Goal: Complete application form: Complete application form

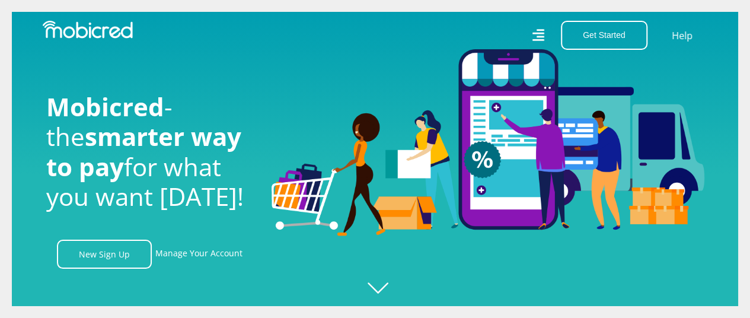
scroll to position [0, 845]
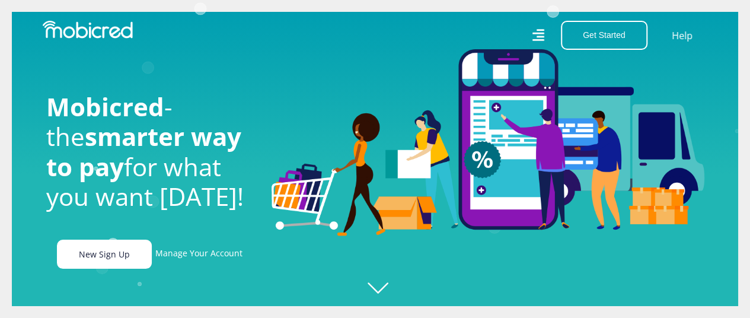
click at [84, 260] on link "New Sign Up" at bounding box center [104, 254] width 95 height 29
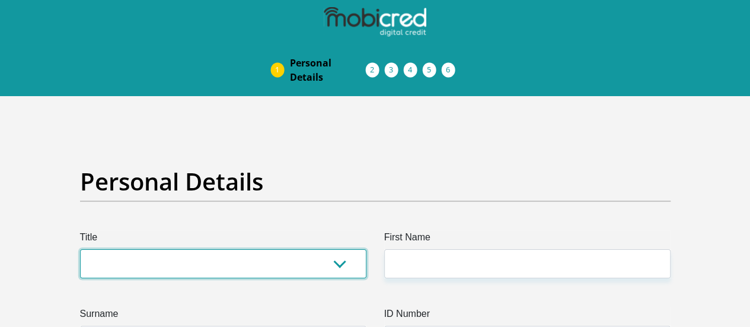
click at [350, 249] on select "Mr Ms Mrs Dr [PERSON_NAME]" at bounding box center [223, 263] width 286 height 29
select select "Ms"
click at [80, 249] on select "Mr Ms Mrs Dr [PERSON_NAME]" at bounding box center [223, 263] width 286 height 29
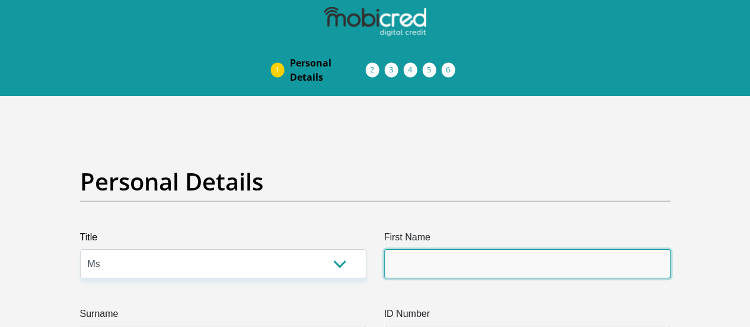
click at [450, 249] on input "First Name" at bounding box center [527, 263] width 286 height 29
click at [448, 249] on input "First Name" at bounding box center [527, 263] width 286 height 29
type input "Noxolo"
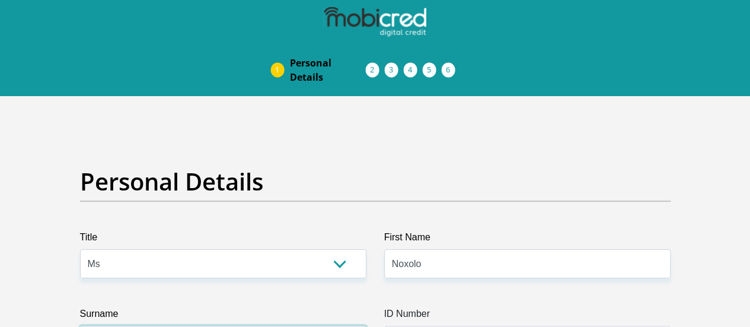
type input "GWABUZELA"
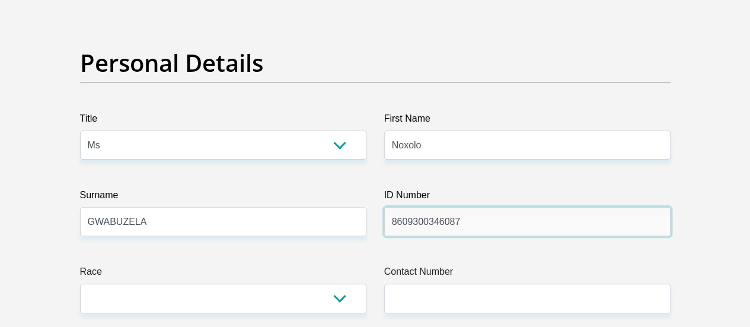
type input "8609300346087"
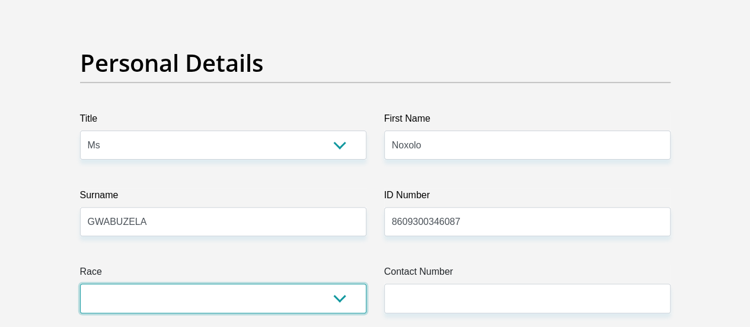
click at [187, 283] on select "Black Coloured Indian White Other" at bounding box center [223, 297] width 286 height 29
select select "1"
click at [80, 283] on select "Black Coloured Indian White Other" at bounding box center [223, 297] width 286 height 29
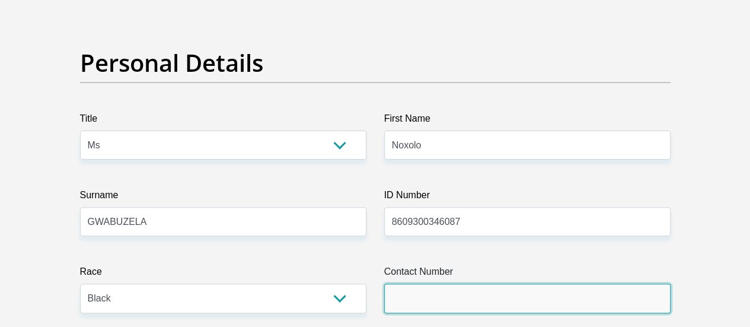
click at [467, 283] on input "Contact Number" at bounding box center [527, 297] width 286 height 29
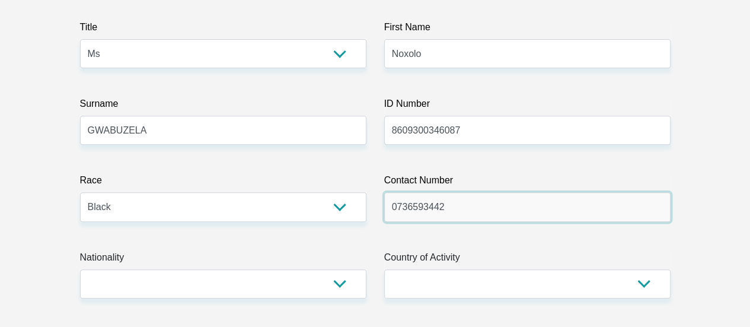
scroll to position [237, 0]
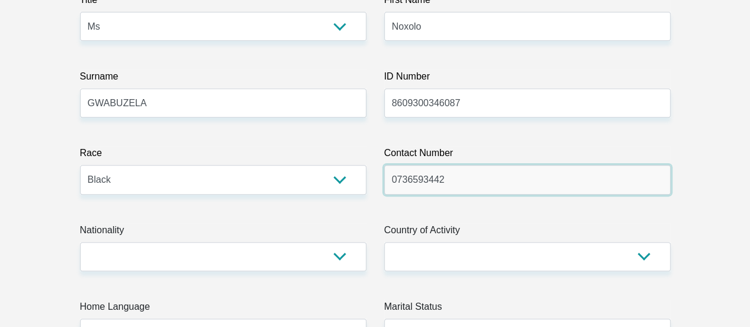
type input "0736593442"
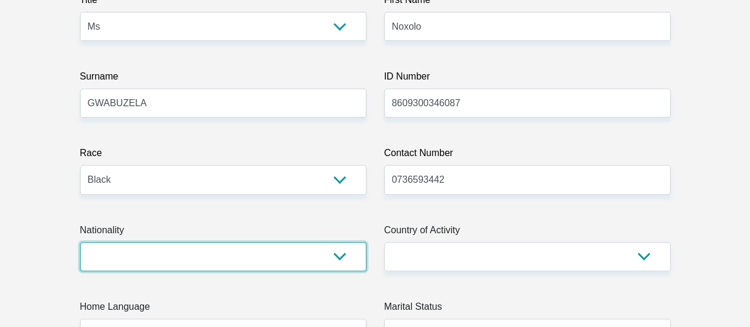
click at [235, 242] on select "South Africa Afghanistan Aland Islands Albania Algeria America Samoa American V…" at bounding box center [223, 256] width 286 height 29
select select "ZAF"
click at [80, 242] on select "South Africa Afghanistan Aland Islands Albania Algeria America Samoa American V…" at bounding box center [223, 256] width 286 height 29
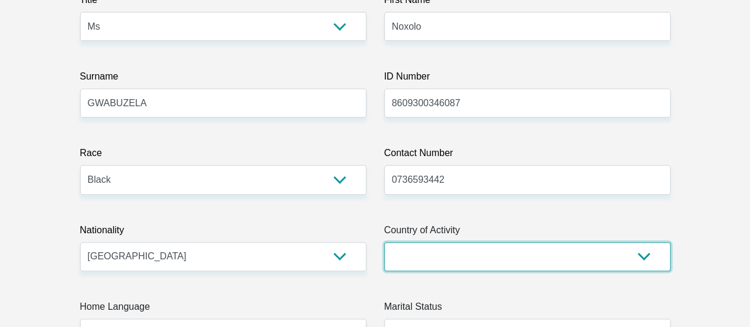
click at [425, 242] on select "South Africa Afghanistan Aland Islands Albania Algeria America Samoa American V…" at bounding box center [527, 256] width 286 height 29
select select "ZAF"
click at [384, 242] on select "South Africa Afghanistan Aland Islands Albania Algeria America Samoa American V…" at bounding box center [527, 256] width 286 height 29
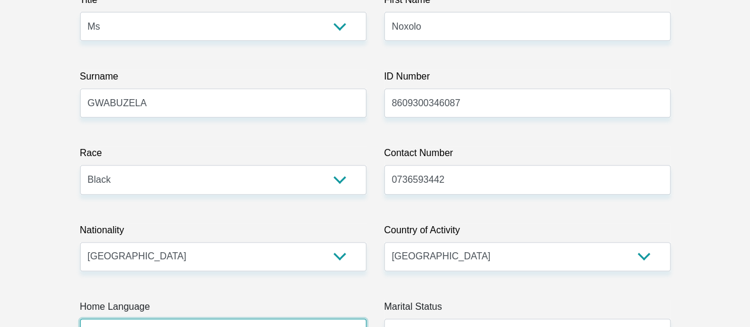
click at [342, 318] on select "Afrikaans English Sepedi South Ndebele Southern Sotho Swati Tsonga Tswana Venda…" at bounding box center [223, 332] width 286 height 29
select select "eng"
click at [80, 318] on select "Afrikaans English Sepedi South Ndebele Southern Sotho Swati Tsonga Tswana Venda…" at bounding box center [223, 332] width 286 height 29
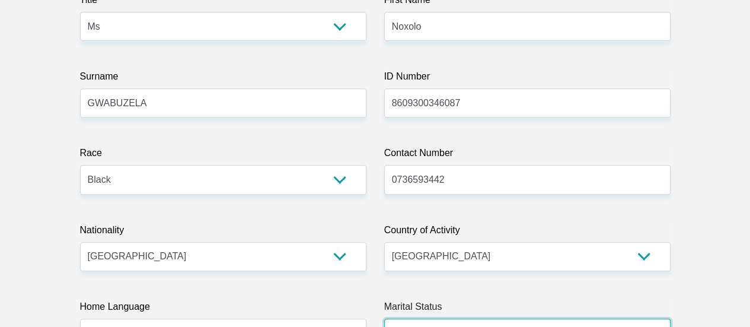
click at [408, 318] on select "Married ANC Single Divorced Widowed Married COP or Customary Law" at bounding box center [527, 332] width 286 height 29
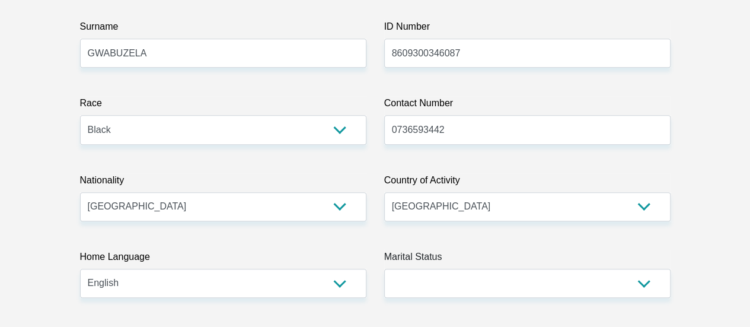
scroll to position [356, 0]
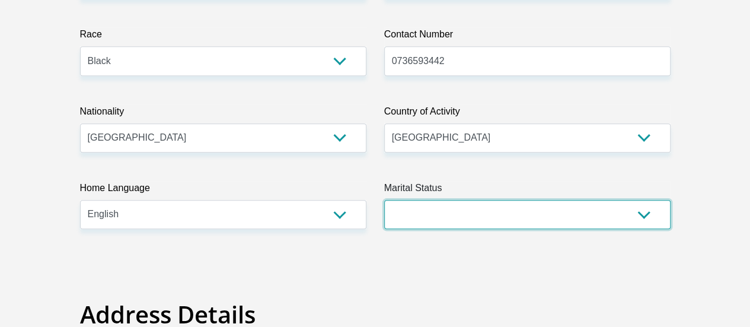
click at [530, 200] on select "Married ANC Single Divorced Widowed Married COP or Customary Law" at bounding box center [527, 214] width 286 height 29
select select "2"
click at [384, 200] on select "Married ANC Single Divorced Widowed Married COP or Customary Law" at bounding box center [527, 214] width 286 height 29
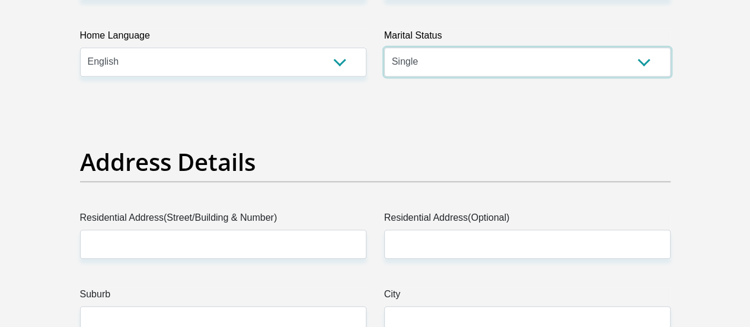
scroll to position [534, 0]
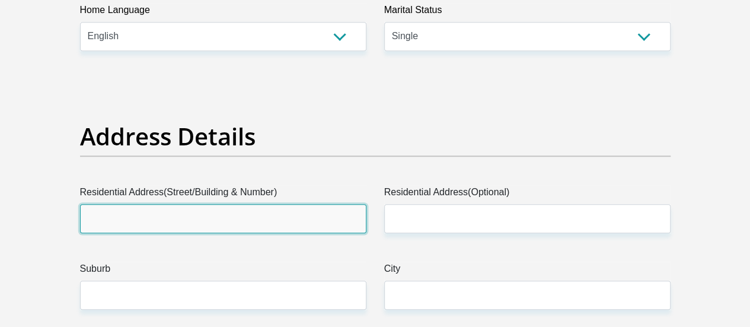
click at [171, 204] on input "Residential Address(Street/Building & Number)" at bounding box center [223, 218] width 286 height 29
click at [154, 204] on input "Residential Address(Street/Building & Number)" at bounding box center [223, 218] width 286 height 29
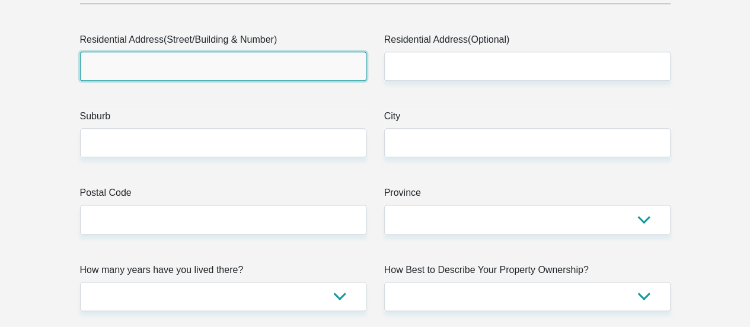
scroll to position [712, 0]
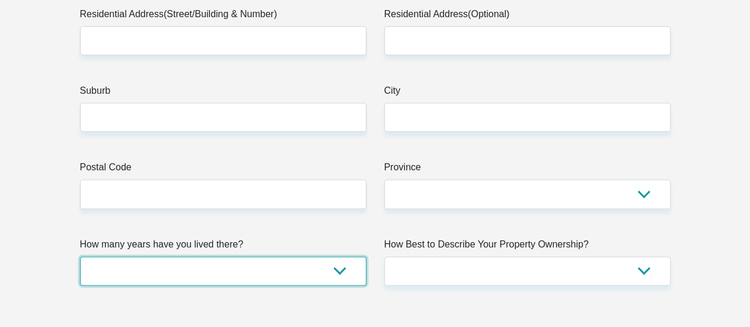
click at [156, 256] on select "less than 1 year 1-3 years 3-5 years 5+ years" at bounding box center [223, 270] width 286 height 29
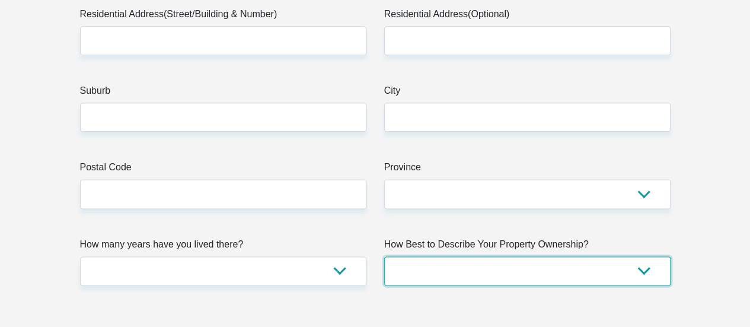
click at [480, 256] on select "Owned Rented Family Owned Company Dwelling" at bounding box center [527, 270] width 286 height 29
select select "parents"
click at [384, 256] on select "Owned Rented Family Owned Company Dwelling" at bounding box center [527, 270] width 286 height 29
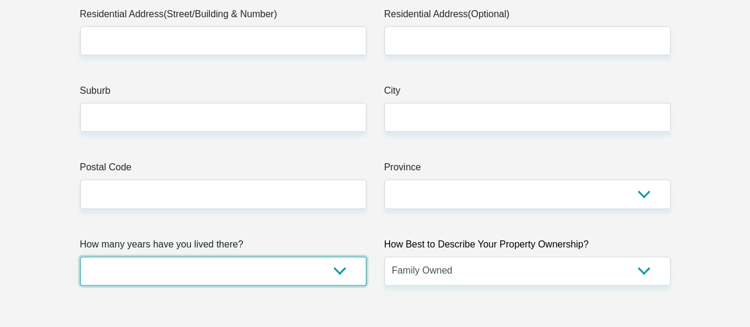
click at [230, 256] on select "less than 1 year 1-3 years 3-5 years 5+ years" at bounding box center [223, 270] width 286 height 29
select select "5"
click at [80, 256] on select "less than 1 year 1-3 years 3-5 years 5+ years" at bounding box center [223, 270] width 286 height 29
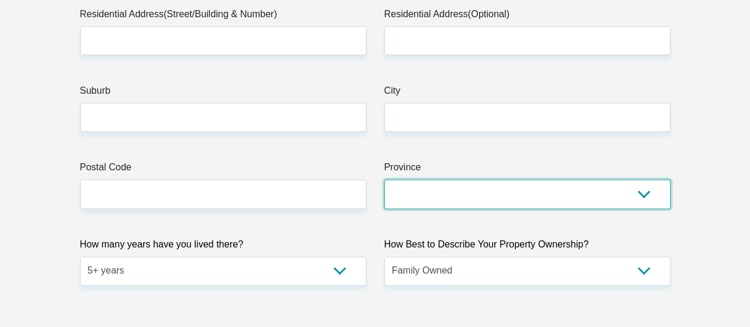
click at [483, 179] on select "Eastern Cape Free State Gauteng KwaZulu-Natal Limpopo Mpumalanga Northern Cape …" at bounding box center [527, 193] width 286 height 29
select select "Eastern Cape"
click at [384, 179] on select "Eastern Cape Free State Gauteng KwaZulu-Natal Limpopo Mpumalanga Northern Cape …" at bounding box center [527, 193] width 286 height 29
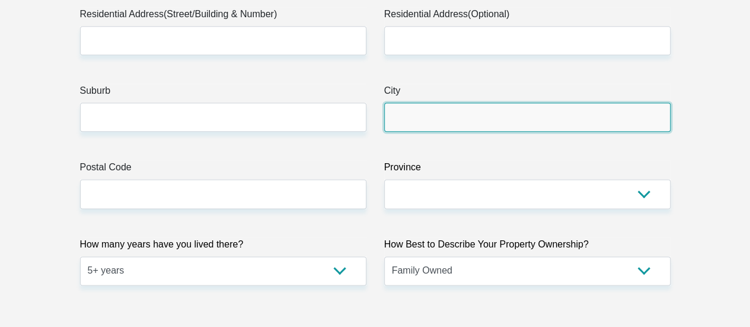
click at [431, 103] on input "City" at bounding box center [527, 117] width 286 height 29
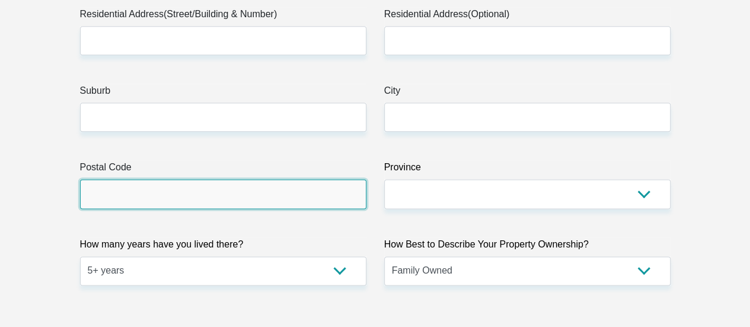
click at [110, 179] on input "Postal Code" at bounding box center [223, 193] width 286 height 29
type input "5247"
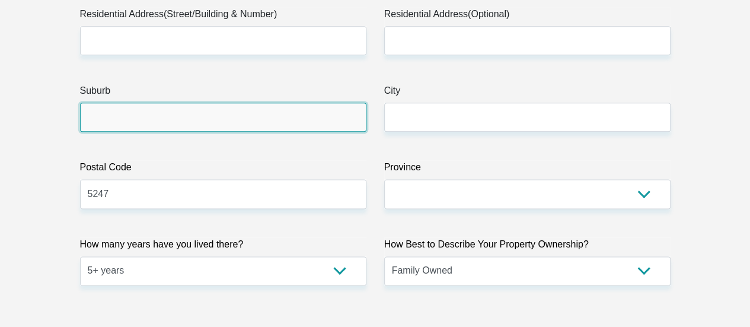
click at [144, 103] on input "Suburb" at bounding box center [223, 117] width 286 height 29
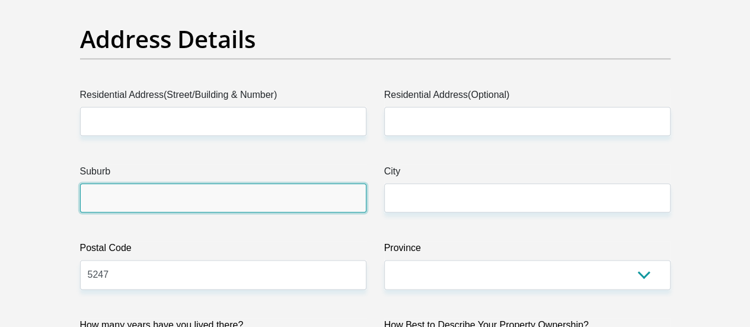
scroll to position [474, 0]
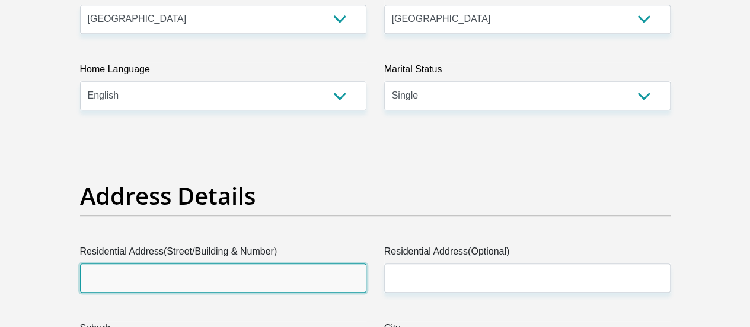
click at [257, 263] on input "Residential Address(Street/Building & Number)" at bounding box center [223, 277] width 286 height 29
type input "2"
type input "7"
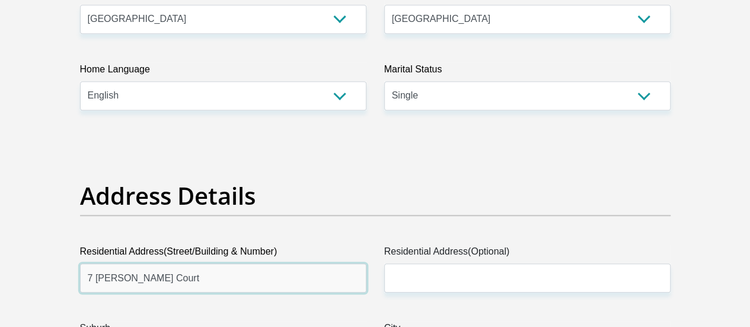
type input "7 Marvan Court"
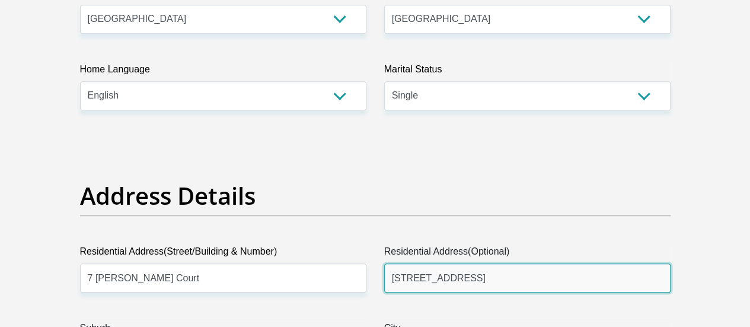
type input "14 Market Place Road"
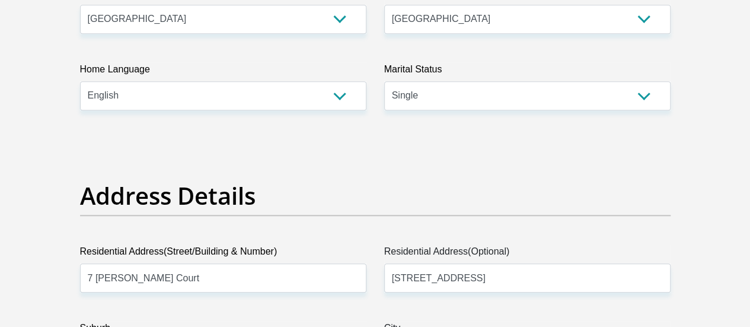
type input "Dawn"
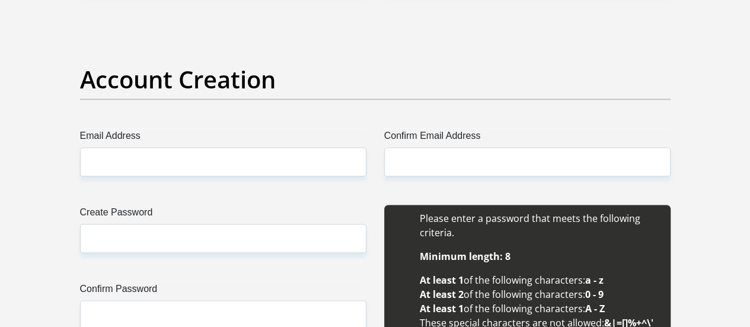
scroll to position [1008, 0]
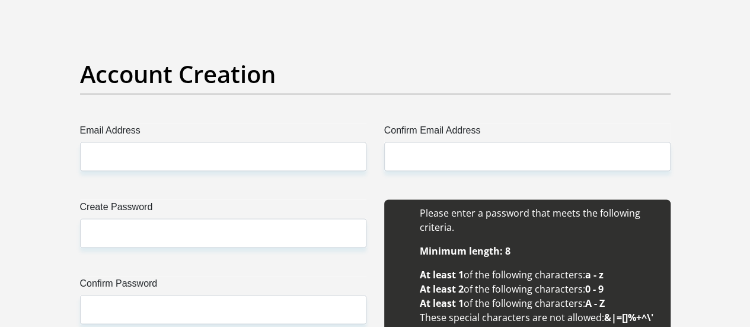
type input "East London"
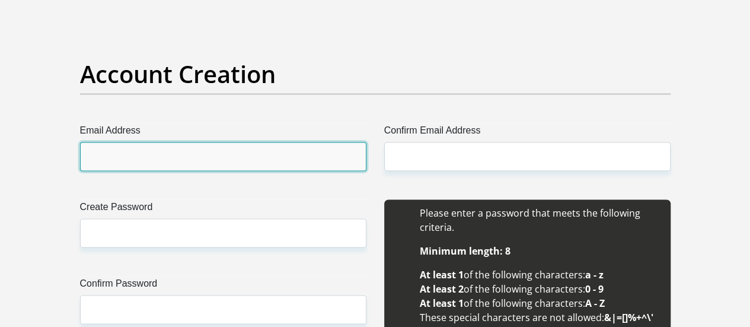
click at [225, 142] on input "Email Address" at bounding box center [223, 156] width 286 height 29
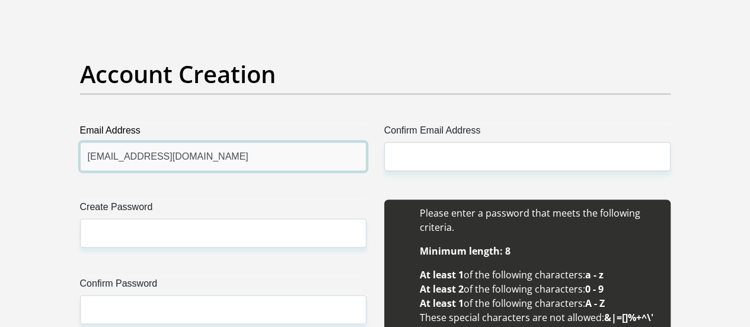
click at [158, 142] on input "noxolog86@gmail.com" at bounding box center [223, 156] width 286 height 29
type input "noxolog86@gmail.com"
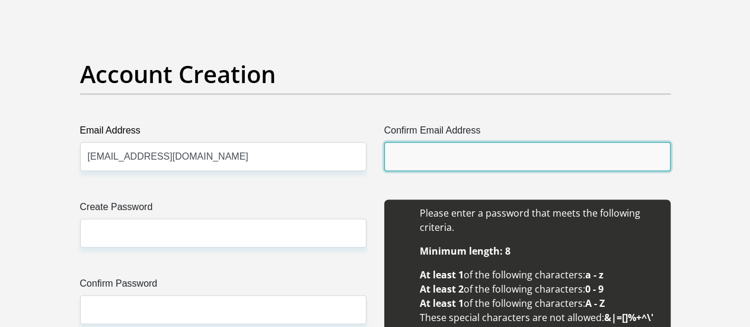
click at [407, 142] on input "Confirm Email Address" at bounding box center [527, 156] width 286 height 29
paste input "noxolog86@gmail.com"
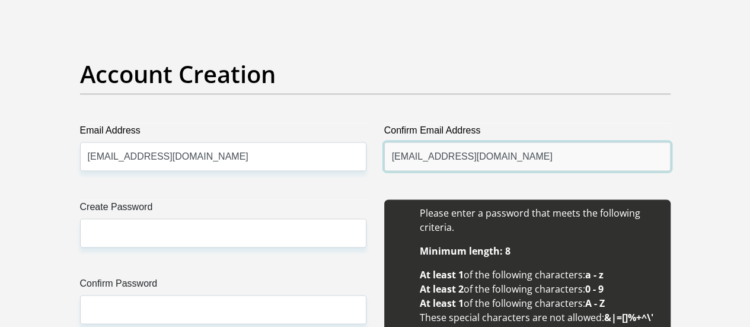
type input "noxolog86@gmail.com"
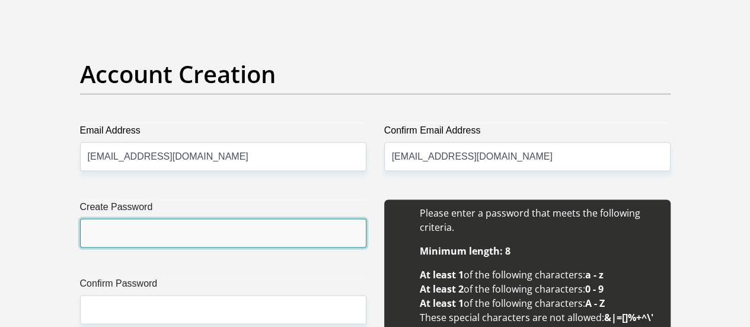
click at [108, 218] on input "Create Password" at bounding box center [223, 232] width 286 height 29
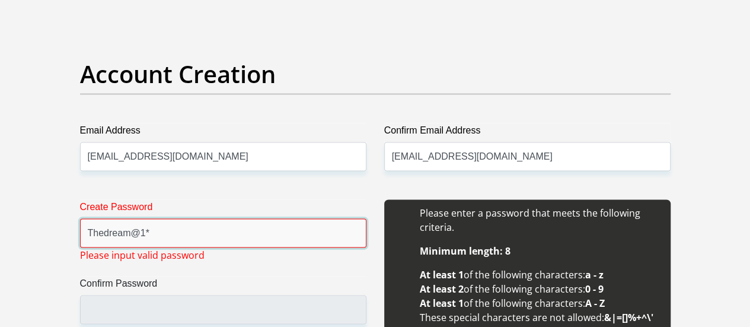
click at [152, 218] on input "Thedream@1*" at bounding box center [223, 232] width 286 height 29
click at [135, 218] on input "Thedream1" at bounding box center [223, 232] width 286 height 29
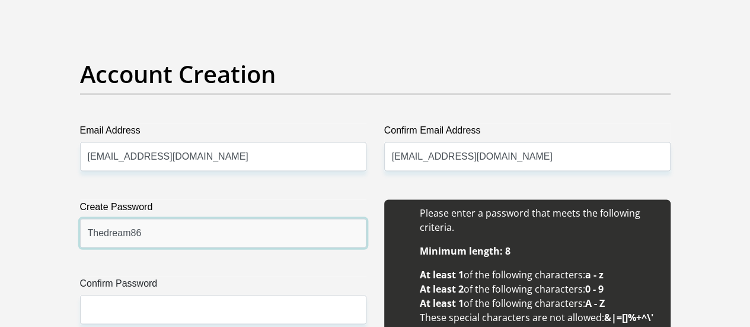
type input "Thedream86"
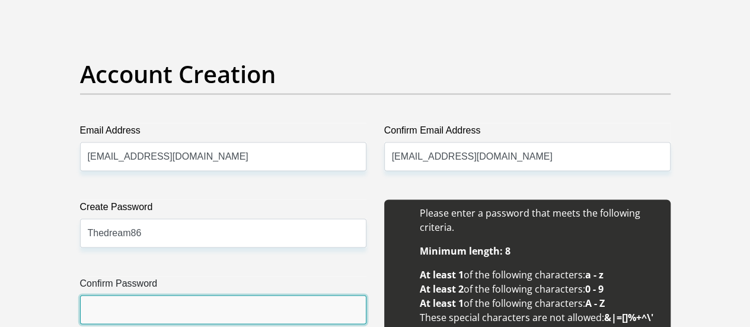
click at [88, 295] on input "Confirm Password" at bounding box center [223, 309] width 286 height 29
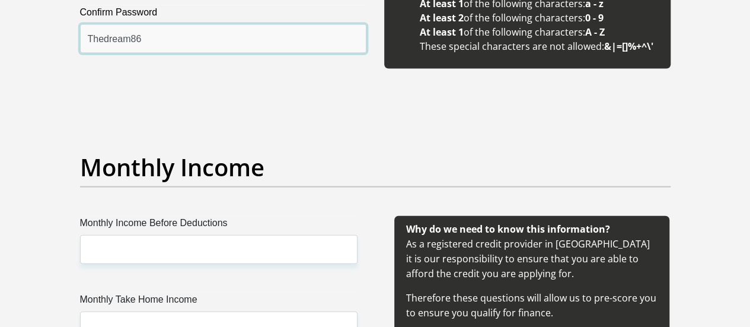
scroll to position [1305, 0]
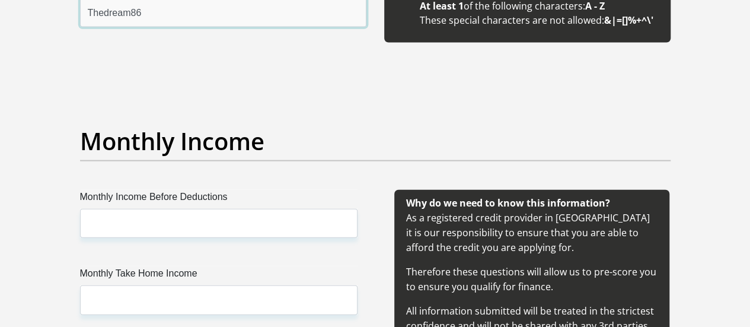
type input "Thedream86"
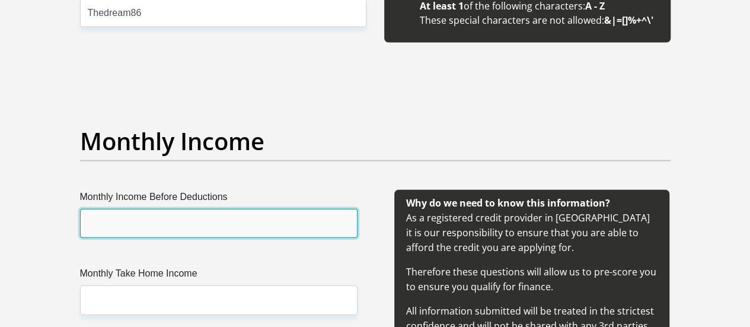
click at [122, 209] on input "Monthly Income Before Deductions" at bounding box center [219, 223] width 278 height 29
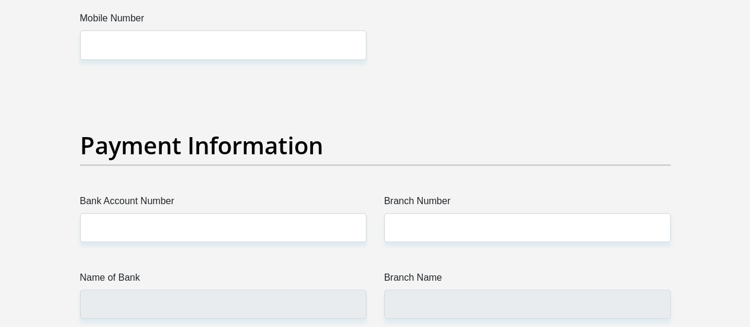
scroll to position [2669, 0]
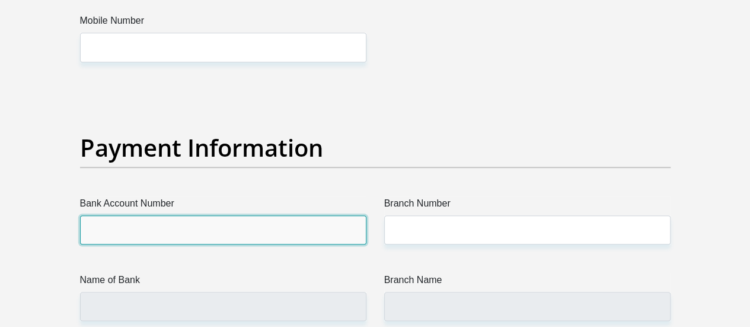
click at [179, 215] on input "Bank Account Number" at bounding box center [223, 229] width 286 height 29
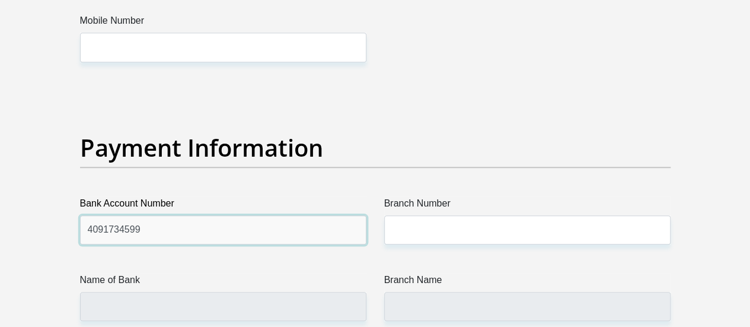
type input "4091734599"
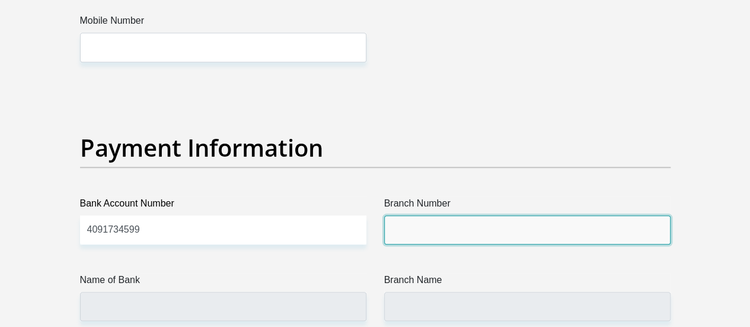
click at [459, 215] on input "Branch Number" at bounding box center [527, 229] width 286 height 29
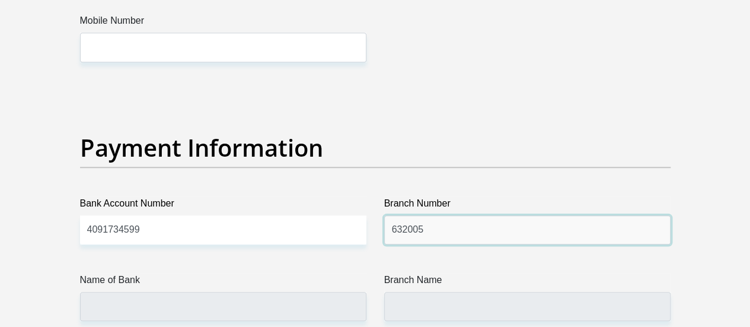
type input "632005"
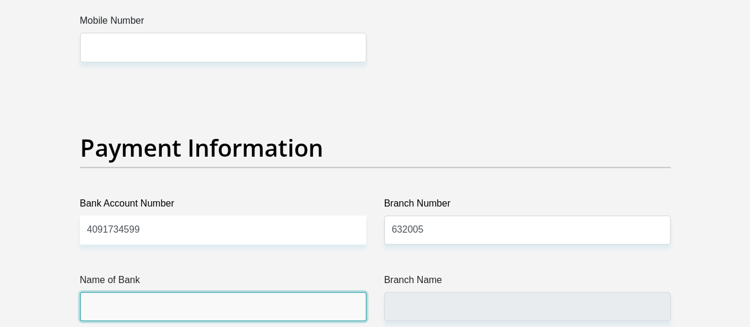
click at [224, 292] on input "Name of Bank" at bounding box center [223, 306] width 286 height 29
type input "ABSA BANK"
type input "ABSA ELECTRONIC SETTLEMENT CNT"
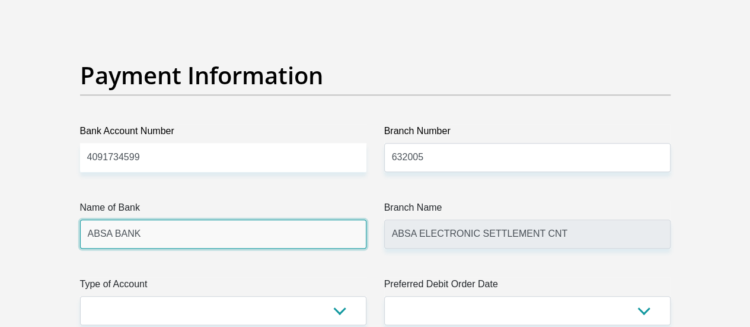
scroll to position [2787, 0]
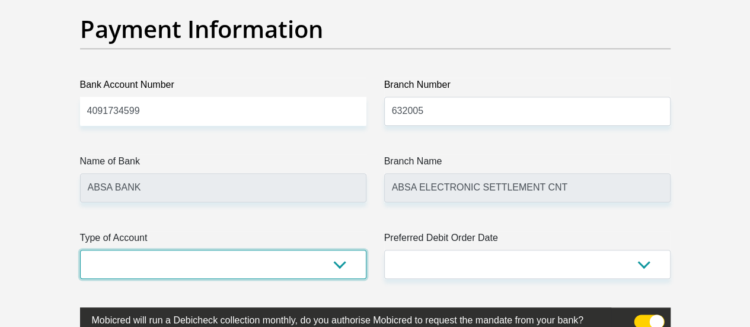
click at [260, 250] on select "Cheque Savings" at bounding box center [223, 264] width 286 height 29
select select "CUR"
click at [80, 250] on select "Cheque Savings" at bounding box center [223, 264] width 286 height 29
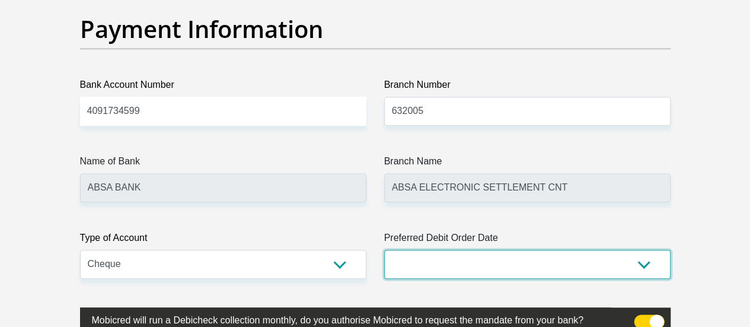
click at [544, 250] on select "1st 2nd 3rd 4th 5th 7th 18th 19th 20th 21st 22nd 23rd 24th 25th 26th 27th 28th …" at bounding box center [527, 264] width 286 height 29
select select "25"
click at [384, 250] on select "1st 2nd 3rd 4th 5th 7th 18th 19th 20th 21st 22nd 23rd 24th 25th 26th 27th 28th …" at bounding box center [527, 264] width 286 height 29
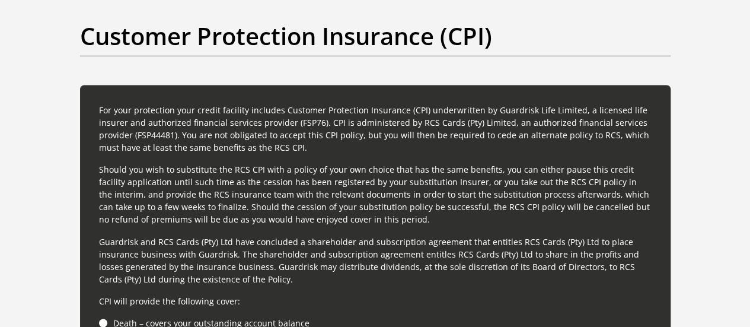
scroll to position [3202, 0]
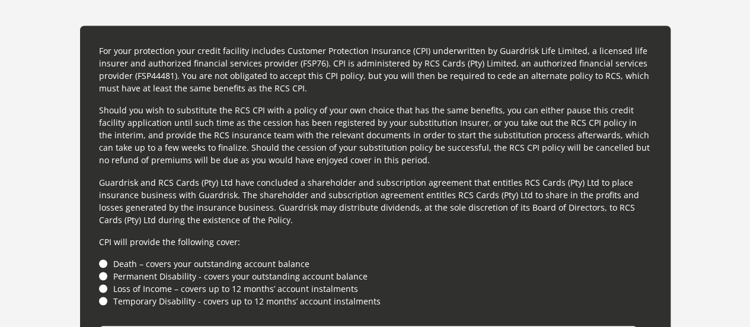
click at [101, 257] on li "Death – covers your outstanding account balance" at bounding box center [375, 263] width 553 height 12
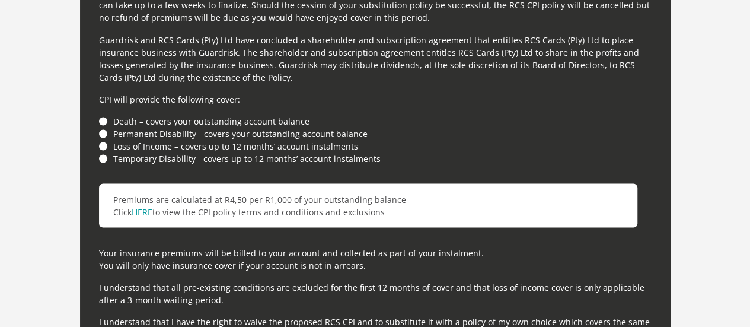
scroll to position [3321, 0]
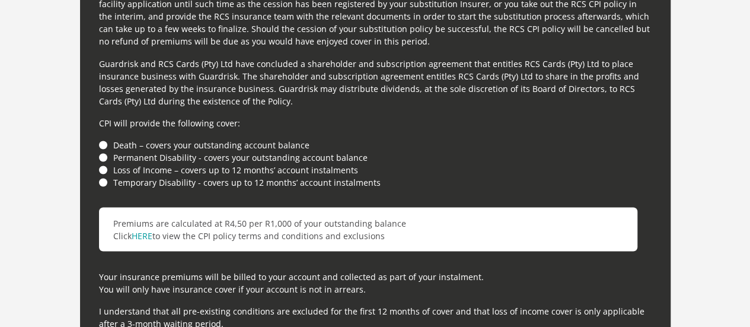
click at [103, 138] on li "Death – covers your outstanding account balance" at bounding box center [375, 144] width 553 height 12
click at [101, 151] on li "Permanent Disability - covers your outstanding account balance" at bounding box center [375, 157] width 553 height 12
click at [100, 163] on li "Loss of Income – covers up to 12 months’ account instalments" at bounding box center [375, 169] width 553 height 12
click at [104, 176] on li "Temporary Disability - covers up to 12 months’ account instalments" at bounding box center [375, 182] width 553 height 12
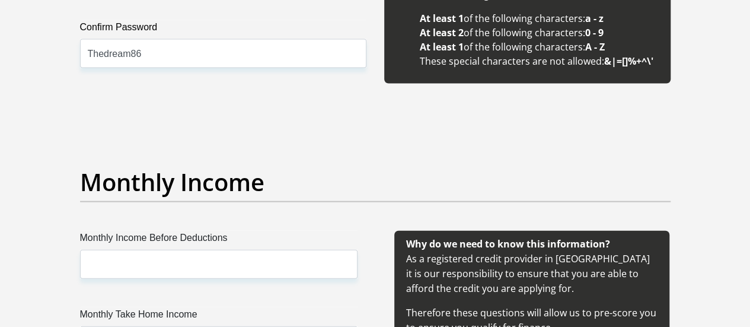
scroll to position [1305, 0]
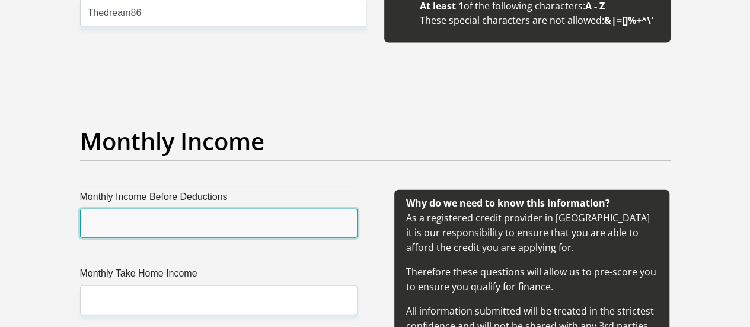
click at [195, 209] on input "Monthly Income Before Deductions" at bounding box center [219, 223] width 278 height 29
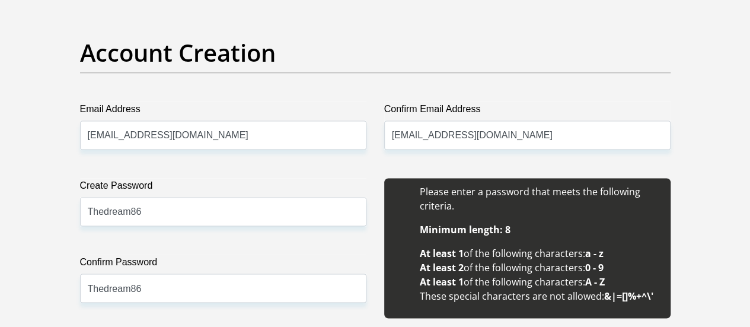
scroll to position [1067, 0]
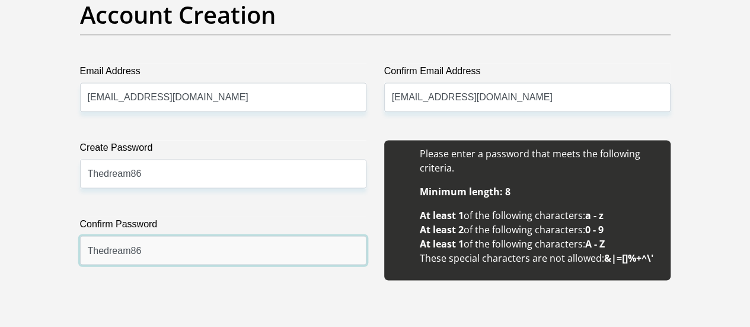
click at [116, 235] on input "Thedream86" at bounding box center [223, 249] width 286 height 29
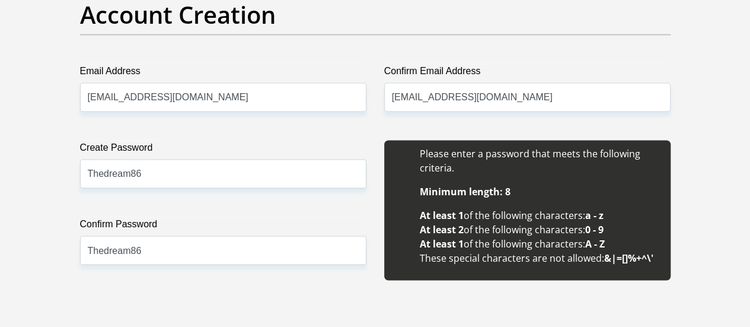
drag, startPoint x: 116, startPoint y: 208, endPoint x: 415, endPoint y: 266, distance: 304.5
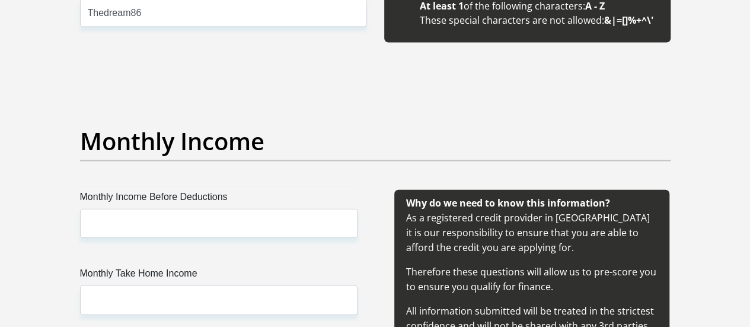
scroll to position [1364, 0]
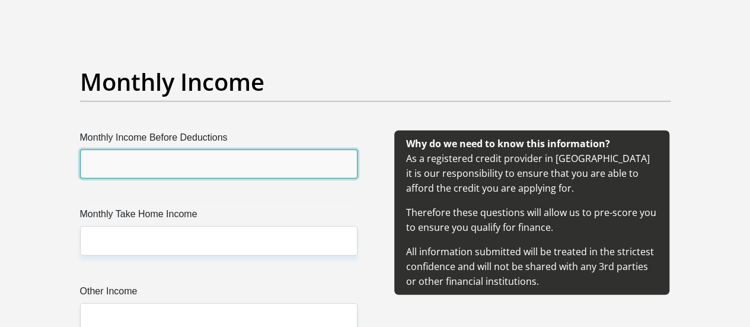
click at [138, 149] on input "Monthly Income Before Deductions" at bounding box center [219, 163] width 278 height 29
type input "38974"
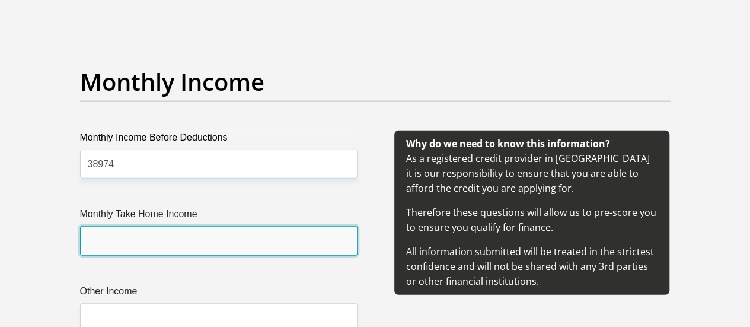
click at [144, 226] on input "Monthly Take Home Income" at bounding box center [219, 240] width 278 height 29
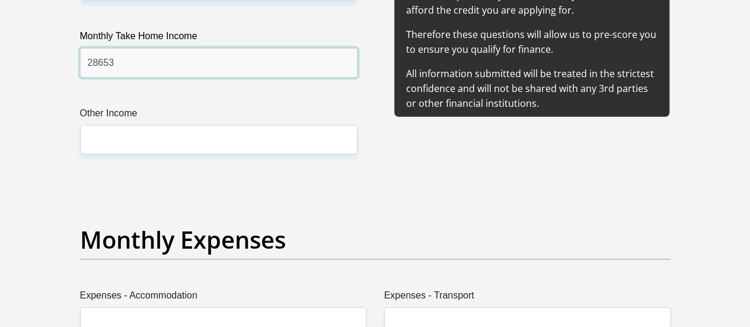
scroll to position [1720, 0]
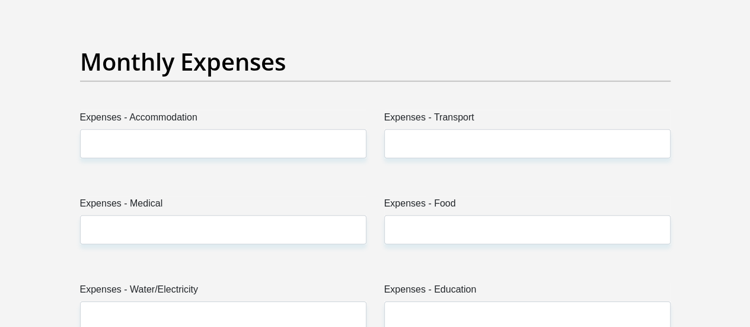
type input "28653"
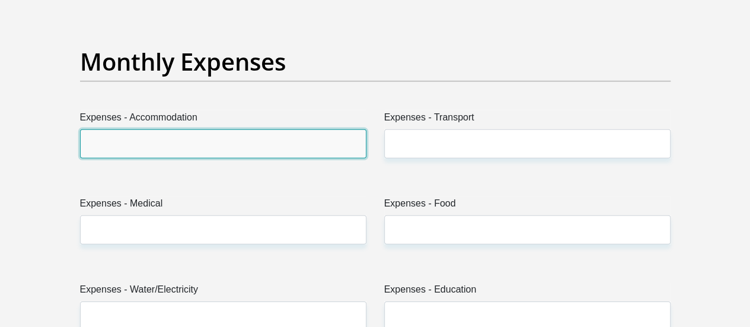
click at [130, 129] on input "Expenses - Accommodation" at bounding box center [223, 143] width 286 height 29
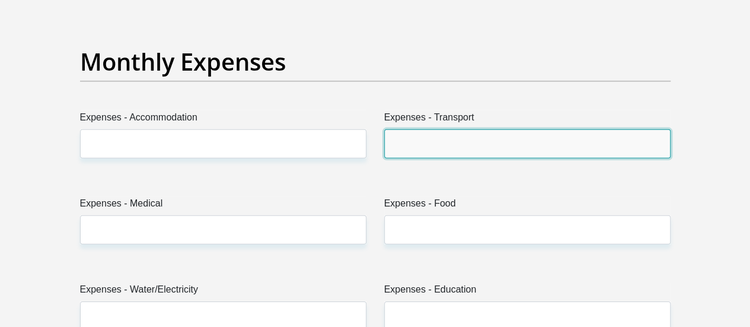
click at [416, 129] on input "Expenses - Transport" at bounding box center [527, 143] width 286 height 29
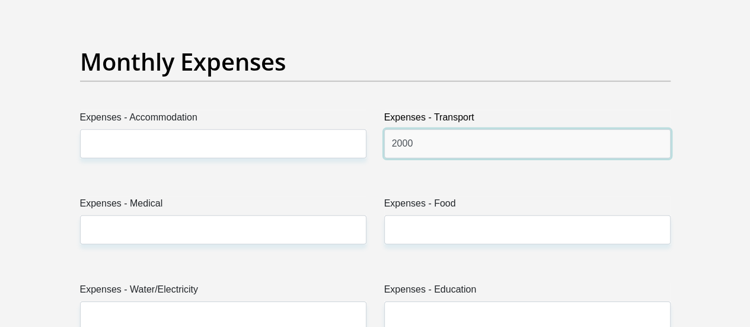
type input "2000"
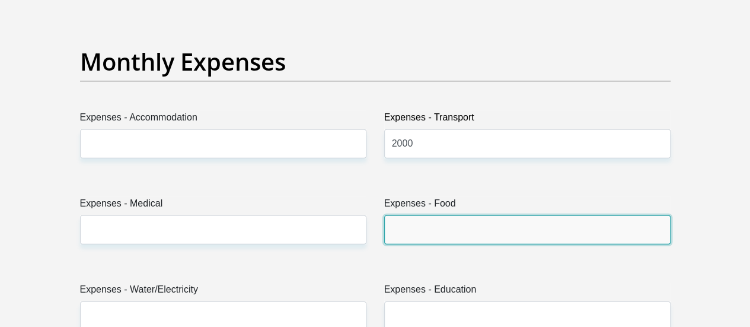
click at [438, 215] on input "Expenses - Food" at bounding box center [527, 229] width 286 height 29
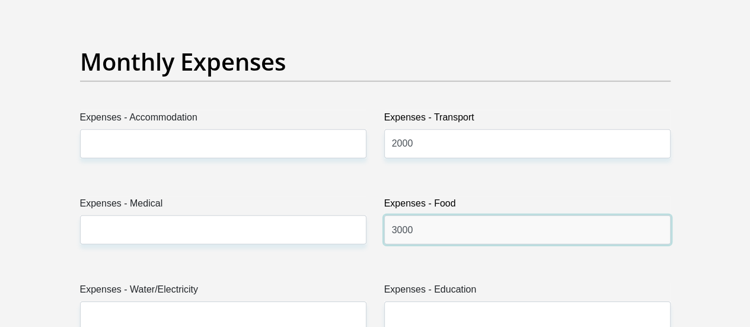
type input "3000"
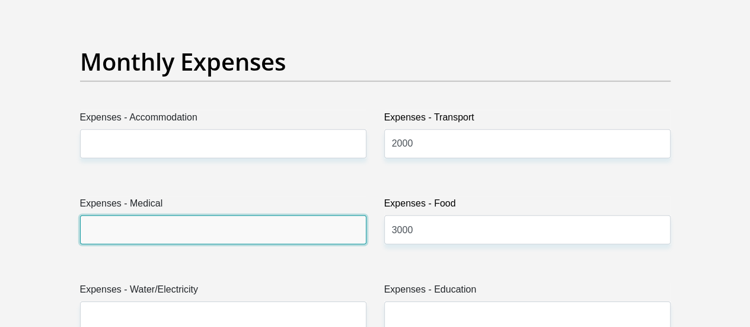
click at [213, 215] on input "Expenses - Medical" at bounding box center [223, 229] width 286 height 29
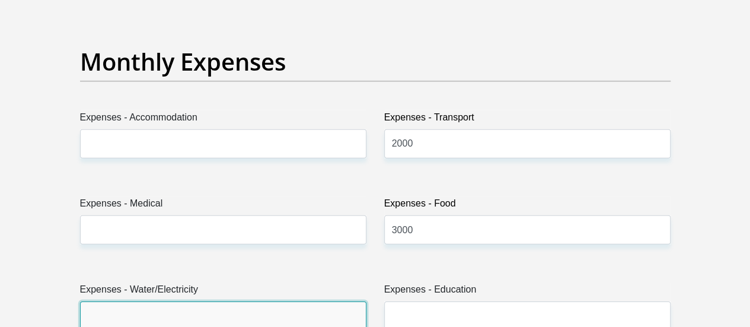
click at [209, 301] on input "Expenses - Water/Electricity" at bounding box center [223, 315] width 286 height 29
type input "1200"
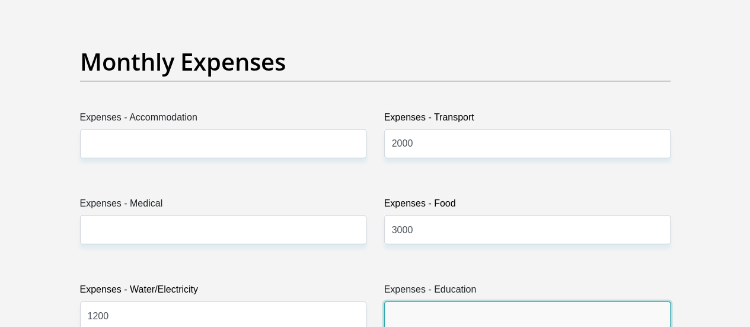
click at [513, 301] on input "Expenses - Education" at bounding box center [527, 315] width 286 height 29
type input "3500"
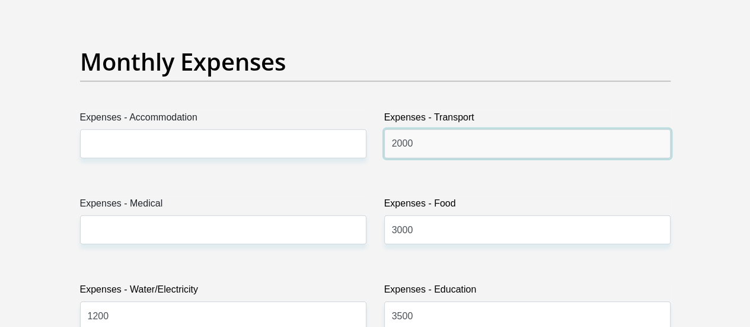
drag, startPoint x: 416, startPoint y: 96, endPoint x: 377, endPoint y: 91, distance: 39.5
click at [377, 110] on div "Expenses - Transport 2000" at bounding box center [527, 139] width 304 height 58
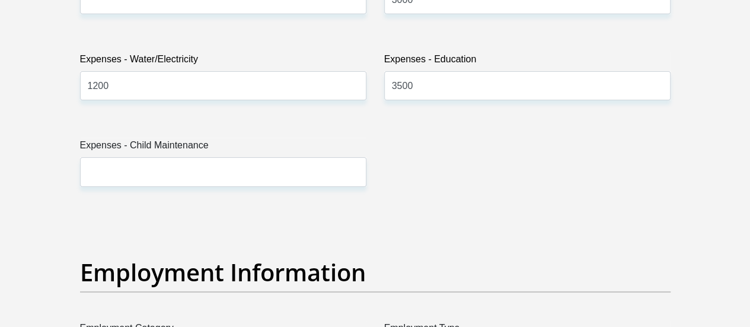
scroll to position [2016, 0]
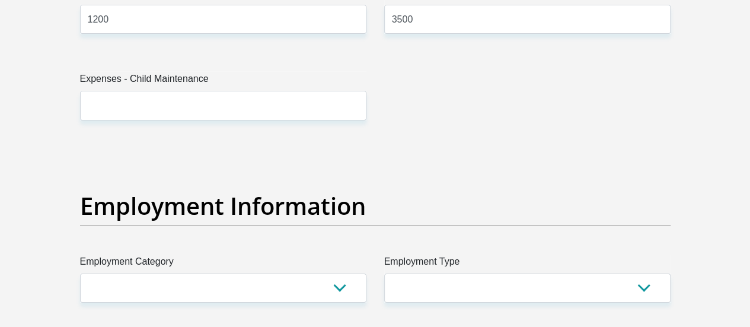
type input "2500"
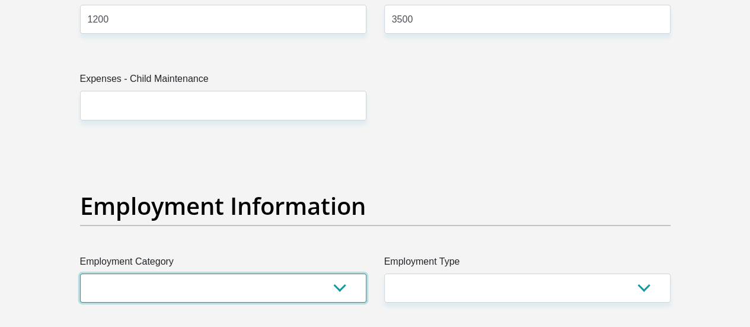
click at [291, 273] on select "AGRICULTURE ALCOHOL & TOBACCO CONSTRUCTION MATERIALS METALLURGY EQUIPMENT FOR R…" at bounding box center [223, 287] width 286 height 29
select select "17"
click at [80, 273] on select "AGRICULTURE ALCOHOL & TOBACCO CONSTRUCTION MATERIALS METALLURGY EQUIPMENT FOR R…" at bounding box center [223, 287] width 286 height 29
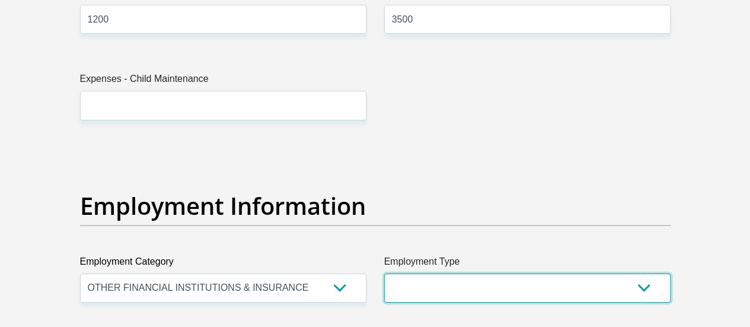
click at [425, 273] on select "College/Lecturer Craft Seller Creative Driver Executive Farmer Forces - Non Com…" at bounding box center [527, 287] width 286 height 29
select select "Office Staff/Clerk"
click at [384, 273] on select "College/Lecturer Craft Seller Creative Driver Executive Farmer Forces - Non Com…" at bounding box center [527, 287] width 286 height 29
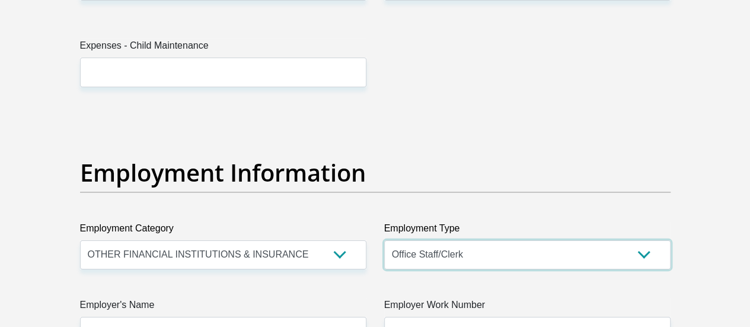
scroll to position [2076, 0]
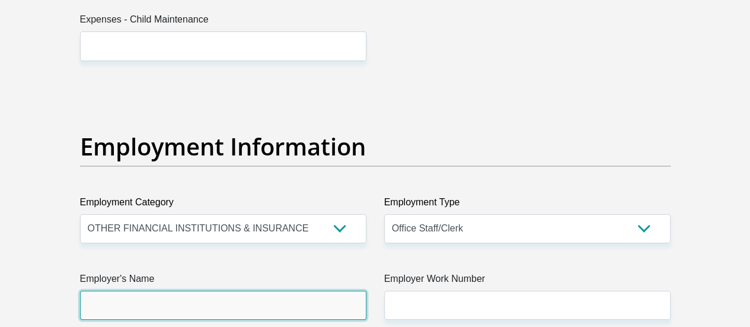
click at [234, 291] on input "Employer's Name" at bounding box center [223, 305] width 286 height 29
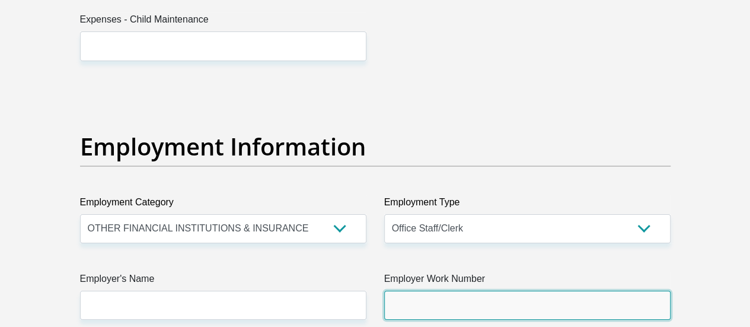
click at [474, 291] on input "Employer Work Number" at bounding box center [527, 305] width 286 height 29
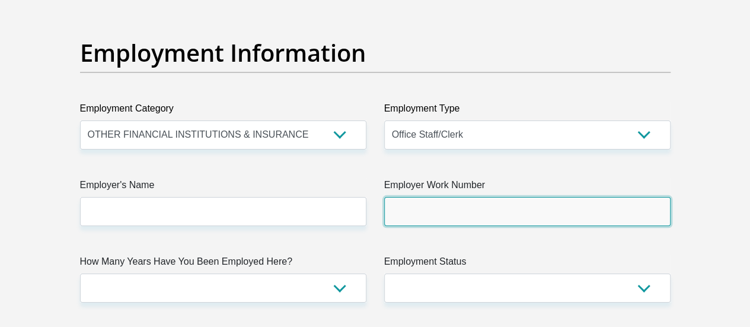
scroll to position [2194, 0]
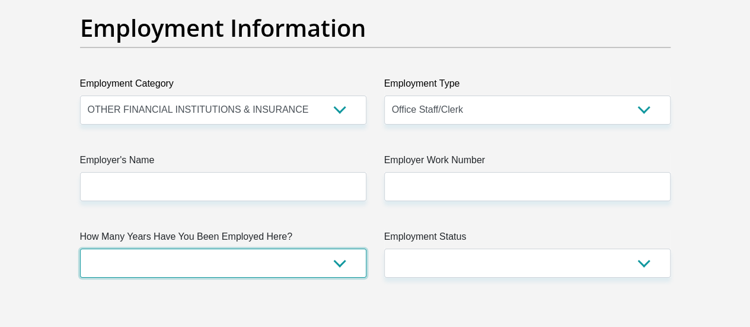
click at [336, 248] on select "less than 1 year 1-3 years 3-5 years 5+ years" at bounding box center [223, 262] width 286 height 29
select select "60"
click at [80, 248] on select "less than 1 year 1-3 years 3-5 years 5+ years" at bounding box center [223, 262] width 286 height 29
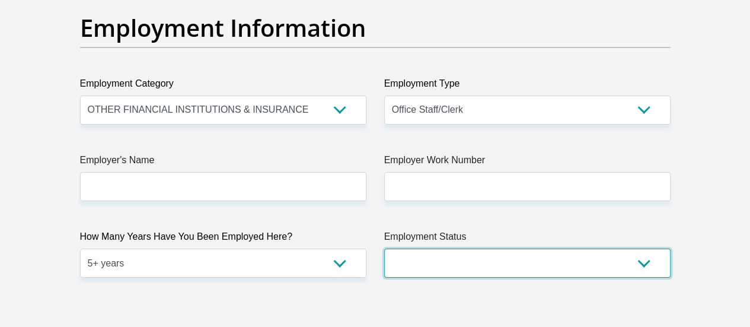
click at [524, 248] on select "Permanent/Full-time Part-time/Casual Contract Worker Self-Employed Housewife Re…" at bounding box center [527, 262] width 286 height 29
select select "1"
click at [384, 248] on select "Permanent/Full-time Part-time/Casual Contract Worker Self-Employed Housewife Re…" at bounding box center [527, 262] width 286 height 29
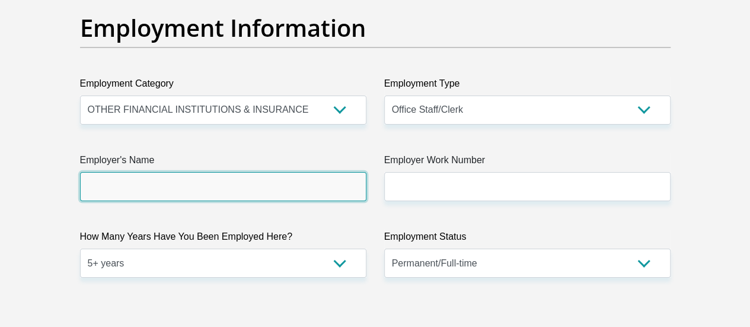
click at [171, 172] on input "Employer's Name" at bounding box center [223, 186] width 286 height 29
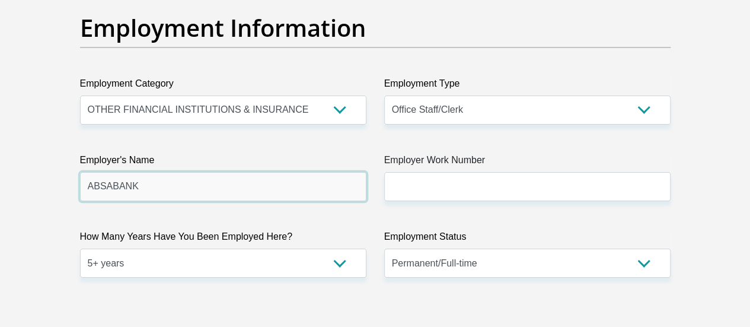
type input "ABSABANK"
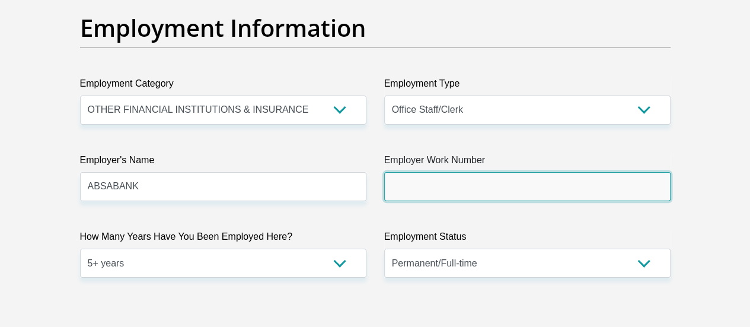
click at [417, 172] on input "Employer Work Number" at bounding box center [527, 186] width 286 height 29
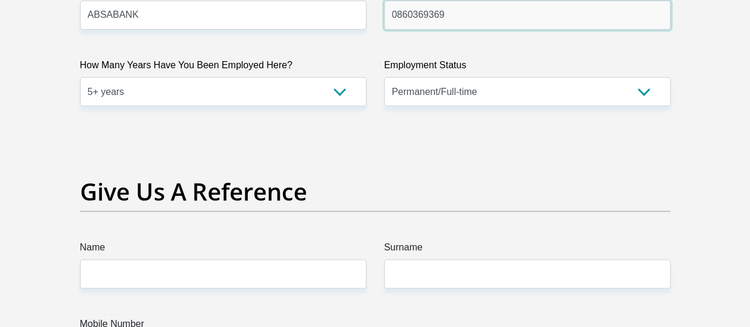
scroll to position [2372, 0]
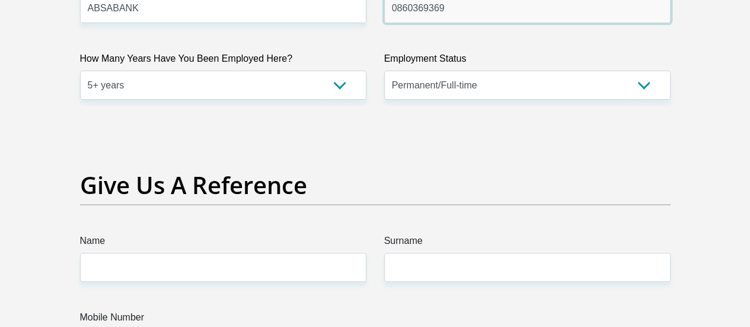
type input "0860369369"
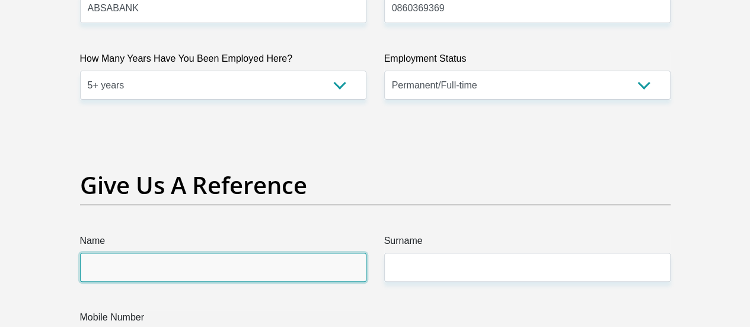
click at [138, 253] on input "Name" at bounding box center [223, 267] width 286 height 29
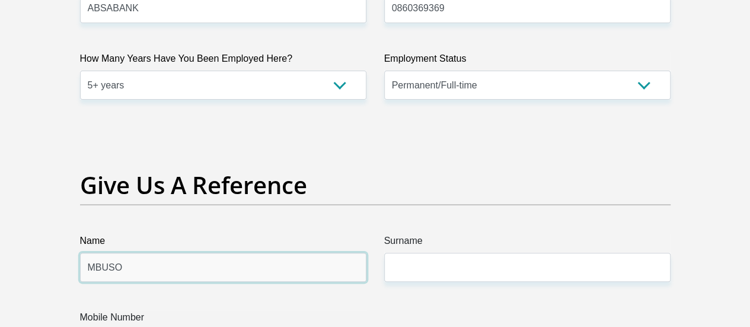
type input "MBUSO"
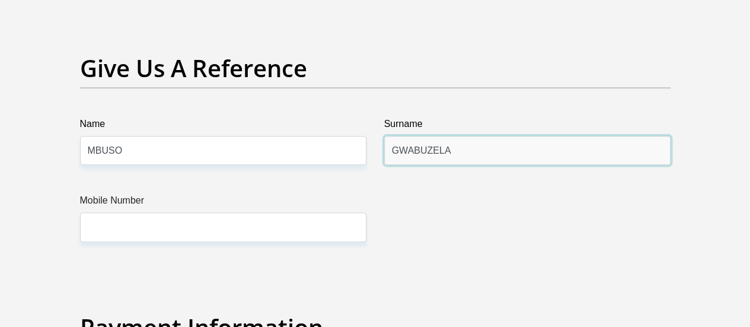
scroll to position [2491, 0]
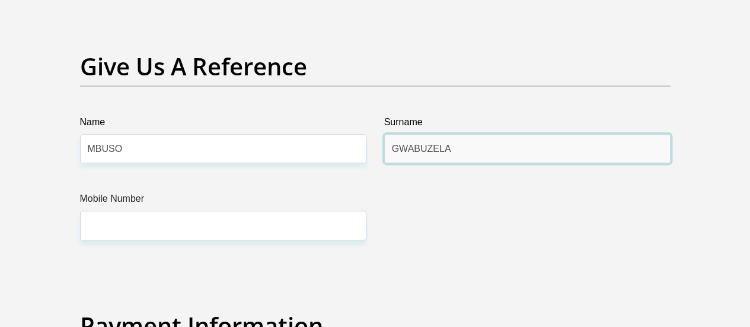
type input "GWABUZELA"
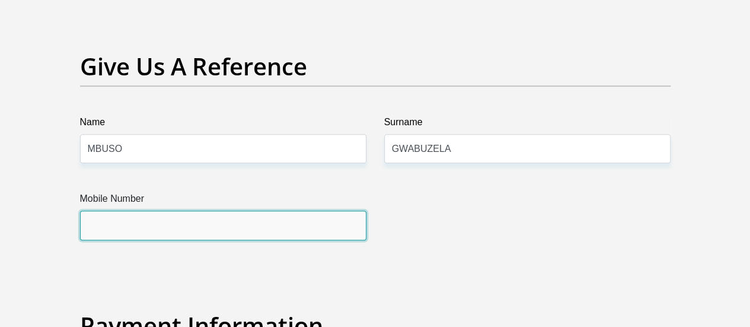
click at [116, 211] on input "Mobile Number" at bounding box center [223, 225] width 286 height 29
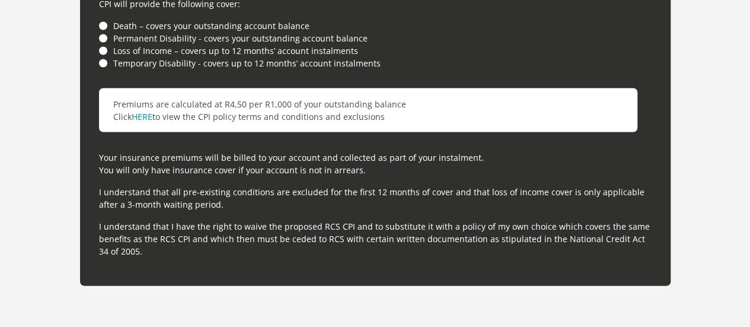
scroll to position [3618, 0]
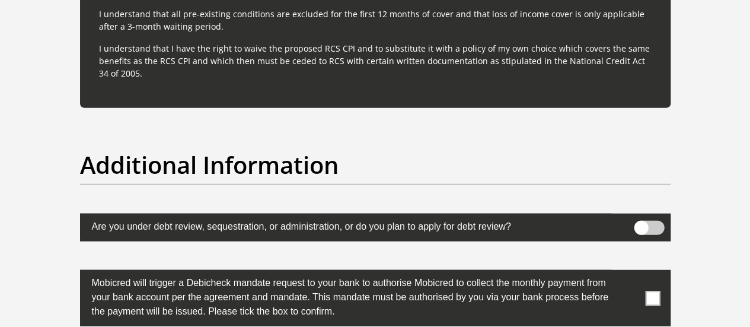
type input "0710867914"
click at [646, 291] on span at bounding box center [652, 298] width 15 height 15
click at [629, 273] on input "checkbox" at bounding box center [629, 273] width 0 height 0
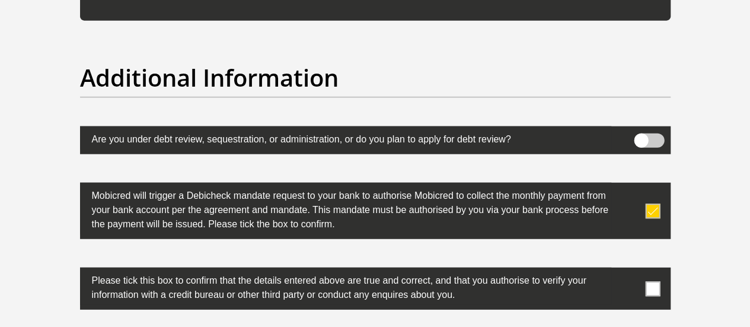
scroll to position [3736, 0]
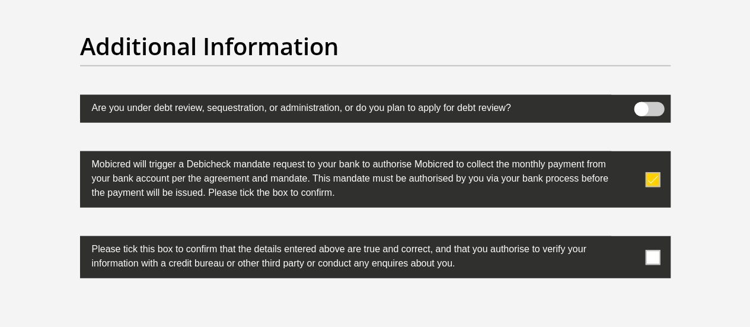
click at [647, 250] on span at bounding box center [652, 257] width 15 height 15
click at [629, 239] on input "checkbox" at bounding box center [629, 239] width 0 height 0
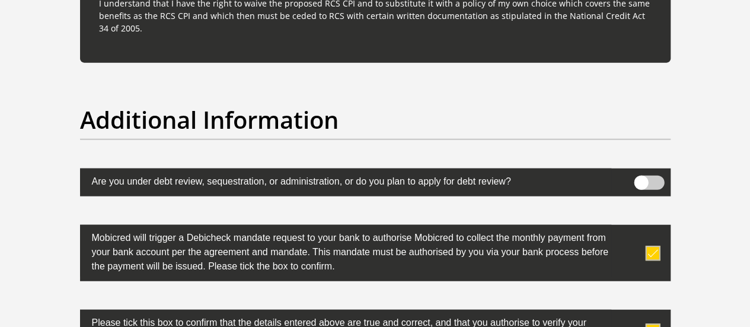
scroll to position [3795, 0]
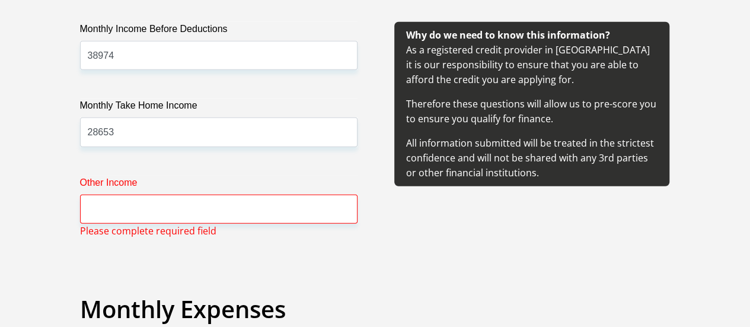
scroll to position [1413, 0]
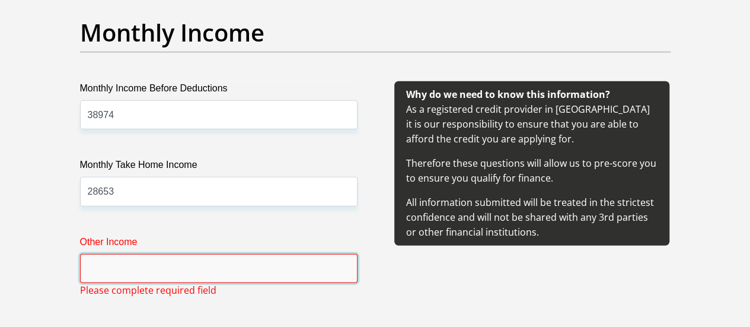
click at [152, 254] on input "Other Income" at bounding box center [219, 268] width 278 height 29
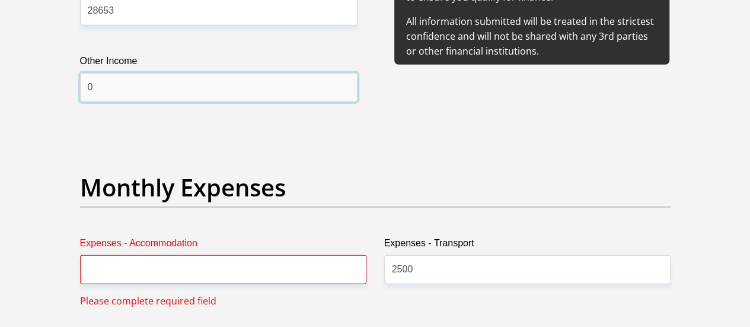
scroll to position [1650, 0]
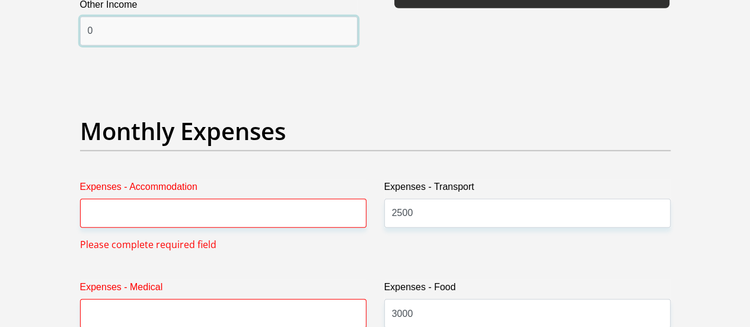
type input "0"
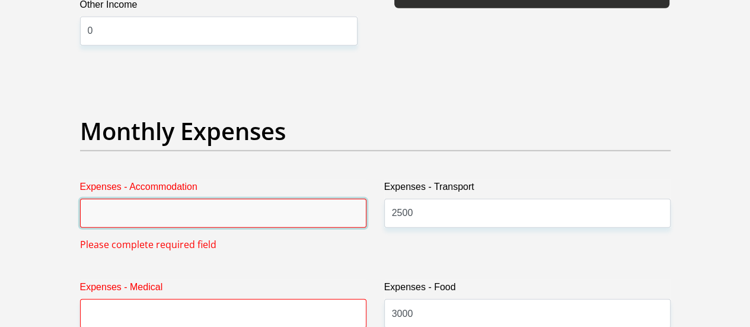
click at [149, 199] on input "Expenses - Accommodation" at bounding box center [223, 213] width 286 height 29
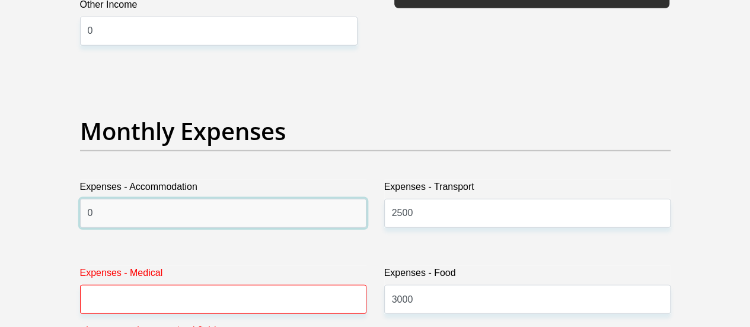
type input "0"
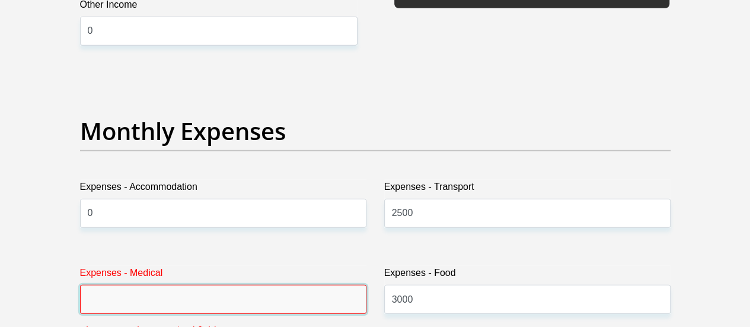
click at [144, 285] on input "Expenses - Medical" at bounding box center [223, 299] width 286 height 29
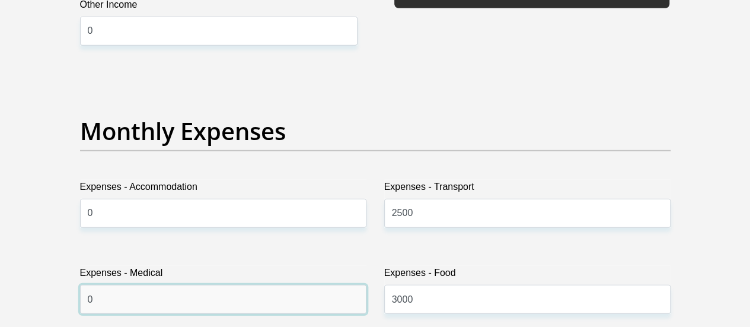
scroll to position [1888, 0]
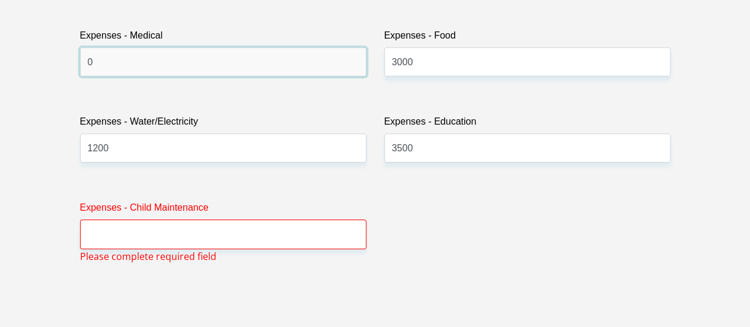
type input "0"
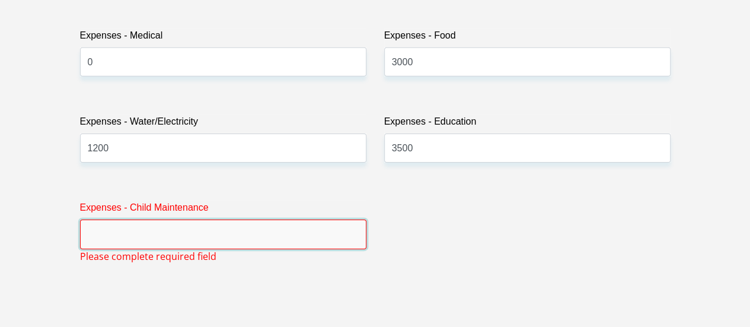
click at [153, 219] on input "Expenses - Child Maintenance" at bounding box center [223, 233] width 286 height 29
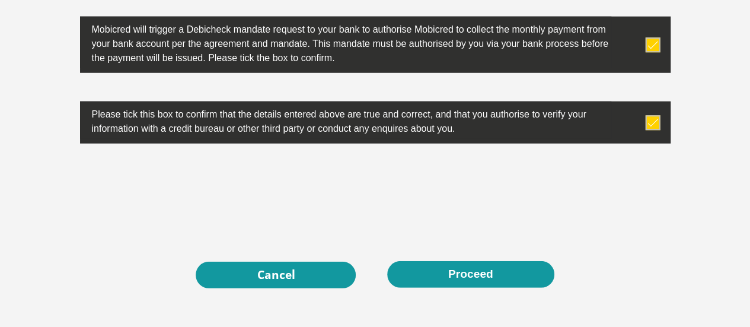
scroll to position [3924, 0]
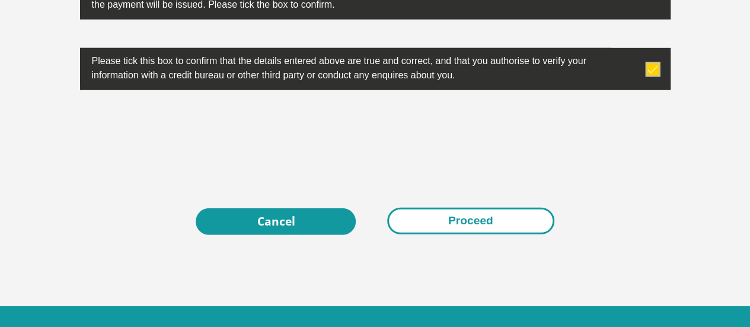
type input "0"
click at [448, 208] on button "Proceed" at bounding box center [470, 221] width 167 height 27
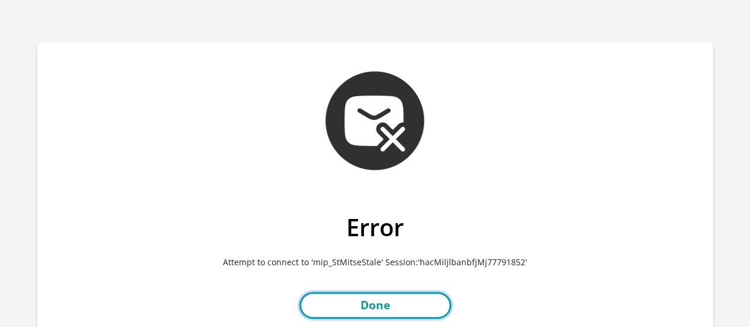
click at [337, 298] on link "Done" at bounding box center [375, 305] width 152 height 27
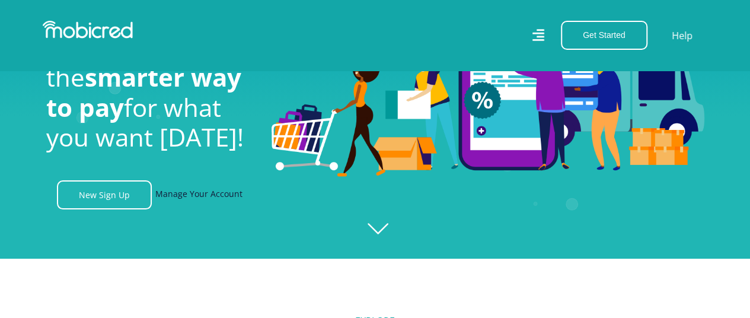
scroll to position [0, 1521]
click at [203, 197] on link "Manage Your Account" at bounding box center [198, 194] width 87 height 29
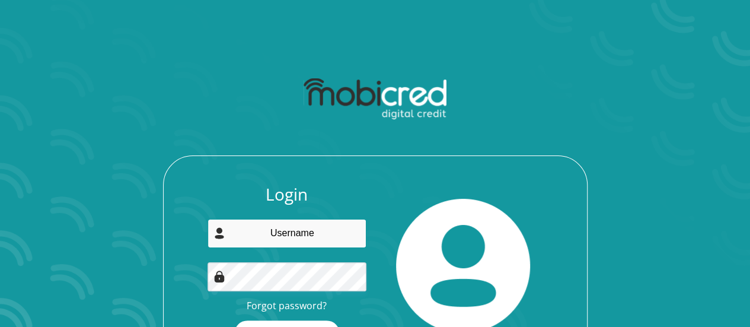
click at [267, 236] on input "email" at bounding box center [287, 233] width 159 height 29
click at [253, 228] on input "email" at bounding box center [287, 233] width 159 height 29
click at [249, 238] on input "email" at bounding box center [287, 233] width 159 height 29
type input "N"
type input "[EMAIL_ADDRESS][DOMAIN_NAME]"
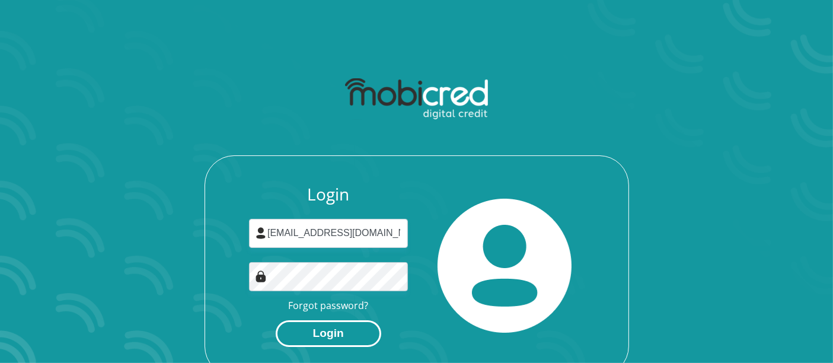
drag, startPoint x: 744, startPoint y: 1, endPoint x: 356, endPoint y: 331, distance: 509.4
click at [356, 326] on button "Login" at bounding box center [329, 333] width 106 height 27
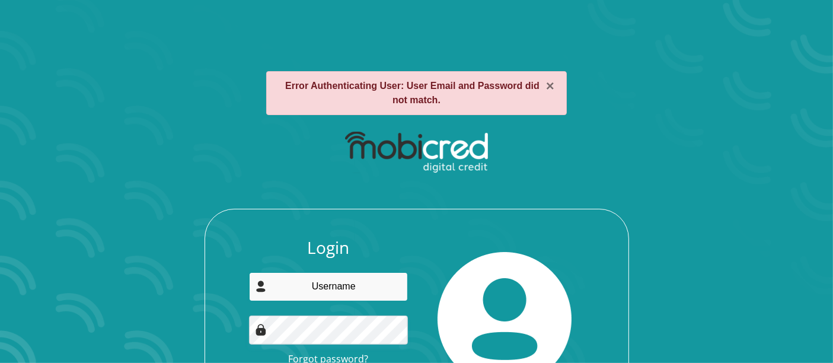
click at [321, 272] on input "email" at bounding box center [328, 286] width 159 height 29
click at [316, 286] on input "email" at bounding box center [328, 286] width 159 height 29
type input "noxolog86@gmail.com"
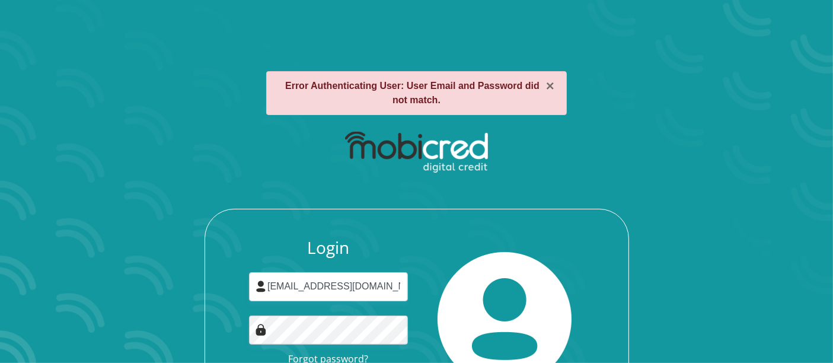
click at [266, 327] on img at bounding box center [261, 330] width 12 height 12
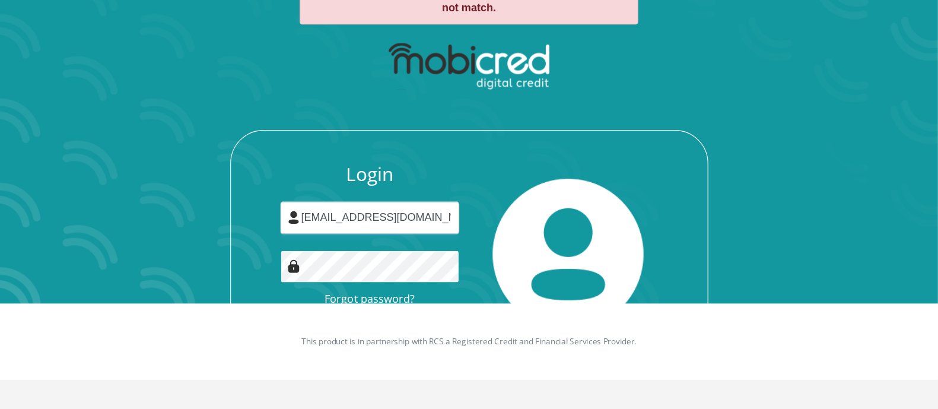
scroll to position [68, 0]
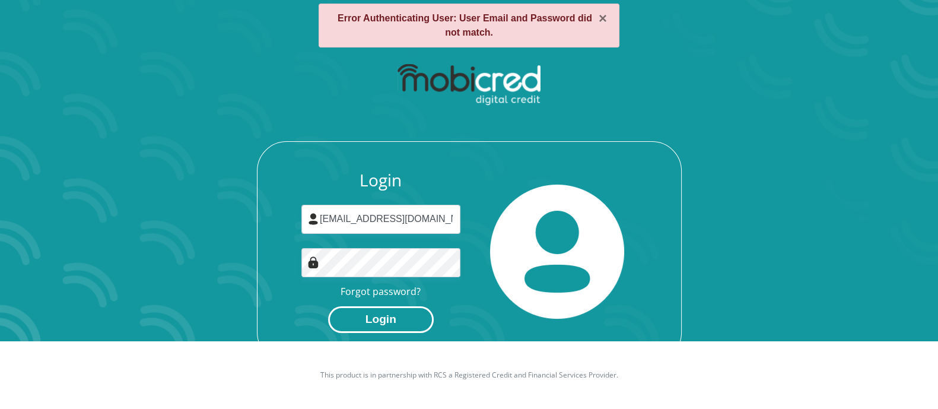
drag, startPoint x: 753, startPoint y: 1, endPoint x: 398, endPoint y: 315, distance: 474.3
click at [398, 315] on button "Login" at bounding box center [381, 319] width 106 height 27
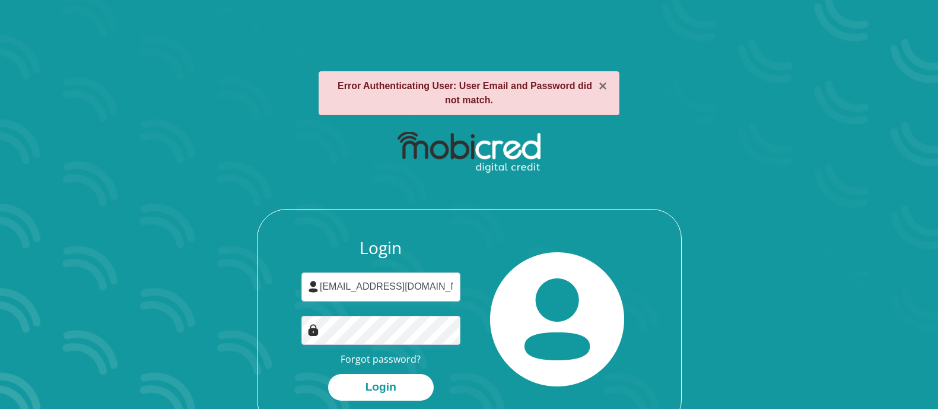
scroll to position [68, 0]
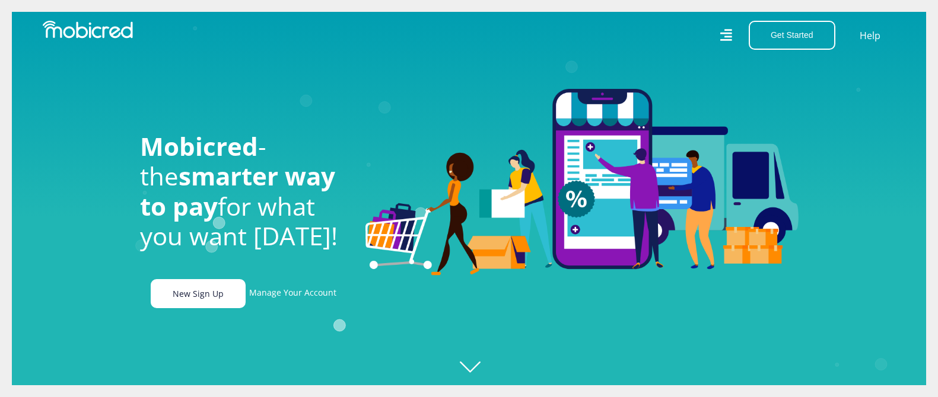
scroll to position [91, 23]
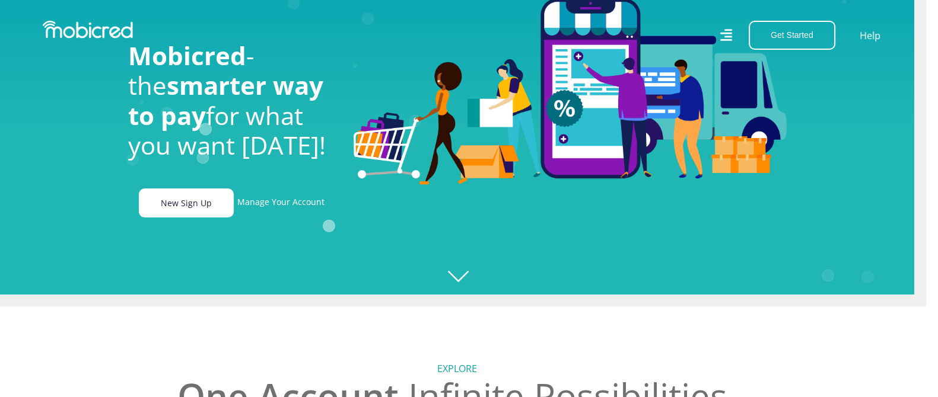
click at [145, 210] on link "New Sign Up" at bounding box center [186, 203] width 95 height 29
click at [161, 208] on link "New Sign Up" at bounding box center [186, 203] width 95 height 29
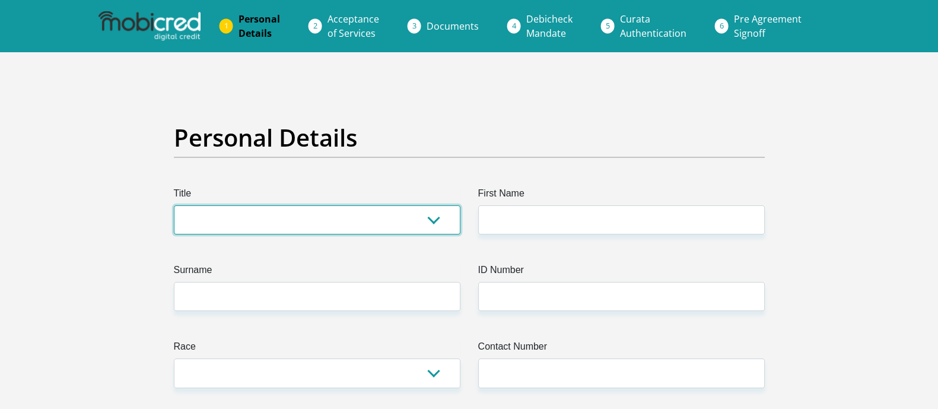
click at [267, 225] on select "Mr Ms Mrs Dr Other" at bounding box center [317, 219] width 286 height 29
select select "Ms"
click at [174, 205] on select "Mr Ms Mrs Dr Other" at bounding box center [317, 219] width 286 height 29
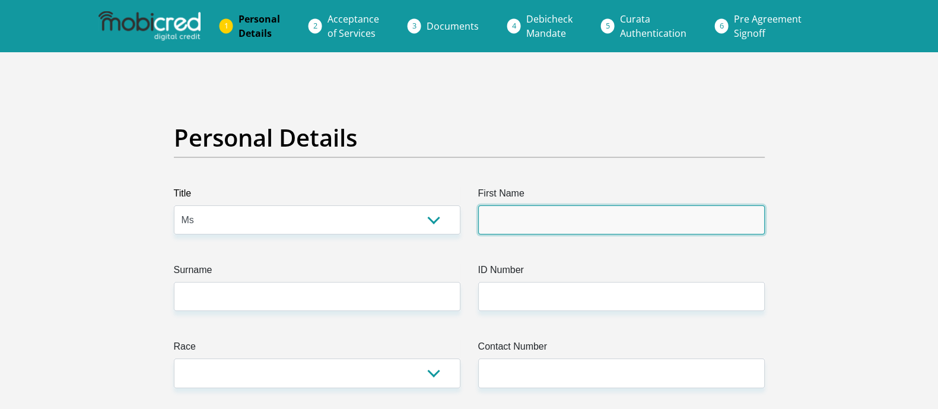
click at [510, 225] on input "First Name" at bounding box center [621, 219] width 286 height 29
type input "Noxolo"
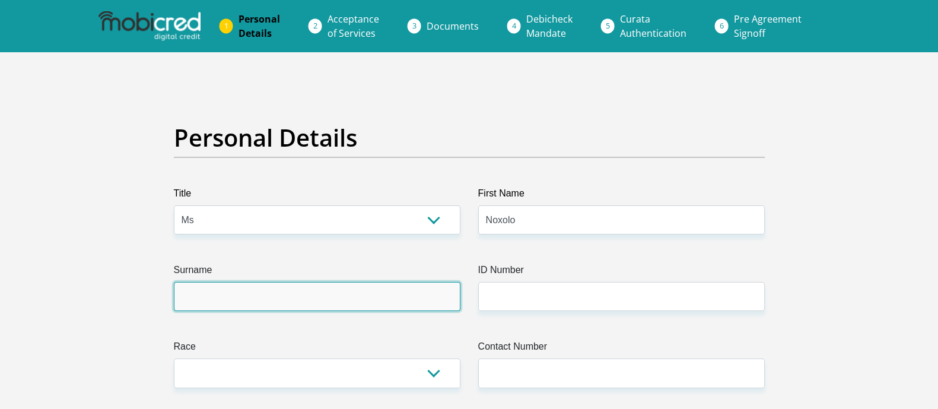
click at [217, 305] on input "Surname" at bounding box center [317, 296] width 286 height 29
type input "GWABUZELA"
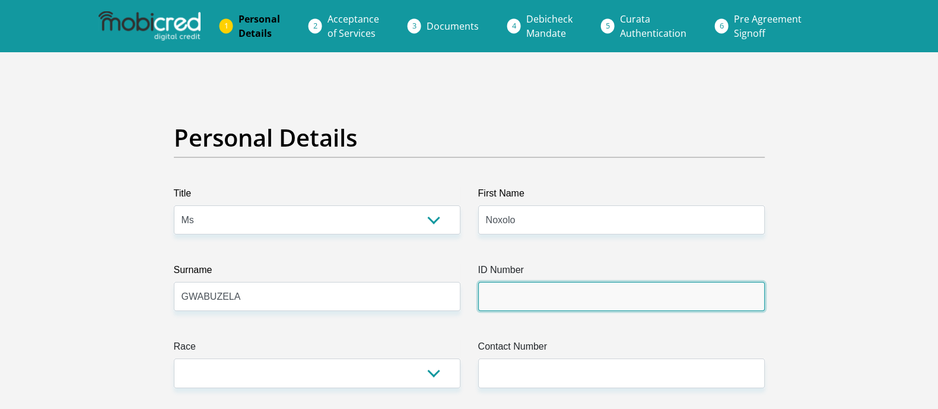
click at [498, 301] on input "ID Number" at bounding box center [621, 296] width 286 height 29
type input "8609300346087"
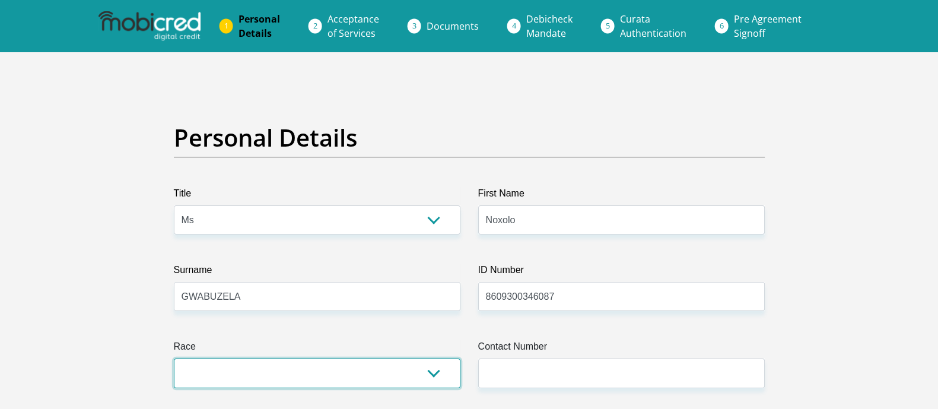
click at [347, 363] on select "Black Coloured Indian White Other" at bounding box center [317, 372] width 286 height 29
select select "1"
click at [174, 358] on select "Black Coloured Indian White Other" at bounding box center [317, 372] width 286 height 29
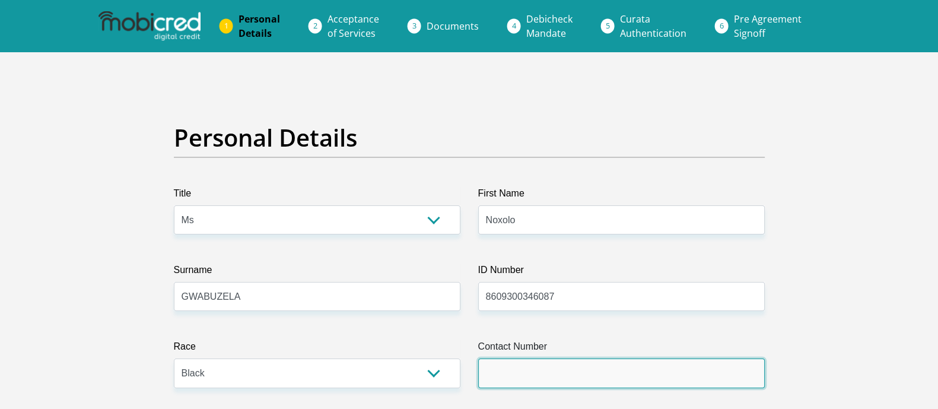
click at [507, 371] on input "Contact Number" at bounding box center [621, 372] width 286 height 29
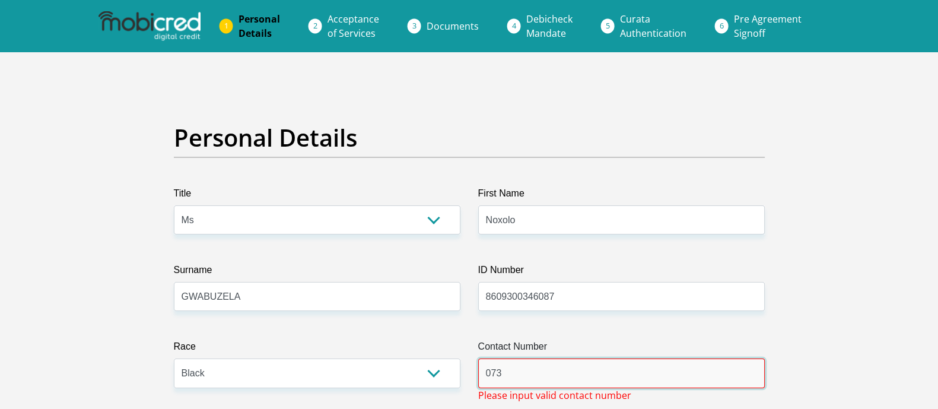
type input "0736593442"
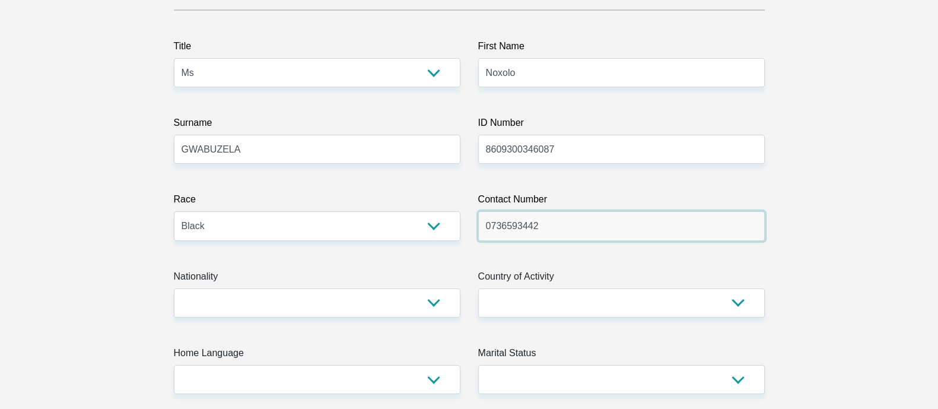
scroll to position [148, 0]
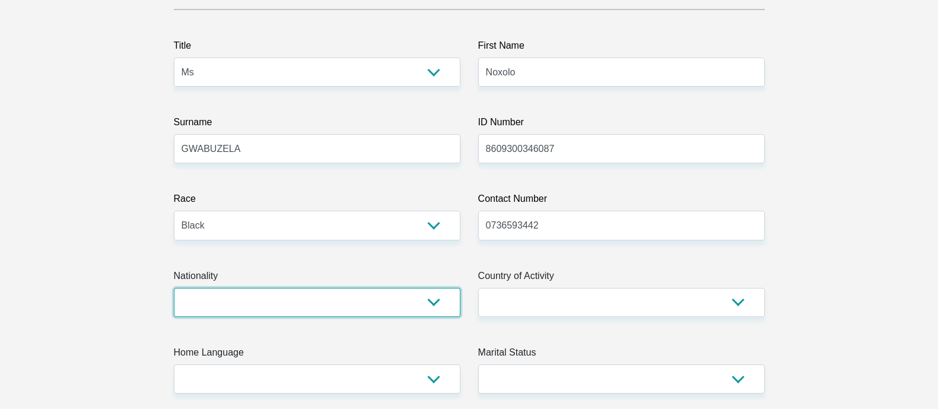
click at [257, 303] on select "South Africa Afghanistan Aland Islands Albania Algeria America Samoa American V…" at bounding box center [317, 302] width 286 height 29
select select "ZAF"
click at [174, 288] on select "South Africa Afghanistan Aland Islands Albania Algeria America Samoa American V…" at bounding box center [317, 302] width 286 height 29
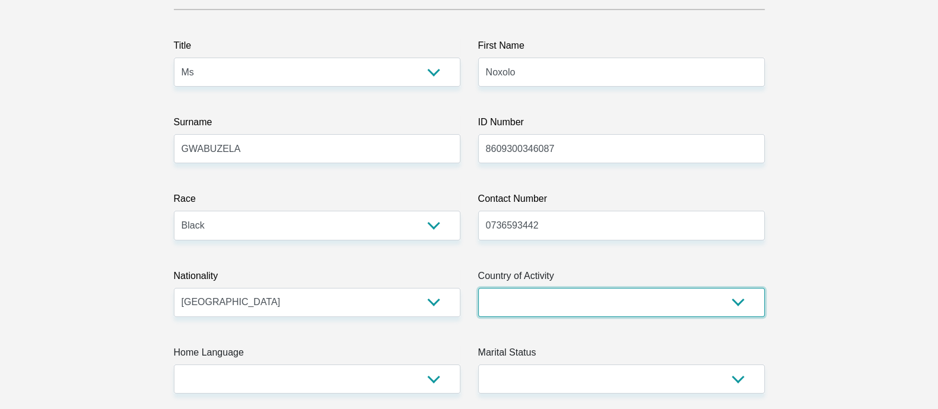
click at [499, 302] on select "South Africa Afghanistan Aland Islands Albania Algeria America Samoa American V…" at bounding box center [621, 302] width 286 height 29
select select "ZAF"
click at [478, 288] on select "South Africa Afghanistan Aland Islands Albania Algeria America Samoa American V…" at bounding box center [621, 302] width 286 height 29
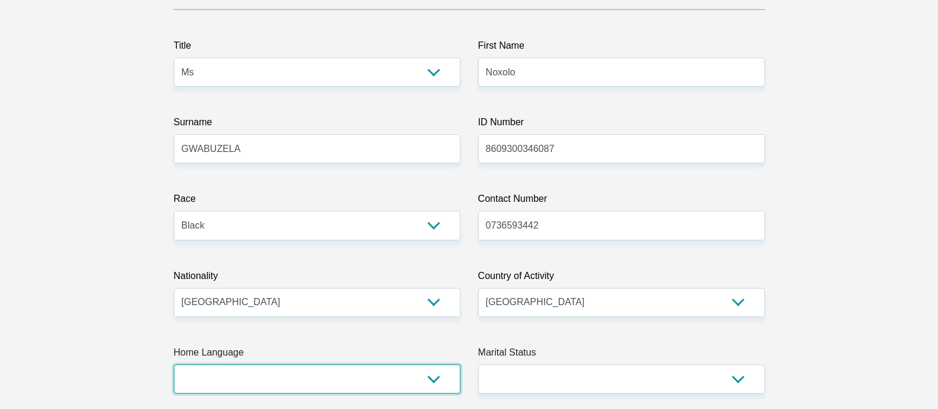
click at [237, 381] on select "Afrikaans English Sepedi South Ndebele Southern Sotho Swati Tsonga Tswana Venda…" at bounding box center [317, 378] width 286 height 29
select select "xho"
click at [174, 364] on select "Afrikaans English Sepedi South Ndebele Southern Sotho Swati Tsonga Tswana Venda…" at bounding box center [317, 378] width 286 height 29
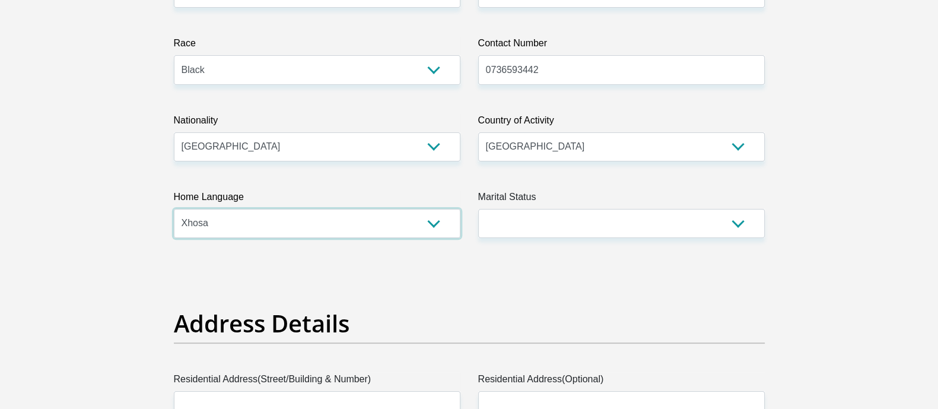
scroll to position [445, 0]
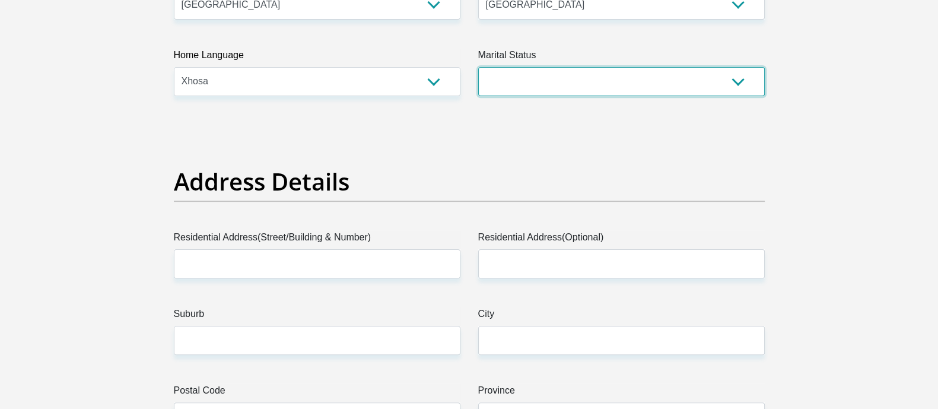
click at [630, 87] on select "Married ANC Single Divorced Widowed Married COP or Customary Law" at bounding box center [621, 81] width 286 height 29
select select "2"
click at [478, 67] on select "Married ANC Single Divorced Widowed Married COP or Customary Law" at bounding box center [621, 81] width 286 height 29
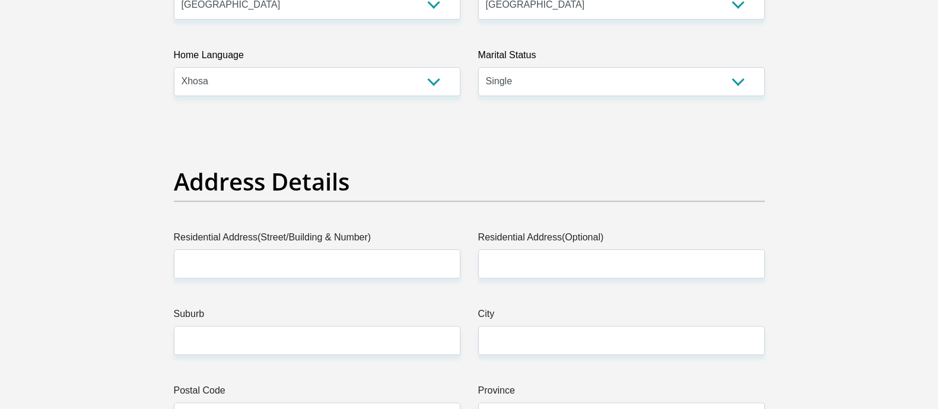
click at [362, 247] on label "Residential Address(Street/Building & Number)" at bounding box center [317, 239] width 286 height 19
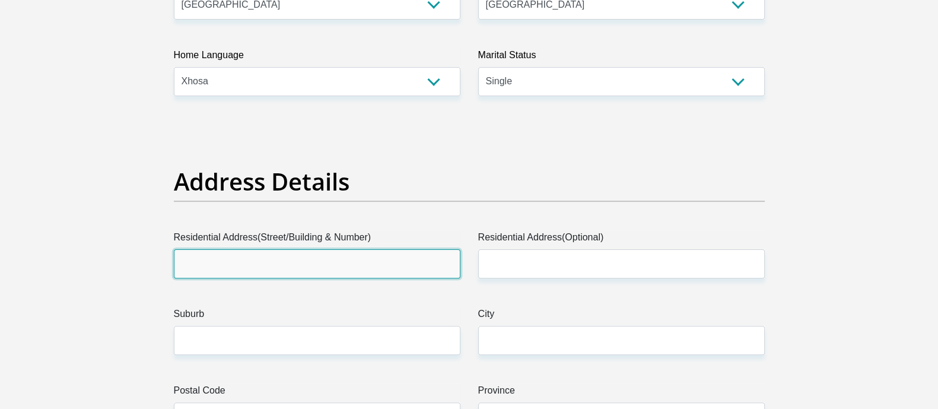
click at [362, 249] on input "Residential Address(Street/Building & Number)" at bounding box center [317, 263] width 286 height 29
click at [310, 275] on input "7" at bounding box center [317, 263] width 286 height 29
type input "7 Marvan Court"
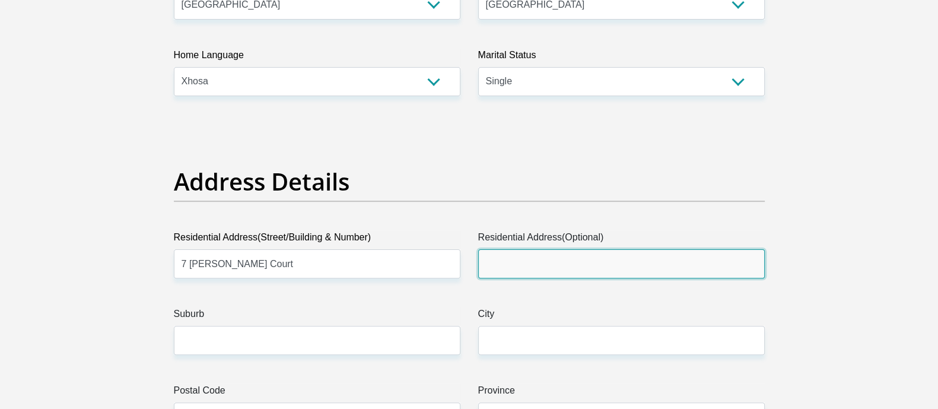
click at [511, 255] on input "Residential Address(Optional)" at bounding box center [621, 263] width 286 height 29
type input "14 Market Place Road"
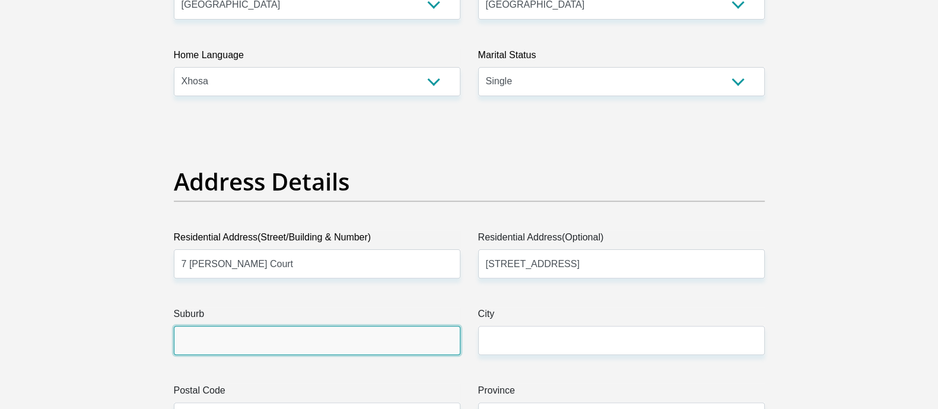
click at [343, 339] on input "Suburb" at bounding box center [317, 340] width 286 height 29
type input "Dawn"
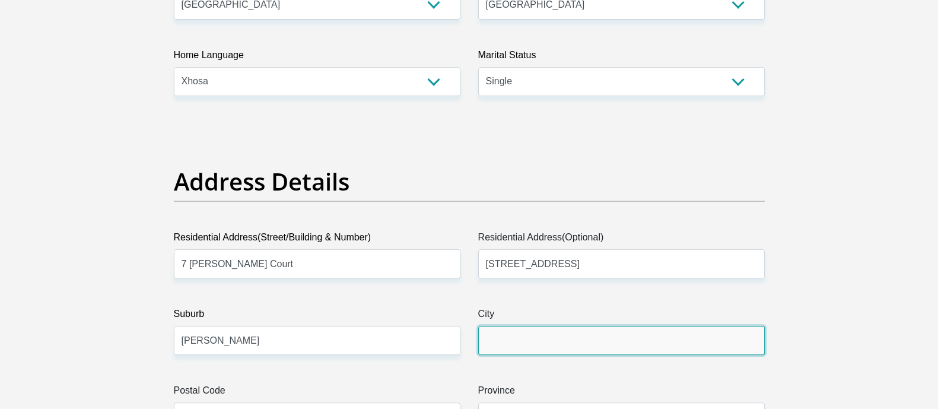
click at [552, 336] on input "City" at bounding box center [621, 340] width 286 height 29
type input "East London"
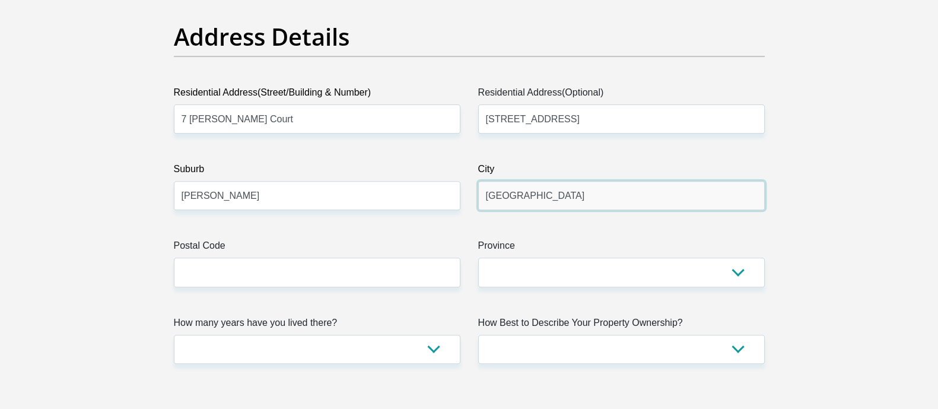
scroll to position [592, 0]
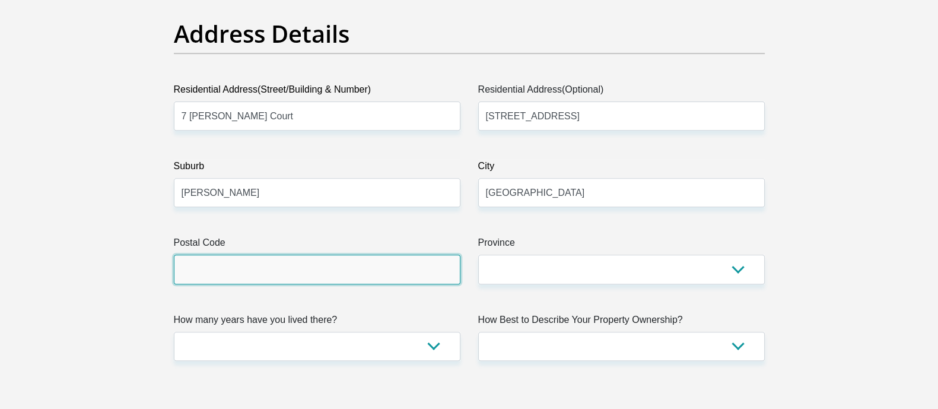
drag, startPoint x: 295, startPoint y: 273, endPoint x: 244, endPoint y: 268, distance: 51.3
click at [292, 273] on input "Postal Code" at bounding box center [317, 268] width 286 height 29
type input "5247"
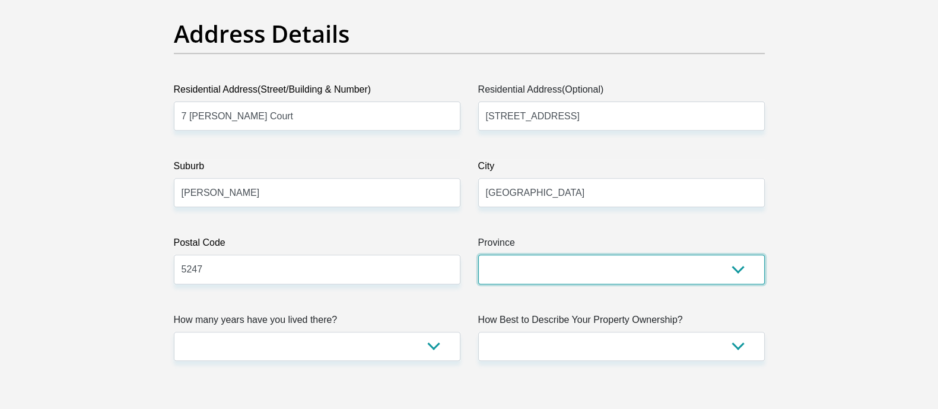
click at [519, 264] on select "Eastern Cape Free State Gauteng KwaZulu-Natal Limpopo Mpumalanga Northern Cape …" at bounding box center [621, 268] width 286 height 29
select select "Eastern Cape"
click at [478, 254] on select "Eastern Cape Free State Gauteng KwaZulu-Natal Limpopo Mpumalanga Northern Cape …" at bounding box center [621, 268] width 286 height 29
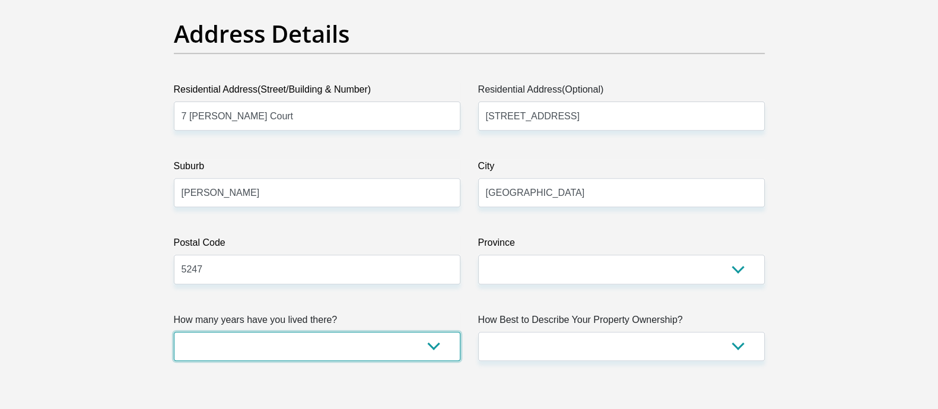
click at [274, 339] on select "less than 1 year 1-3 years 3-5 years 5+ years" at bounding box center [317, 346] width 286 height 29
select select "5"
click at [174, 332] on select "less than 1 year 1-3 years 3-5 years 5+ years" at bounding box center [317, 346] width 286 height 29
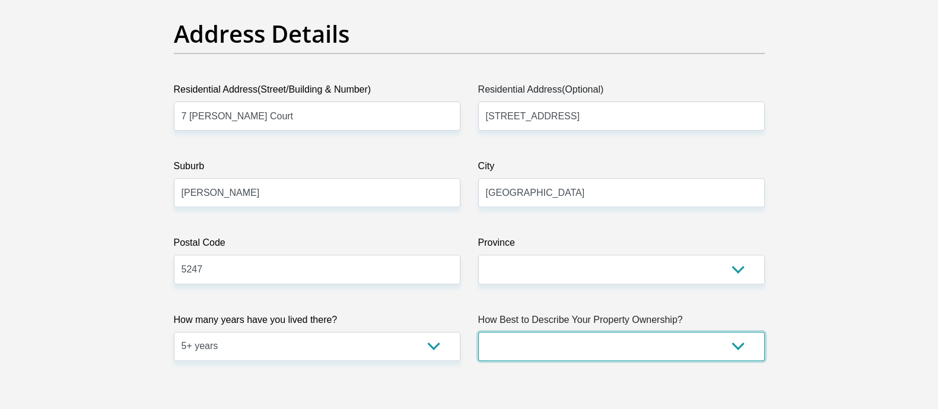
click at [546, 348] on select "Owned Rented Family Owned Company Dwelling" at bounding box center [621, 346] width 286 height 29
select select "parents"
click at [478, 332] on select "Owned Rented Family Owned Company Dwelling" at bounding box center [621, 346] width 286 height 29
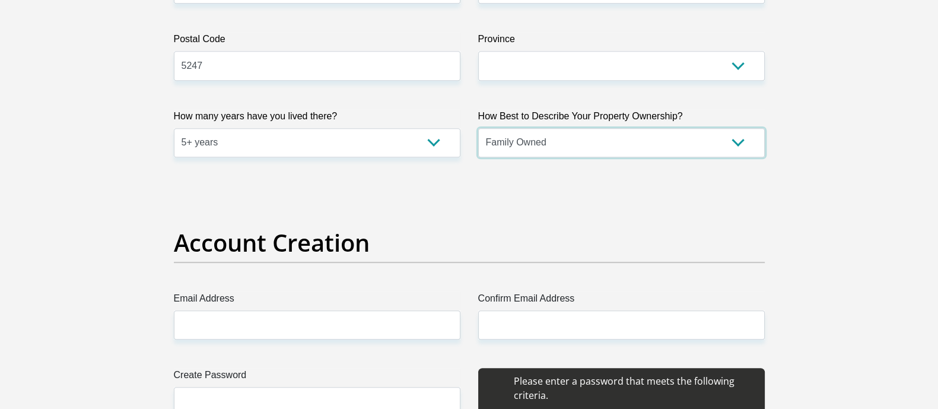
scroll to position [815, 0]
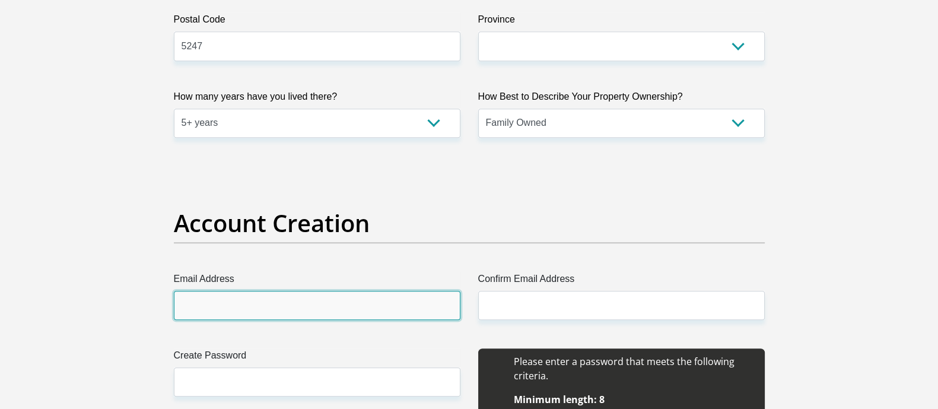
click at [231, 301] on input "Email Address" at bounding box center [317, 305] width 286 height 29
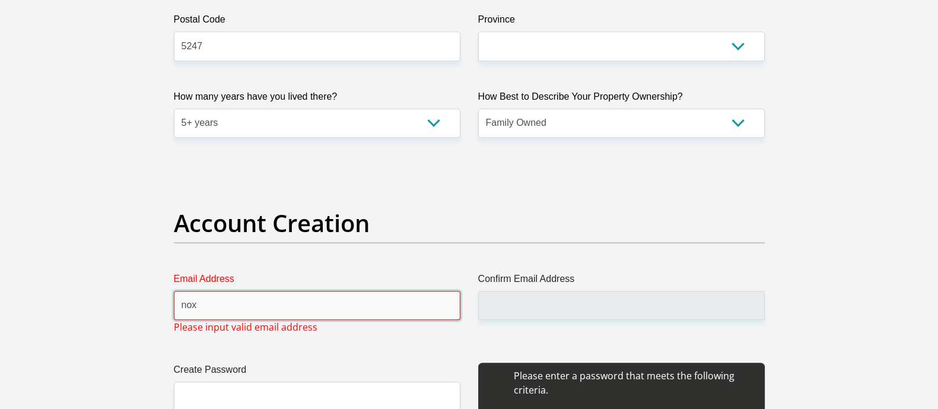
type input "noxolog86@gmail.com"
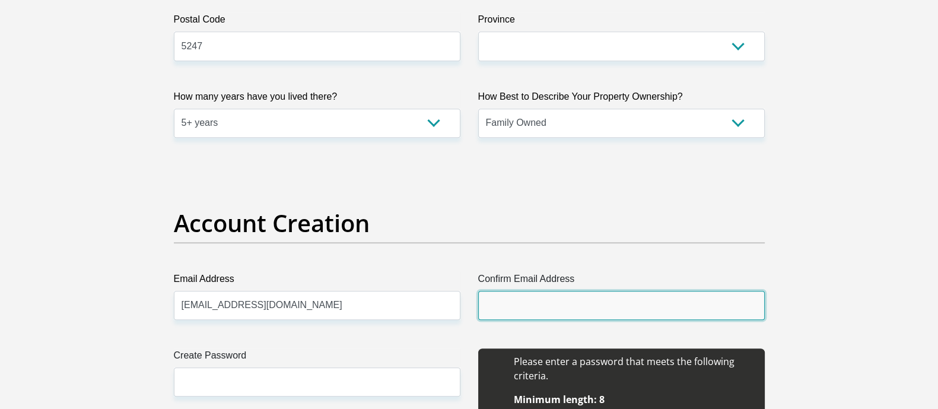
click at [496, 302] on input "Confirm Email Address" at bounding box center [621, 305] width 286 height 29
type input "noxolog86@gmail.com"
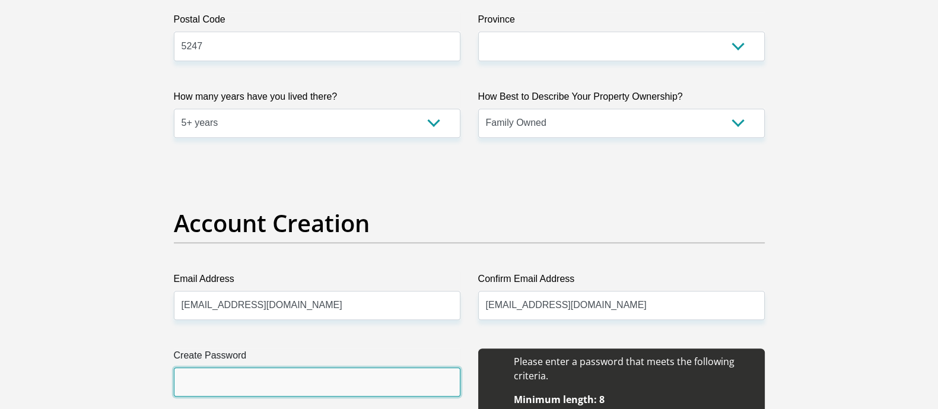
drag, startPoint x: 242, startPoint y: 377, endPoint x: 250, endPoint y: 365, distance: 13.7
click at [242, 377] on input "Create Password" at bounding box center [317, 381] width 286 height 29
type input "Thedream86"
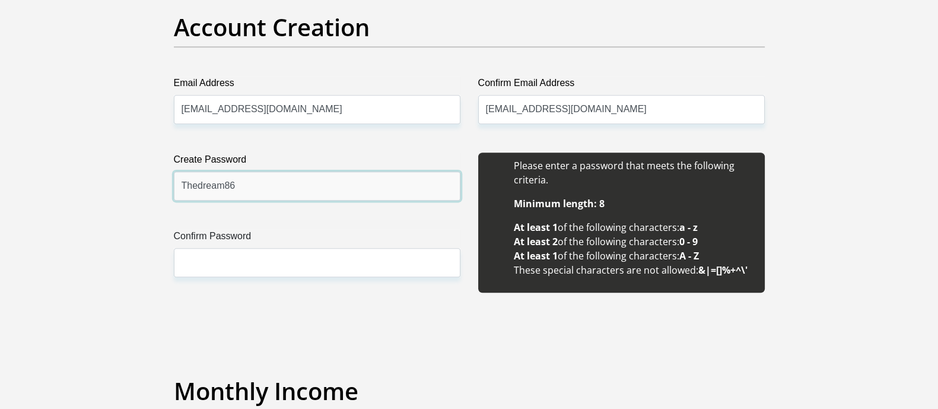
scroll to position [1037, 0]
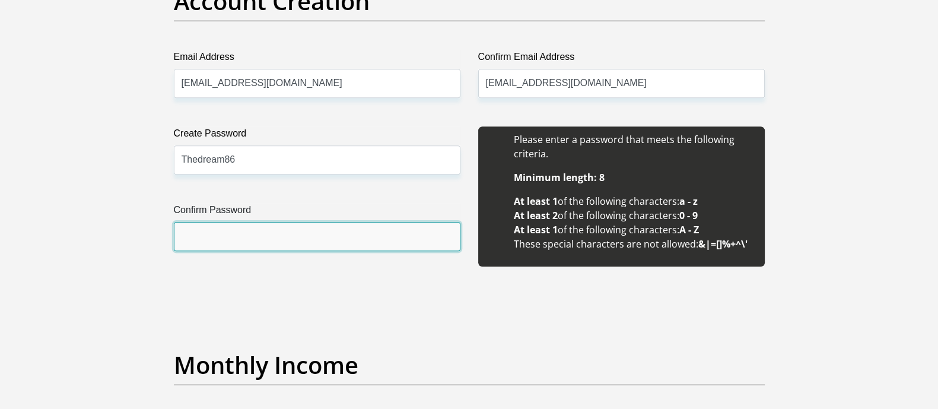
click at [212, 237] on input "Confirm Password" at bounding box center [317, 236] width 286 height 29
type input "Thedream86"
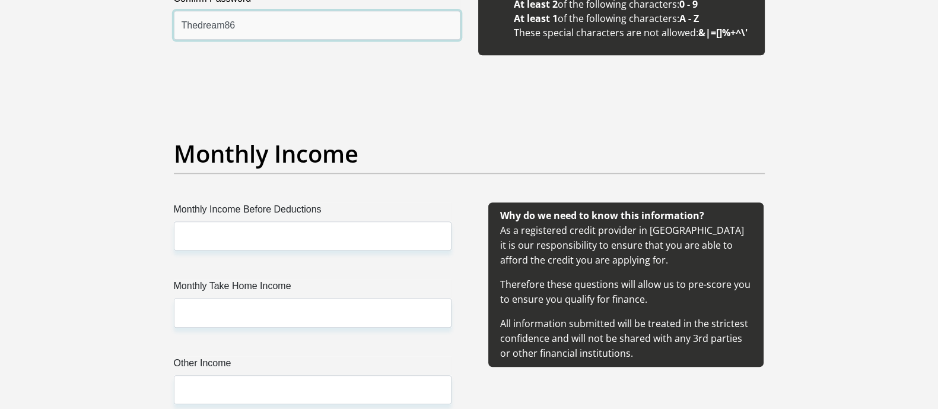
scroll to position [1260, 0]
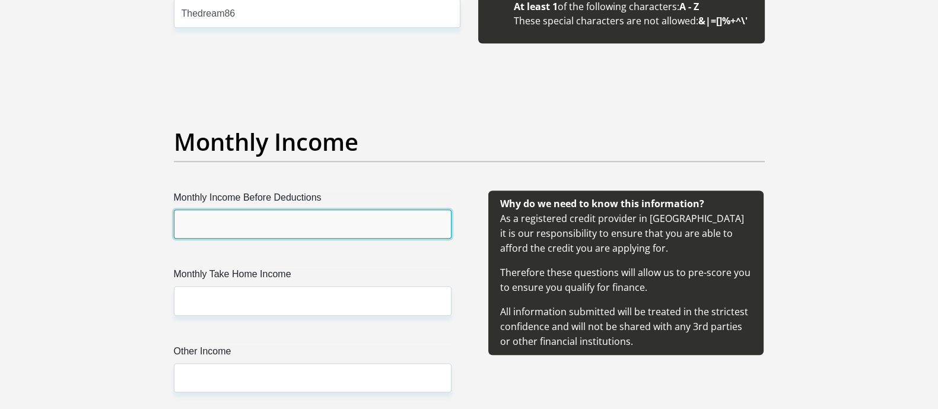
click at [196, 219] on input "Monthly Income Before Deductions" at bounding box center [313, 223] width 278 height 29
type input "38974"
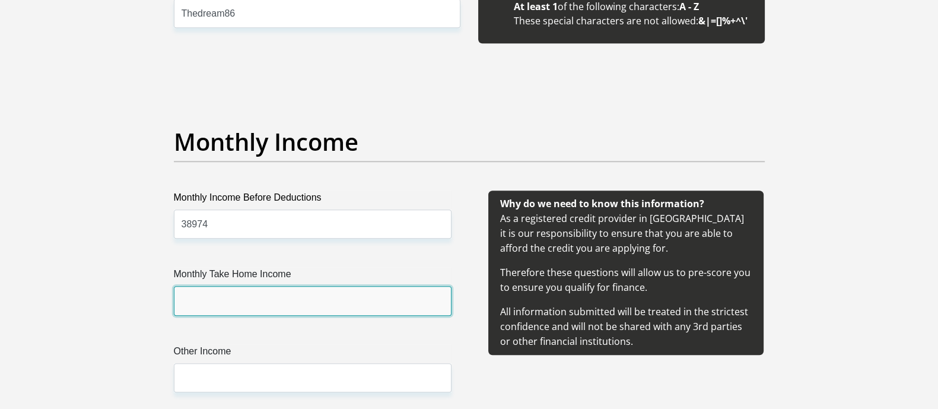
click at [228, 287] on input "Monthly Take Home Income" at bounding box center [313, 300] width 278 height 29
type input "28653"
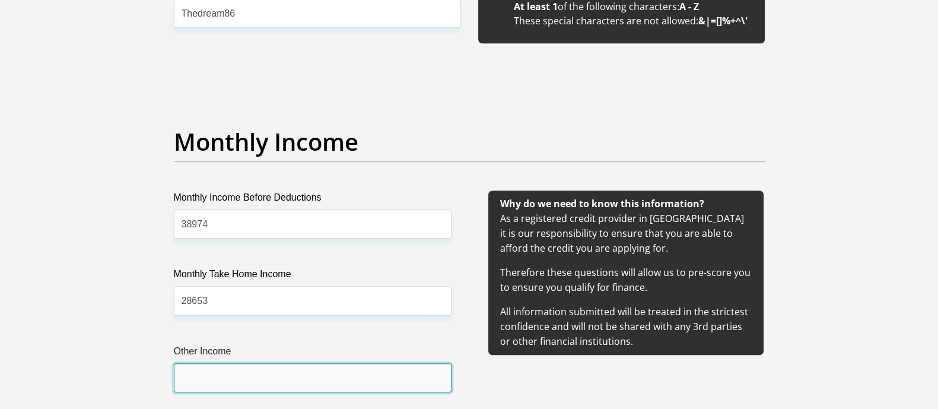
click at [225, 368] on input "Other Income" at bounding box center [313, 377] width 278 height 29
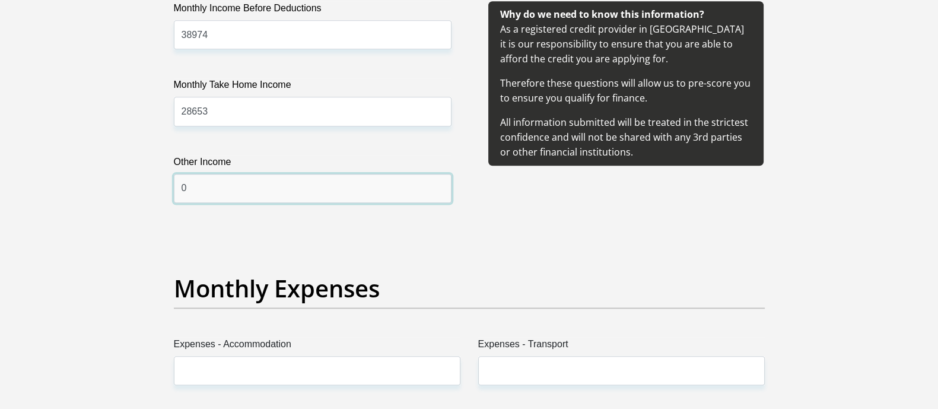
scroll to position [1483, 0]
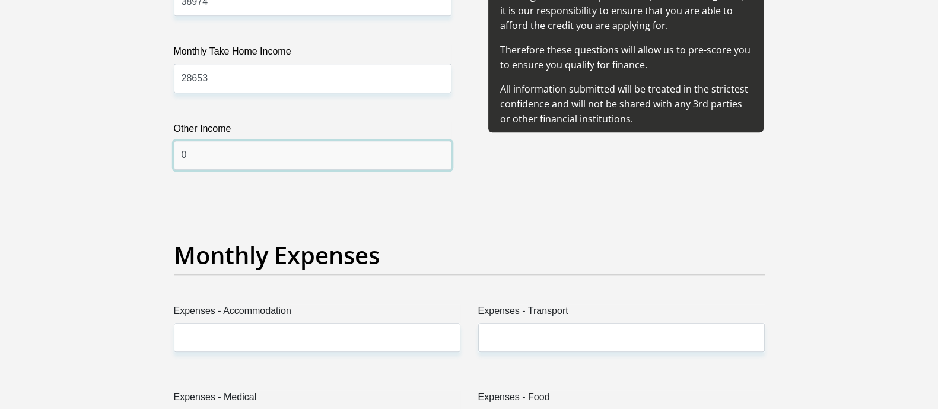
type input "0"
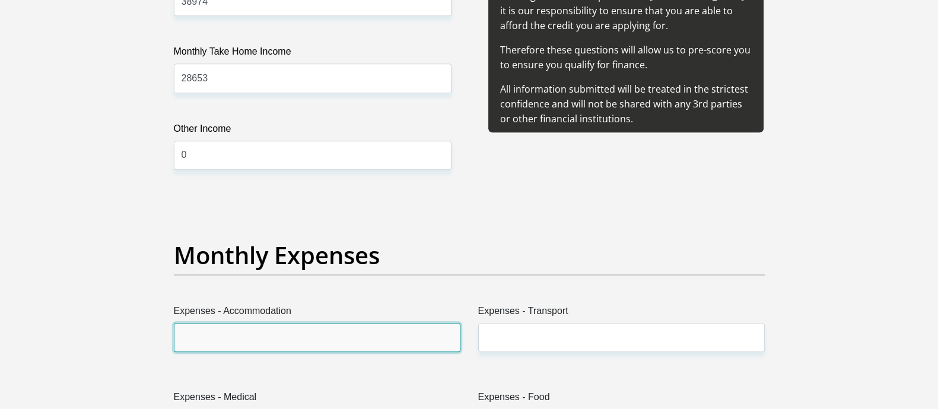
click at [289, 333] on input "Expenses - Accommodation" at bounding box center [317, 337] width 286 height 29
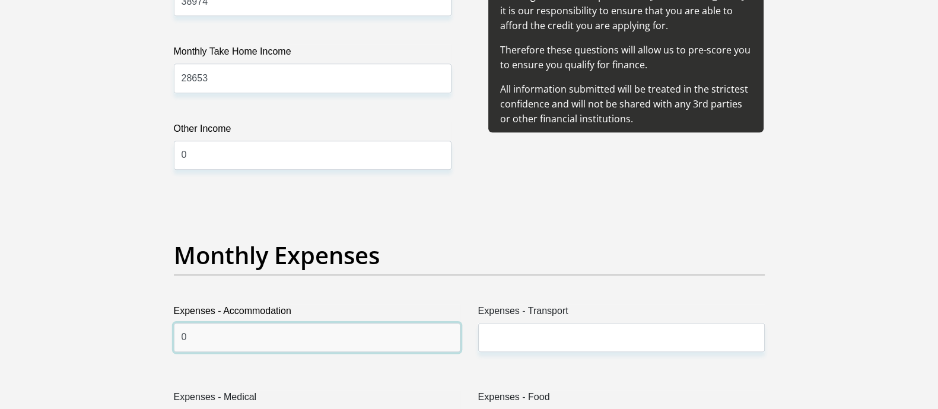
type input "0"
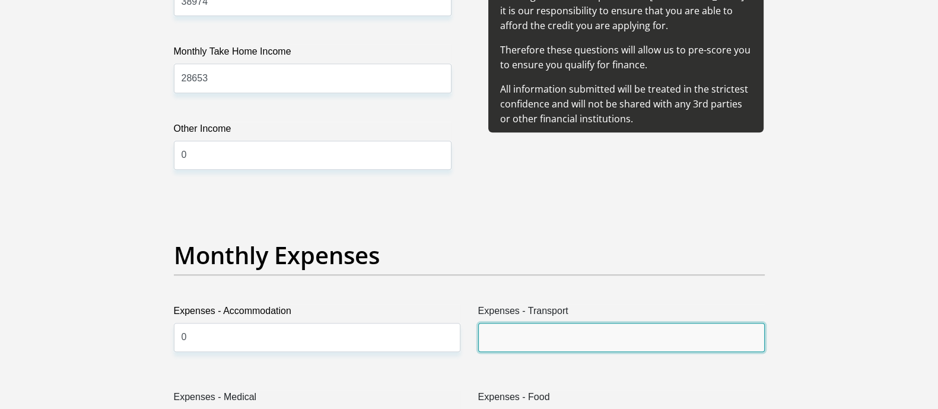
click at [525, 349] on input "Expenses - Transport" at bounding box center [621, 337] width 286 height 29
type input "2500"
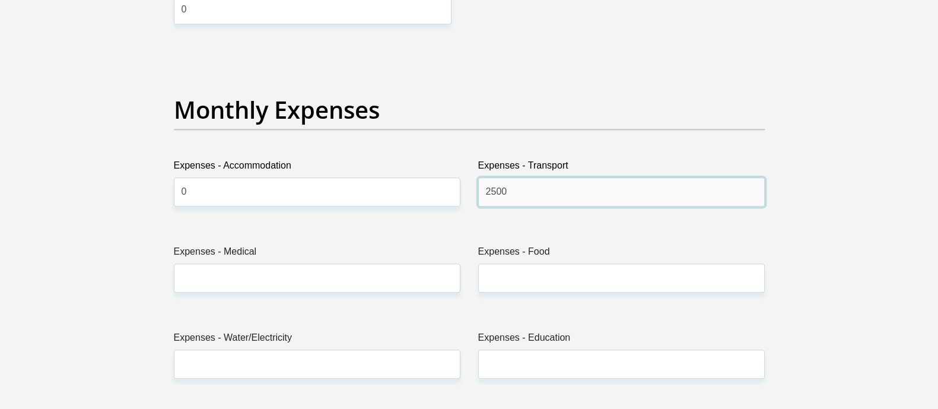
scroll to position [1631, 0]
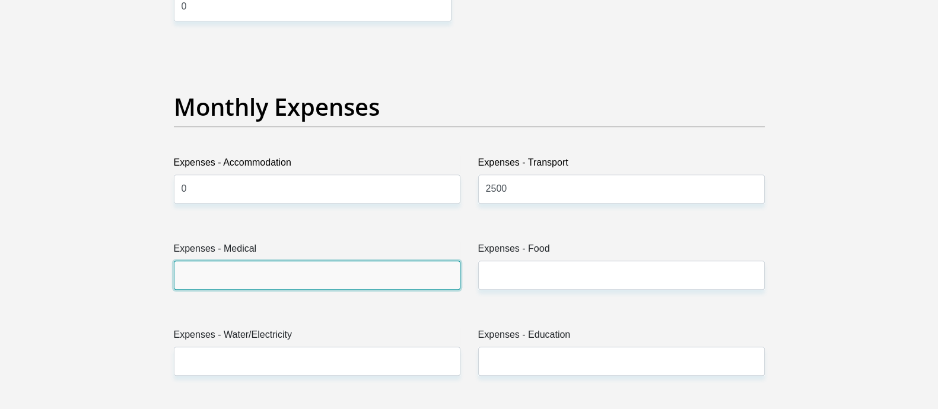
click at [393, 275] on input "Expenses - Medical" at bounding box center [317, 274] width 286 height 29
type input "0"
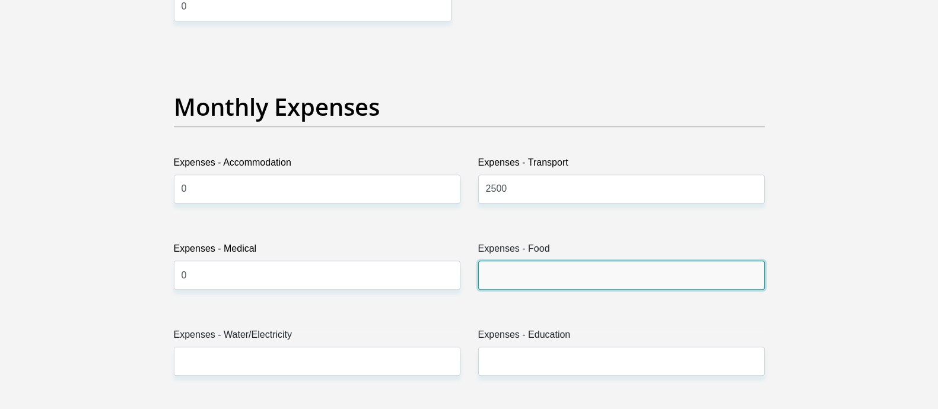
click at [489, 276] on input "Expenses - Food" at bounding box center [621, 274] width 286 height 29
type input "3000"
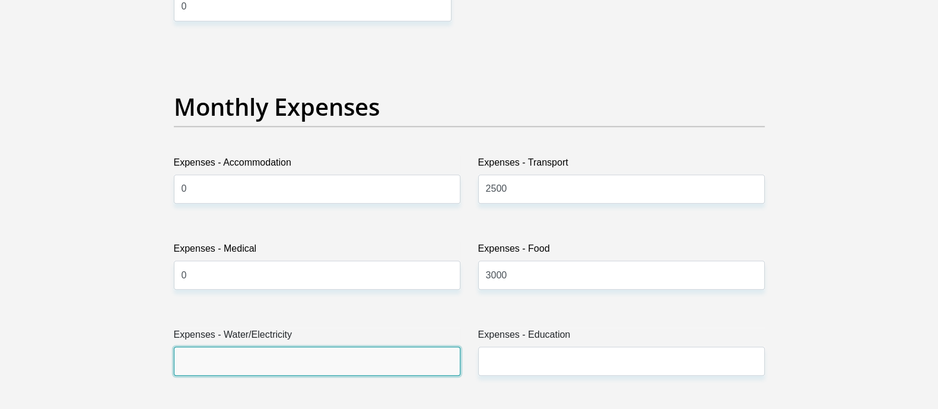
click at [346, 352] on input "Expenses - Water/Electricity" at bounding box center [317, 360] width 286 height 29
type input "1200"
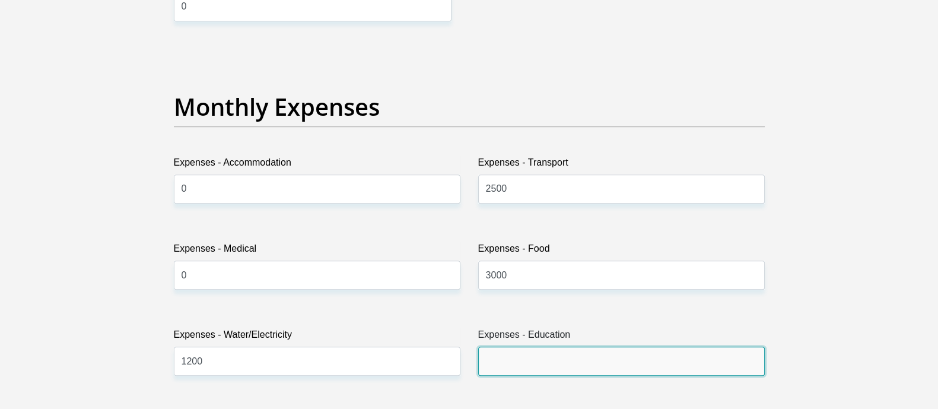
click at [511, 357] on input "Expenses - Education" at bounding box center [621, 360] width 286 height 29
type input "3500"
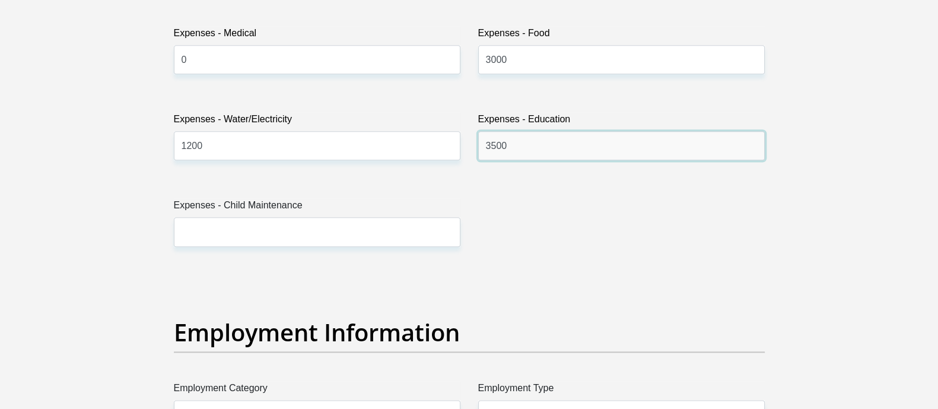
scroll to position [1853, 0]
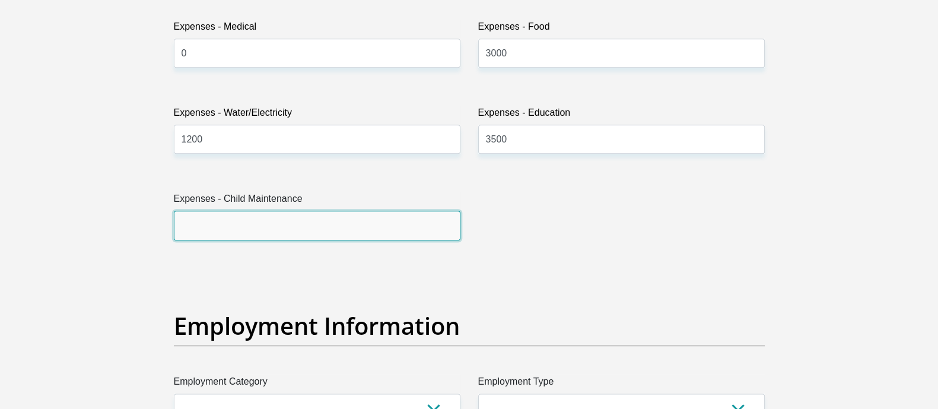
click at [309, 230] on input "Expenses - Child Maintenance" at bounding box center [317, 225] width 286 height 29
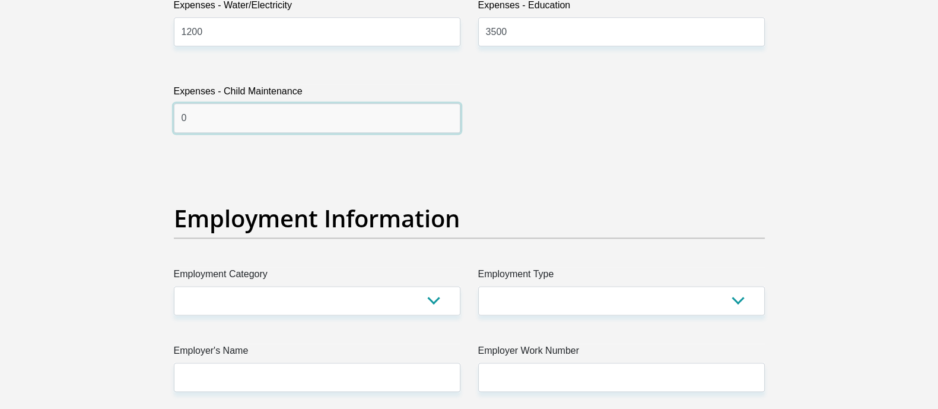
scroll to position [2075, 0]
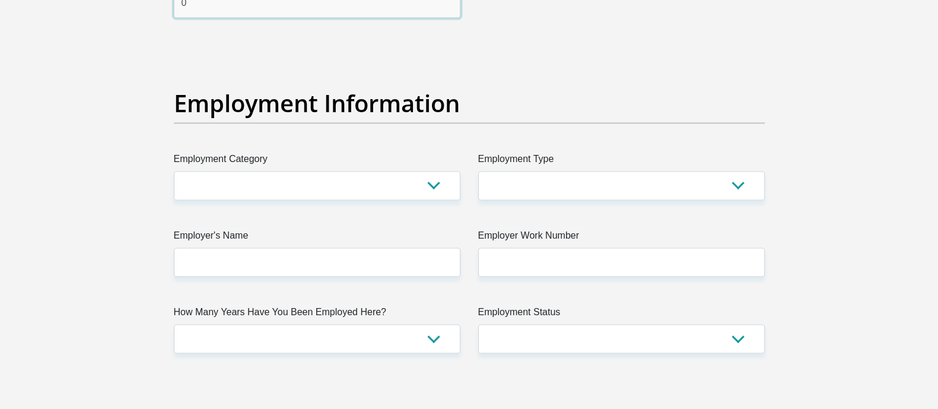
type input "0"
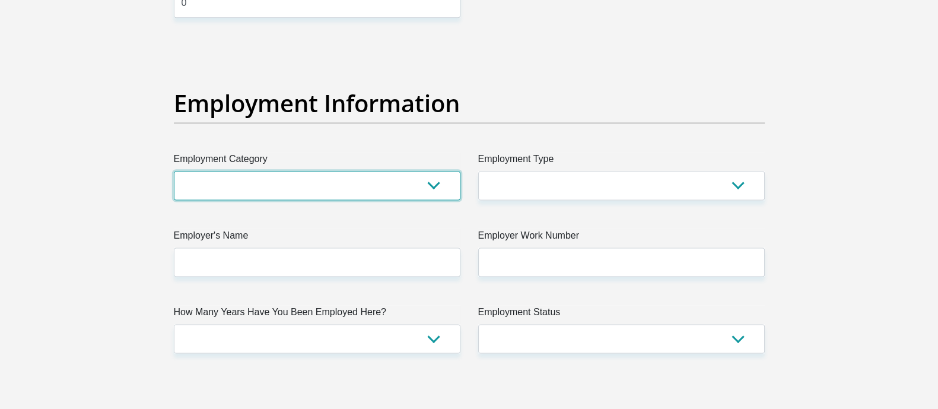
click at [314, 182] on select "AGRICULTURE ALCOHOL & TOBACCO CONSTRUCTION MATERIALS METALLURGY EQUIPMENT FOR R…" at bounding box center [317, 185] width 286 height 29
select select "17"
click at [174, 171] on select "AGRICULTURE ALCOHOL & TOBACCO CONSTRUCTION MATERIALS METALLURGY EQUIPMENT FOR R…" at bounding box center [317, 185] width 286 height 29
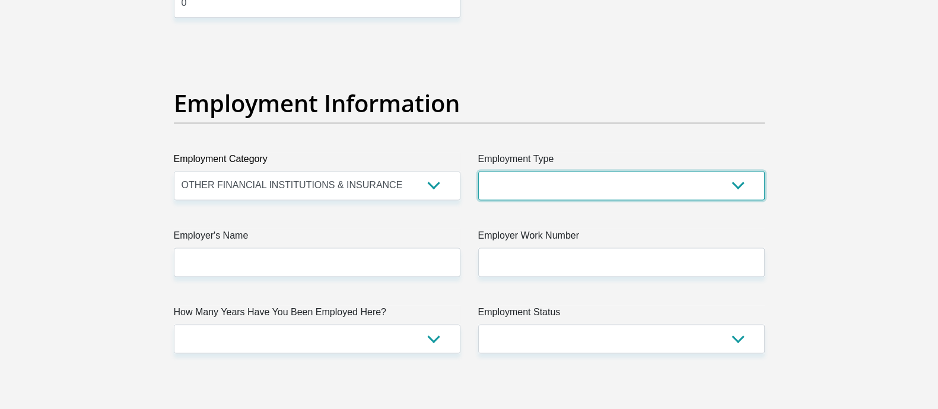
click at [578, 191] on select "College/Lecturer Craft Seller Creative Driver Executive Farmer Forces - Non Com…" at bounding box center [621, 185] width 286 height 29
select select "Office Staff/Clerk"
click at [478, 171] on select "College/Lecturer Craft Seller Creative Driver Executive Farmer Forces - Non Com…" at bounding box center [621, 185] width 286 height 29
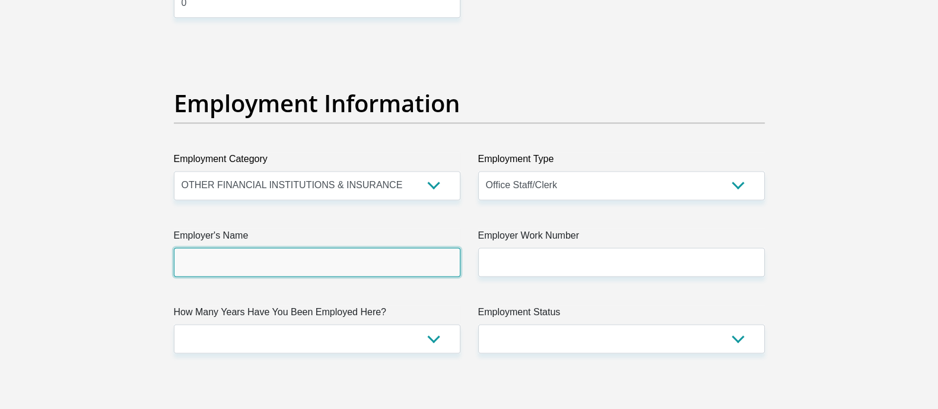
click at [393, 263] on input "Employer's Name" at bounding box center [317, 261] width 286 height 29
type input "ABSABANK"
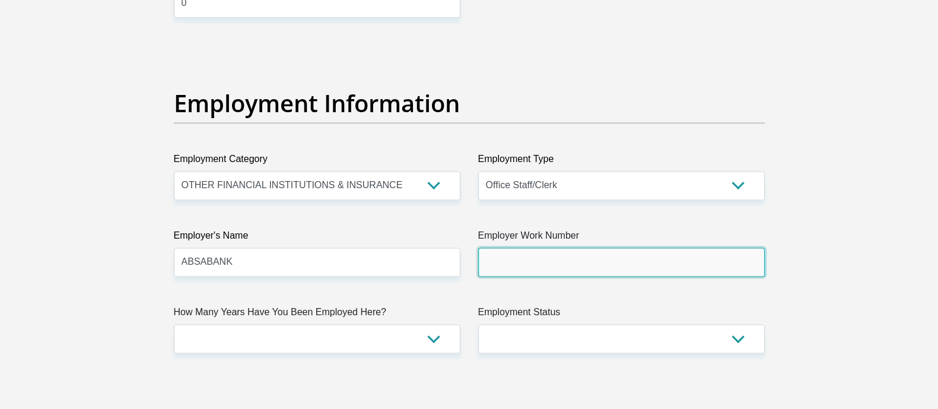
click at [525, 264] on input "Employer Work Number" at bounding box center [621, 261] width 286 height 29
type input "0860369369"
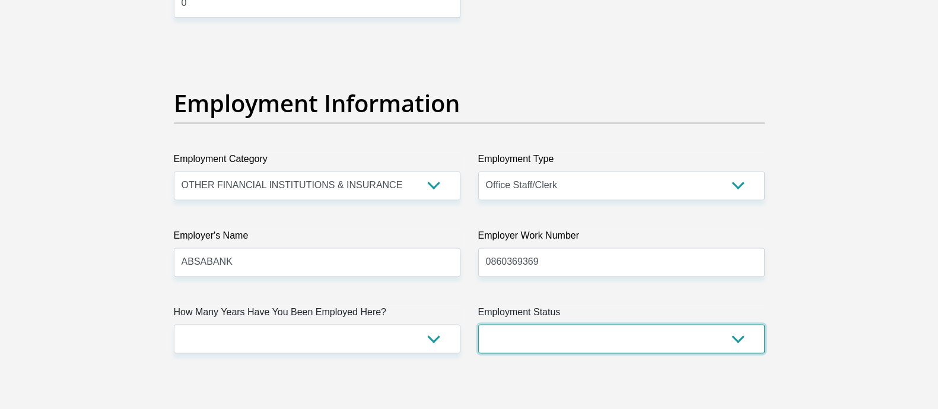
click at [541, 325] on select "Permanent/Full-time Part-time/Casual Contract Worker Self-Employed Housewife Re…" at bounding box center [621, 338] width 286 height 29
select select "1"
click at [478, 324] on select "Permanent/Full-time Part-time/Casual Contract Worker Self-Employed Housewife Re…" at bounding box center [621, 338] width 286 height 29
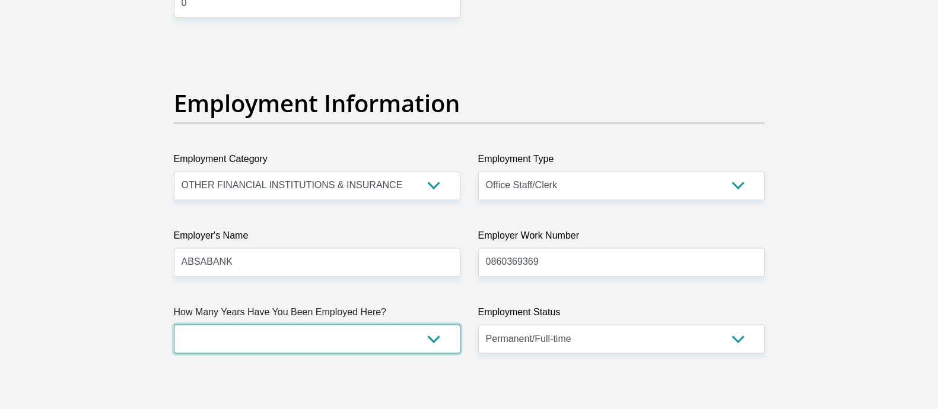
click at [295, 331] on select "less than 1 year 1-3 years 3-5 years 5+ years" at bounding box center [317, 338] width 286 height 29
select select "60"
click at [174, 324] on select "less than 1 year 1-3 years 3-5 years 5+ years" at bounding box center [317, 338] width 286 height 29
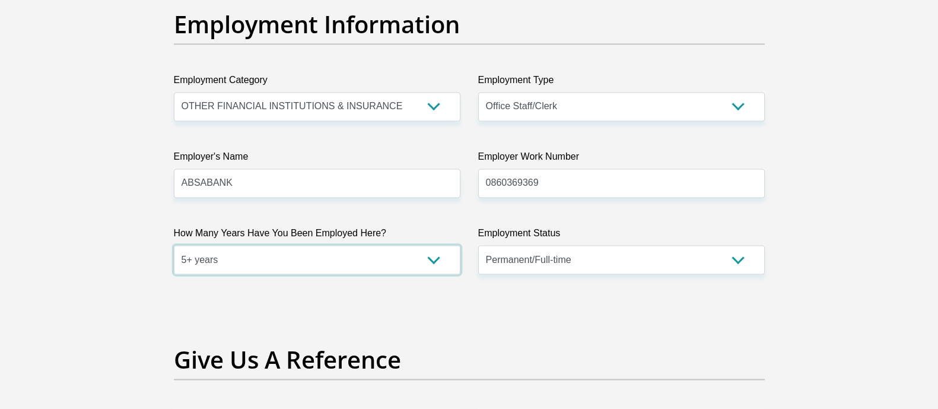
scroll to position [2297, 0]
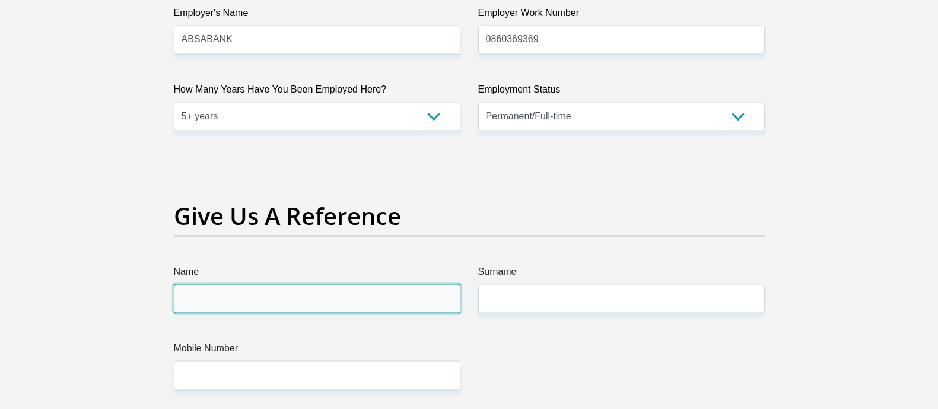
click at [281, 294] on input "Name" at bounding box center [317, 297] width 286 height 29
type input "MBUSO"
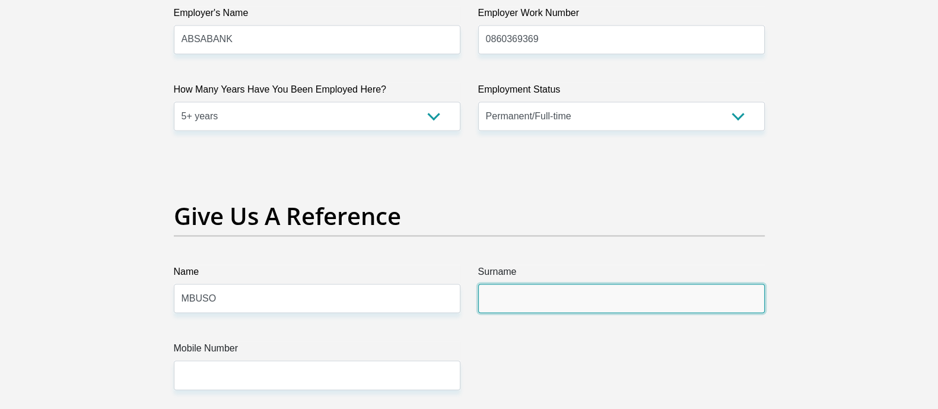
click at [516, 301] on input "Surname" at bounding box center [621, 297] width 286 height 29
type input "GWABUZELA"
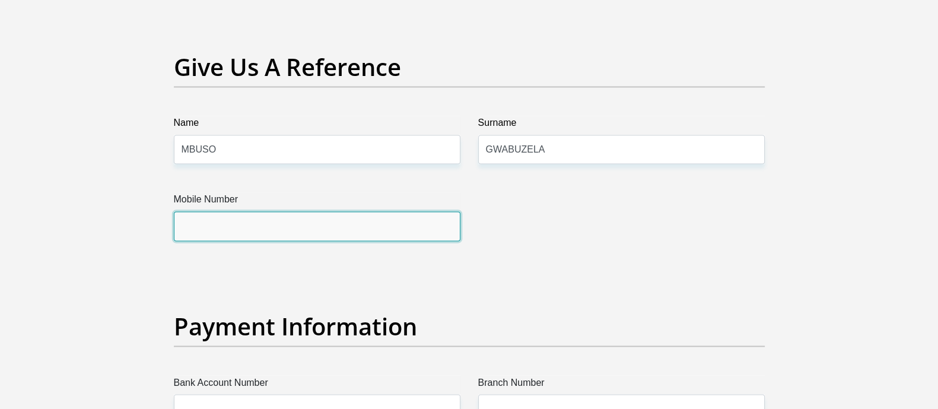
click at [252, 221] on input "Mobile Number" at bounding box center [317, 225] width 286 height 29
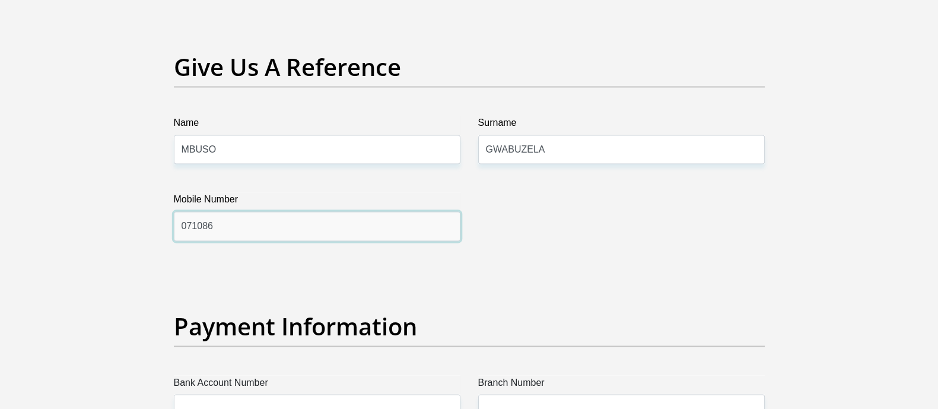
type input "0710867914"
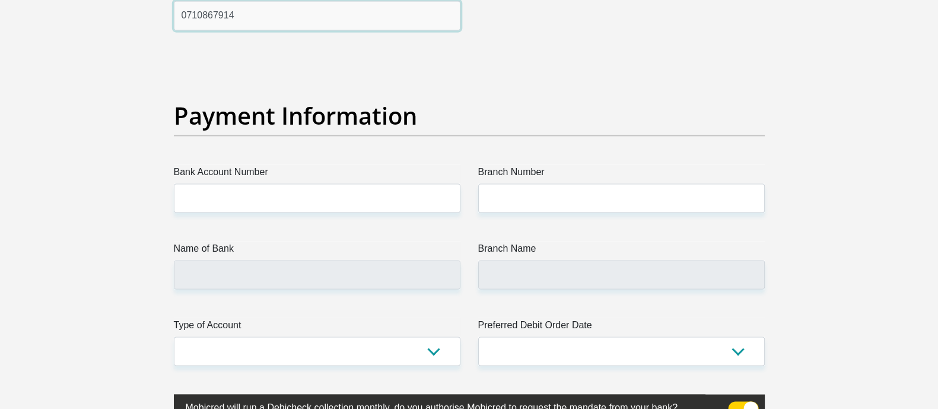
scroll to position [2669, 0]
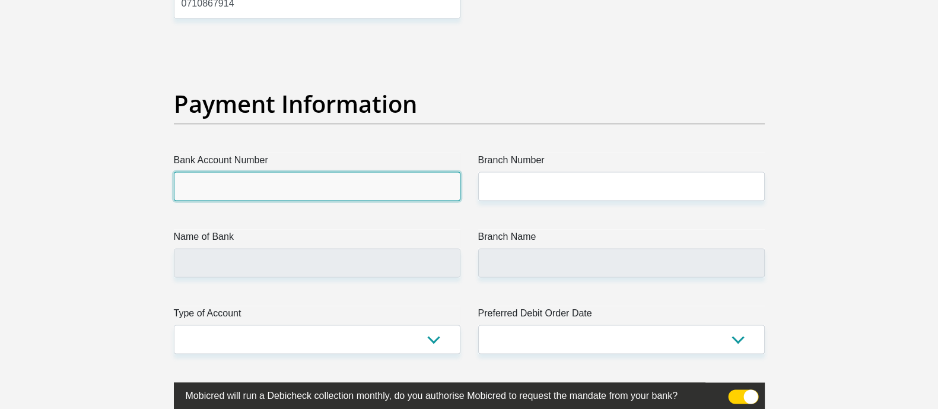
click at [299, 176] on input "Bank Account Number" at bounding box center [317, 185] width 286 height 29
type input "4091734599"
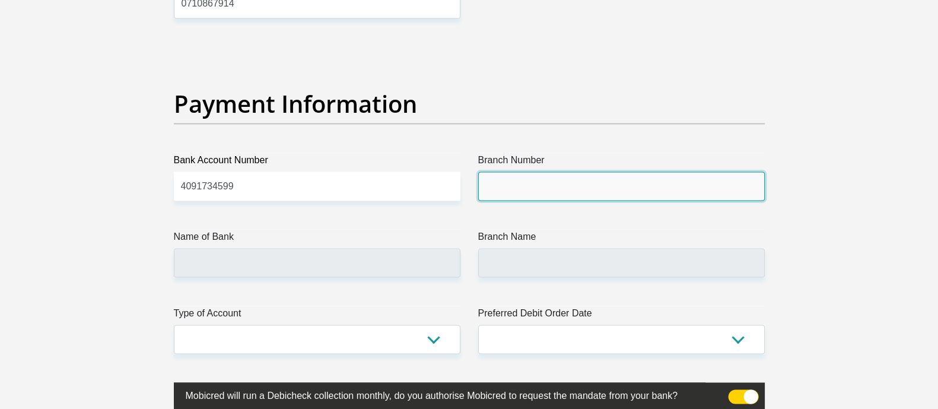
click at [518, 190] on input "Branch Number" at bounding box center [621, 185] width 286 height 29
type input "632005"
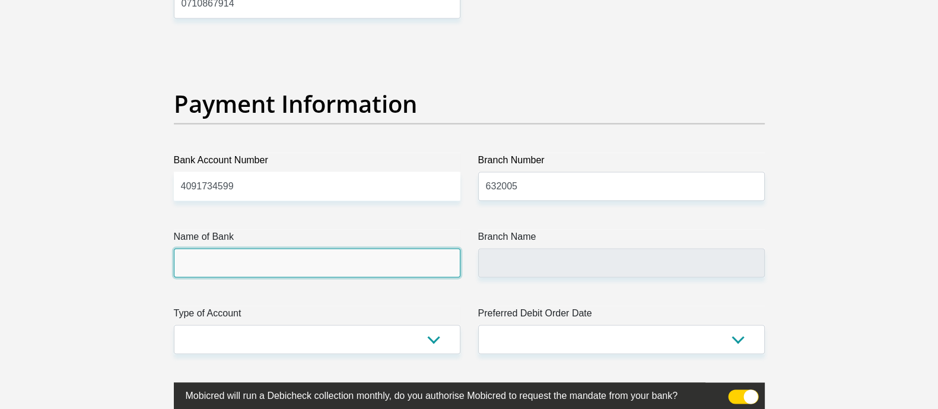
click at [400, 257] on input "Name of Bank" at bounding box center [317, 262] width 286 height 29
type input "ABSA BANK"
type input "ABSA ELECTRONIC SETTLEMENT CNT"
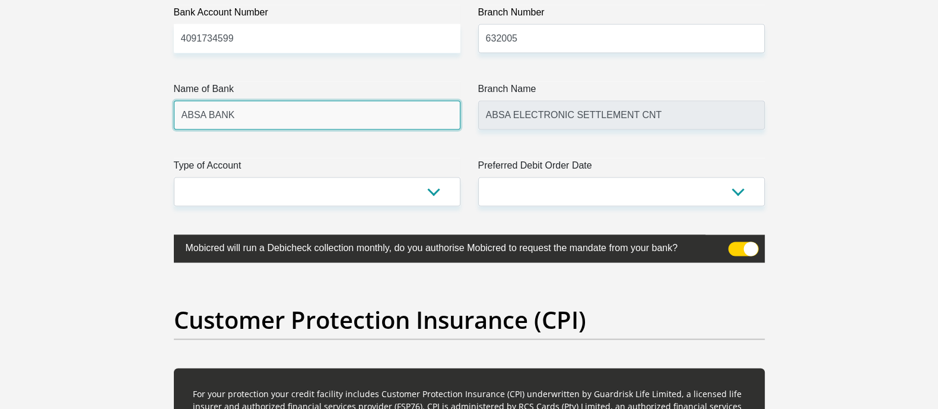
scroll to position [2817, 0]
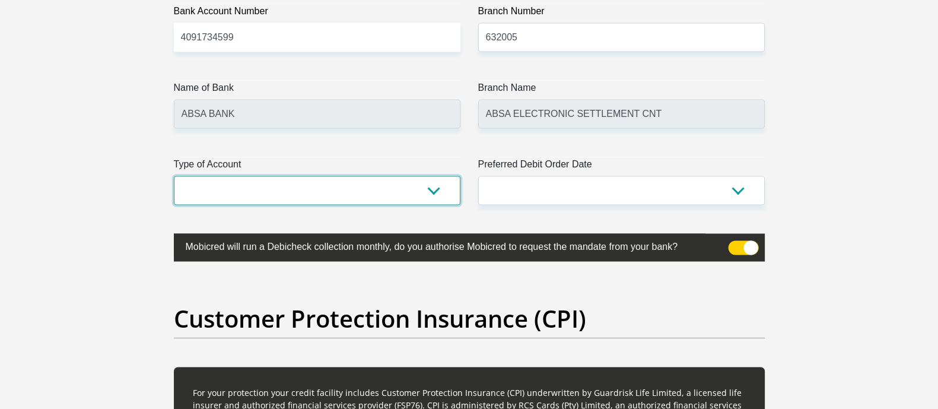
click at [413, 181] on select "Cheque Savings" at bounding box center [317, 190] width 286 height 29
select select "CUR"
click at [174, 176] on select "Cheque Savings" at bounding box center [317, 190] width 286 height 29
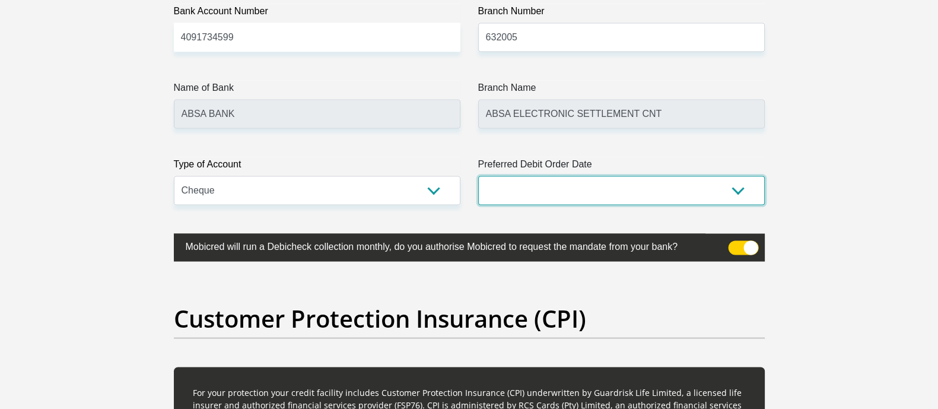
click at [557, 193] on select "1st 2nd 3rd 4th 5th 7th 18th 19th 20th 21st 22nd 23rd 24th 25th 26th 27th 28th …" at bounding box center [621, 190] width 286 height 29
select select "25"
click at [478, 176] on select "1st 2nd 3rd 4th 5th 7th 18th 19th 20th 21st 22nd 23rd 24th 25th 26th 27th 28th …" at bounding box center [621, 190] width 286 height 29
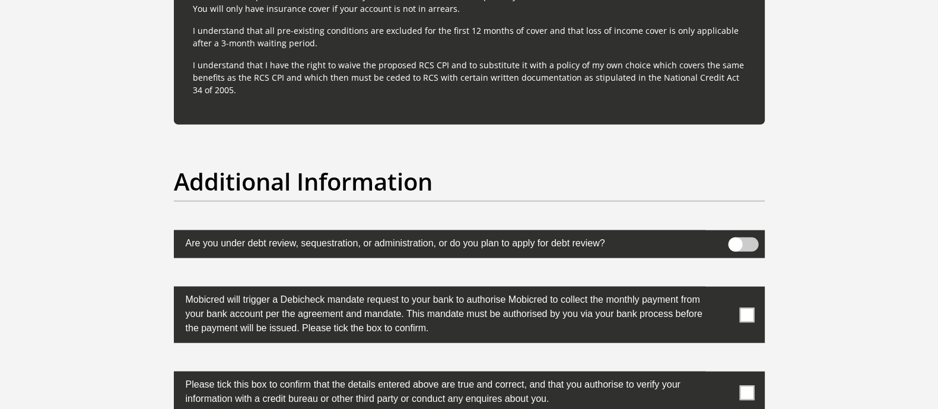
scroll to position [3558, 0]
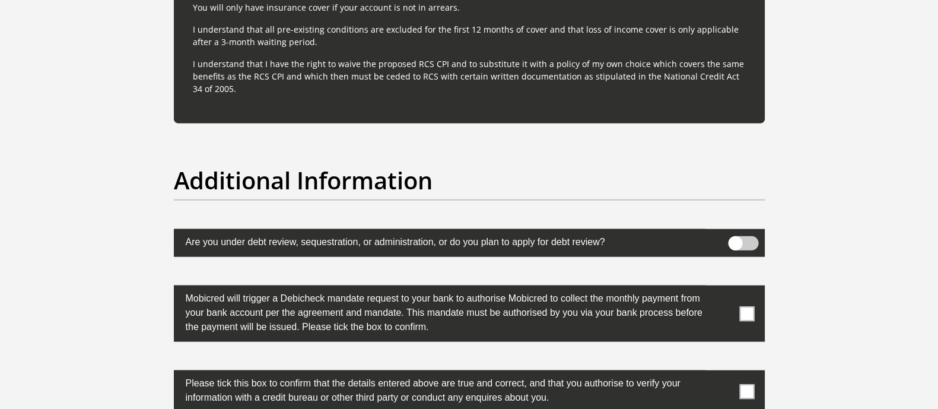
click at [746, 310] on span at bounding box center [746, 313] width 15 height 15
click at [723, 288] on input "checkbox" at bounding box center [723, 288] width 0 height 0
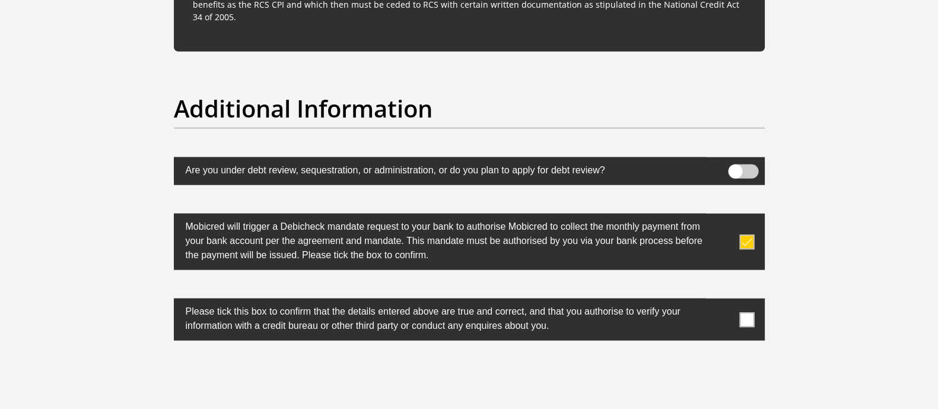
scroll to position [3632, 0]
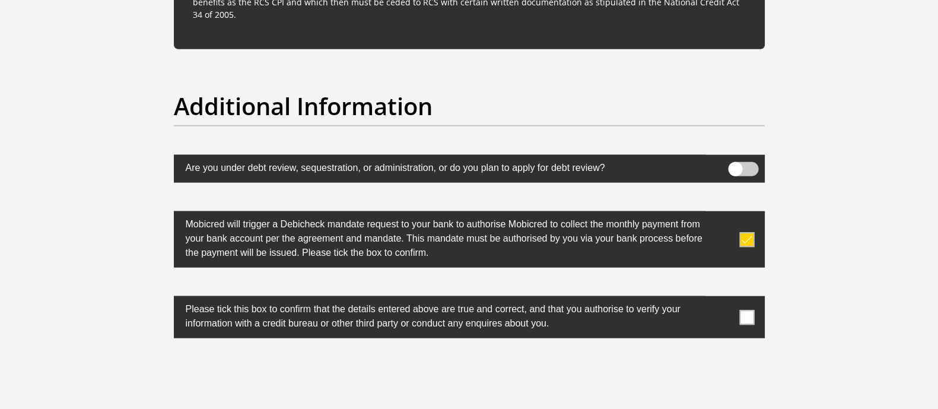
click at [746, 311] on span at bounding box center [746, 317] width 15 height 15
click at [723, 299] on input "checkbox" at bounding box center [723, 299] width 0 height 0
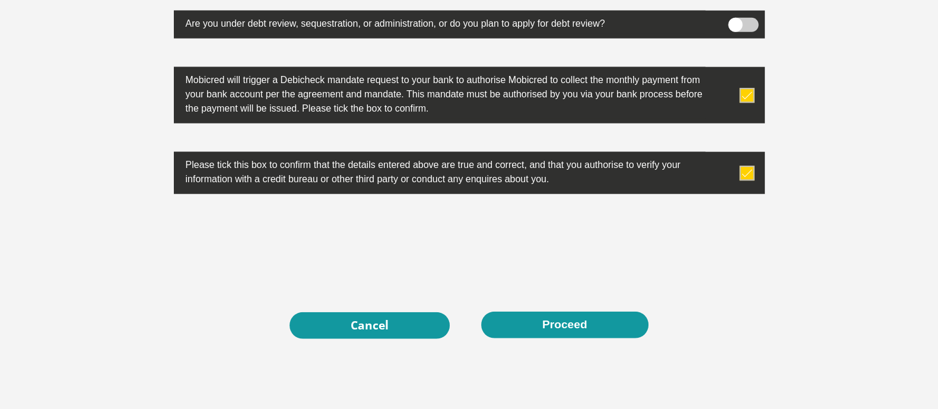
scroll to position [3780, 0]
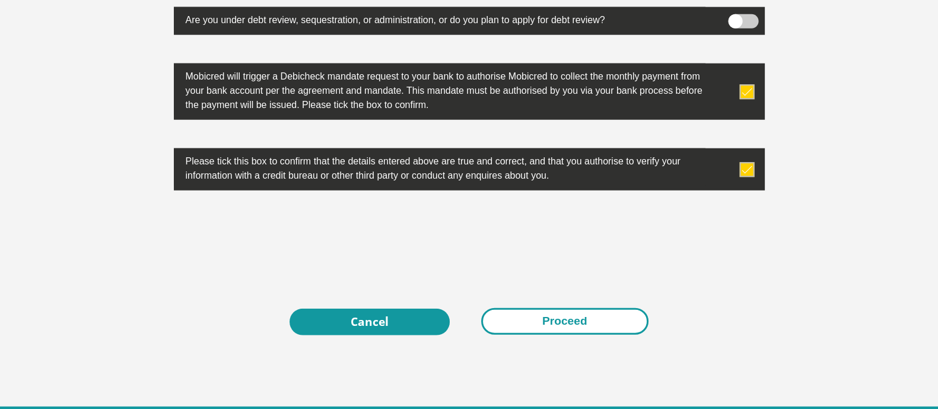
click at [538, 326] on button "Proceed" at bounding box center [564, 321] width 167 height 27
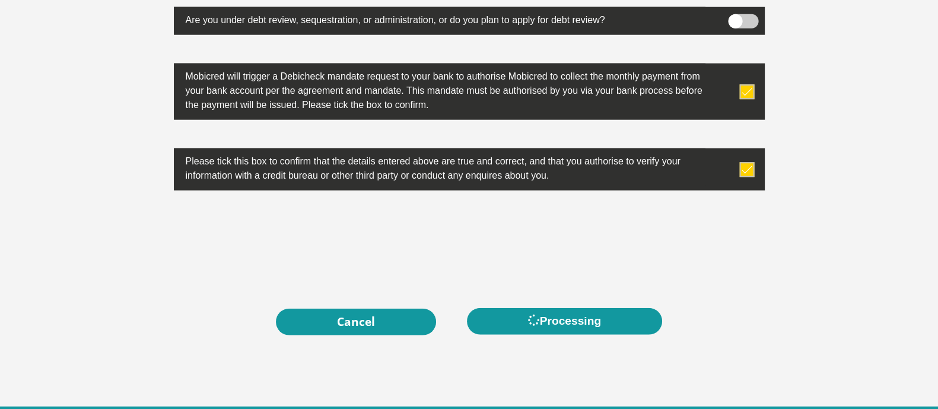
scroll to position [0, 0]
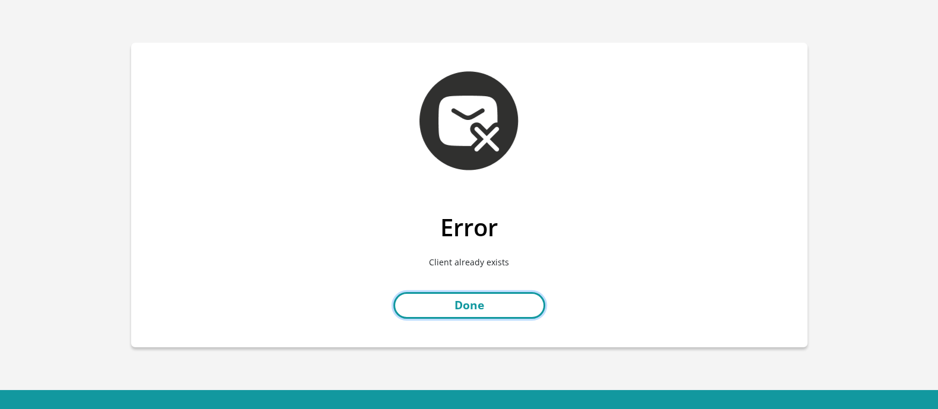
click at [457, 299] on link "Done" at bounding box center [469, 305] width 152 height 27
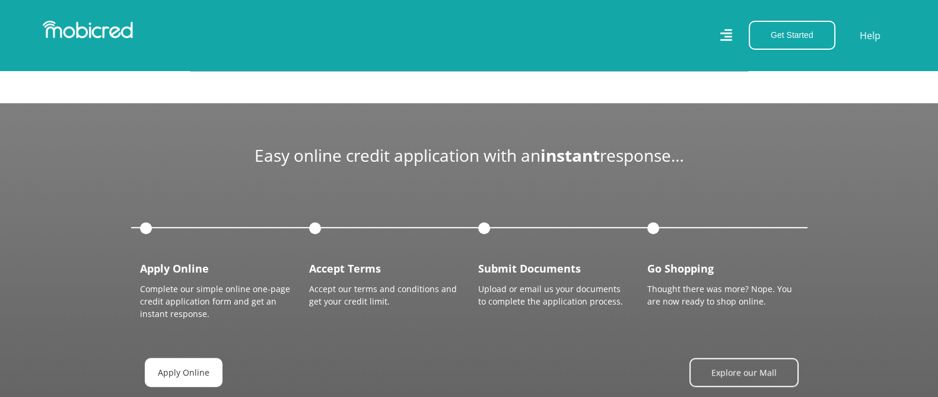
scroll to position [0, 19]
click at [162, 373] on link "Apply Online" at bounding box center [184, 372] width 78 height 29
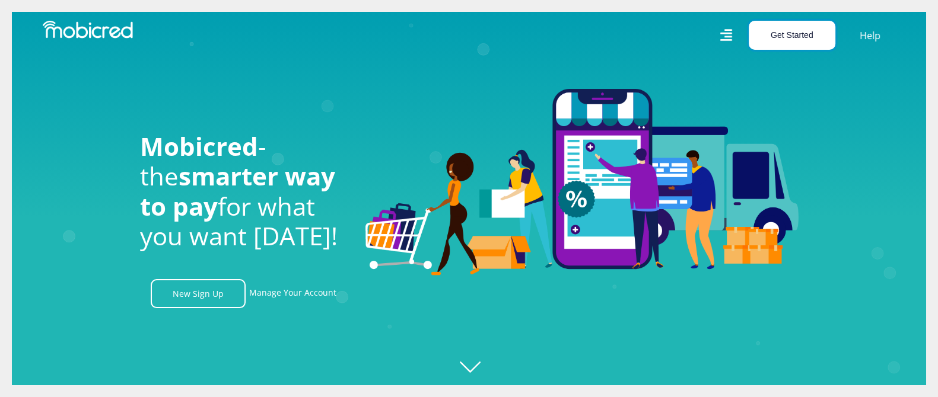
scroll to position [0, 845]
click at [785, 31] on button "Get Started" at bounding box center [791, 35] width 87 height 29
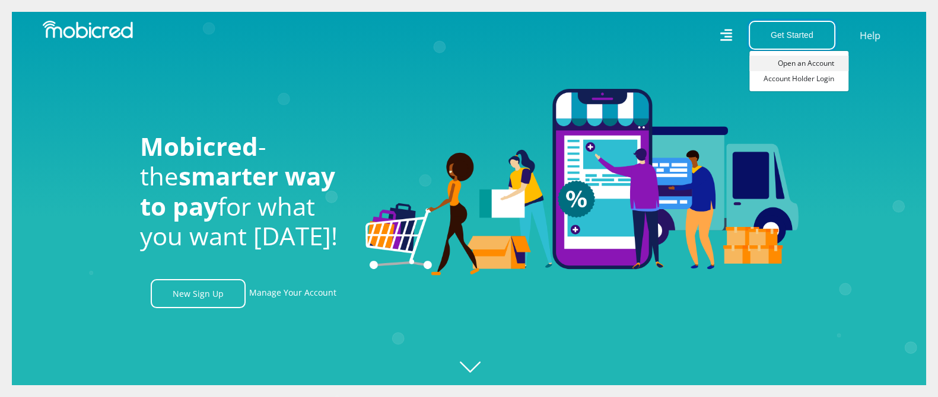
scroll to position [0, 1521]
click at [783, 59] on link "Open an Account" at bounding box center [798, 63] width 99 height 15
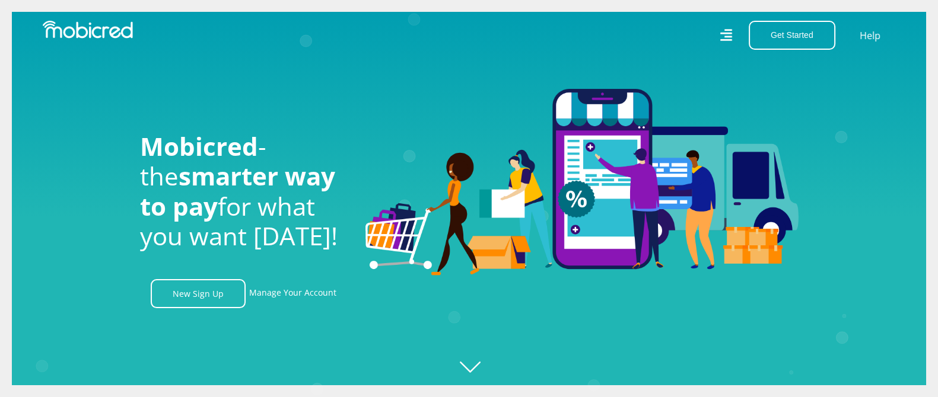
scroll to position [0, 2197]
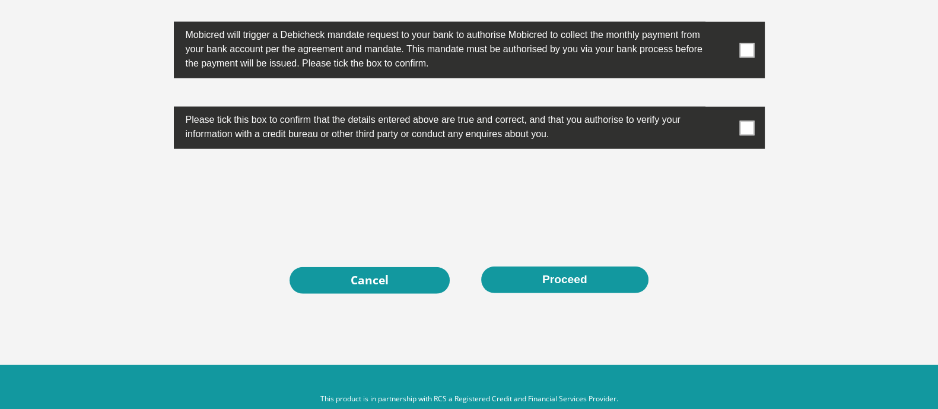
scroll to position [3843, 0]
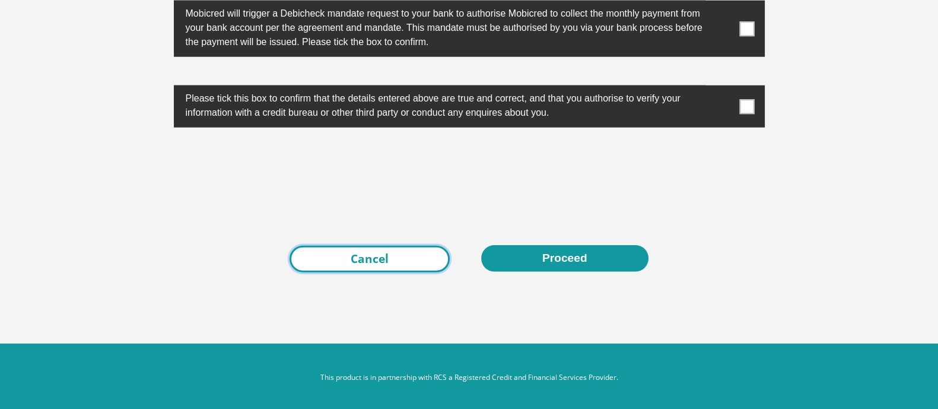
click at [309, 267] on link "Cancel" at bounding box center [369, 259] width 160 height 27
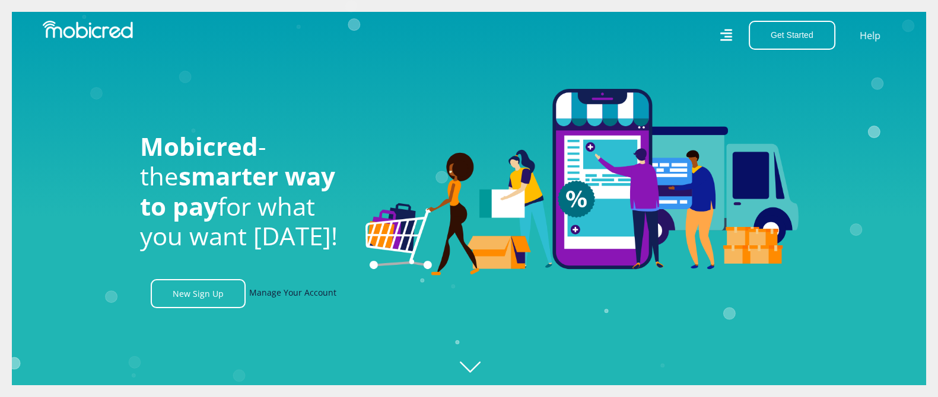
click at [264, 298] on link "Manage Your Account" at bounding box center [292, 293] width 87 height 29
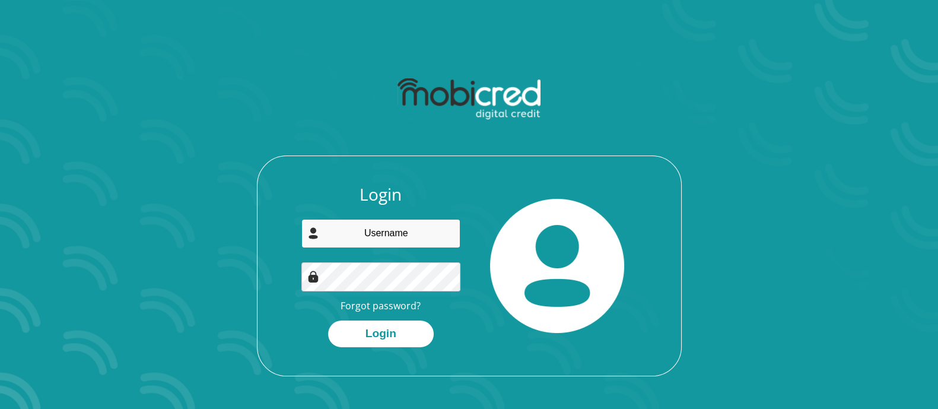
click at [369, 232] on input "email" at bounding box center [380, 233] width 159 height 29
type input "[EMAIL_ADDRESS][DOMAIN_NAME]"
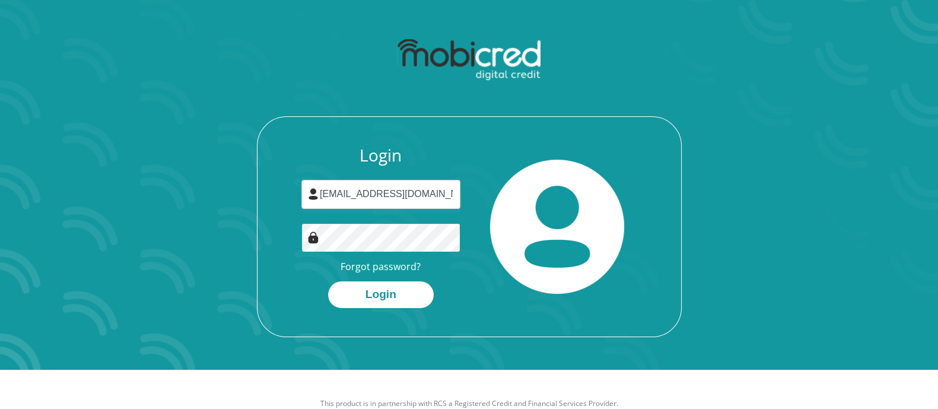
scroll to position [68, 0]
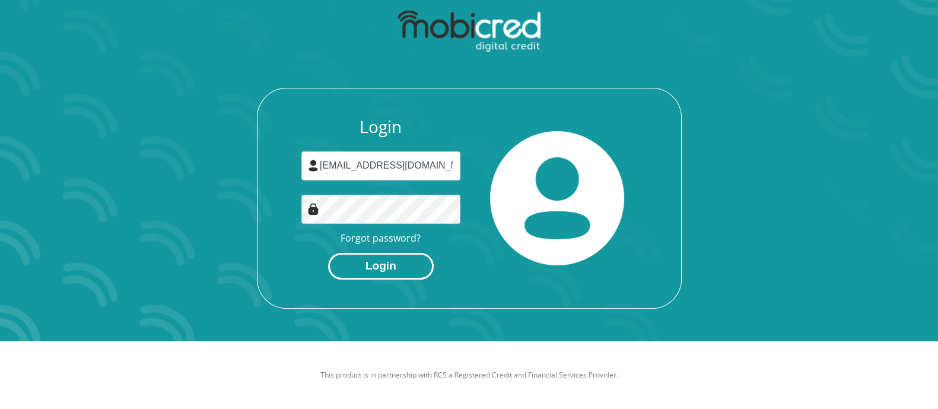
click at [379, 270] on button "Login" at bounding box center [381, 266] width 106 height 27
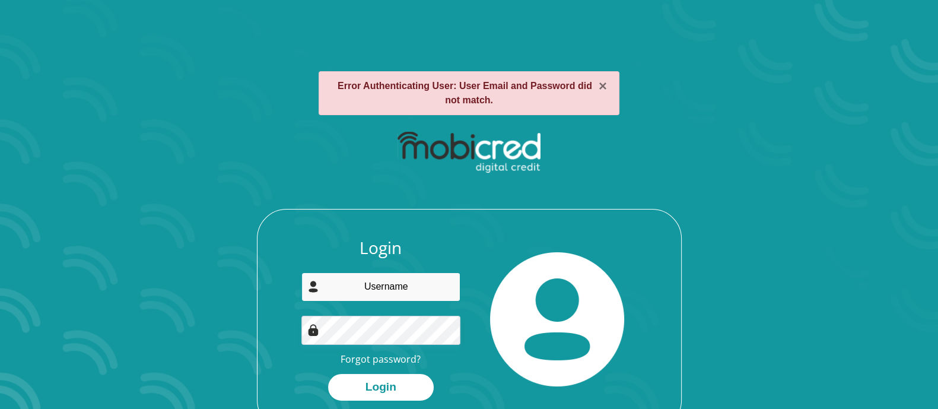
click at [399, 289] on input "email" at bounding box center [380, 286] width 159 height 29
type input "[EMAIL_ADDRESS][DOMAIN_NAME]"
click at [388, 355] on link "Forgot password?" at bounding box center [380, 358] width 80 height 13
click at [599, 83] on button "×" at bounding box center [602, 86] width 8 height 14
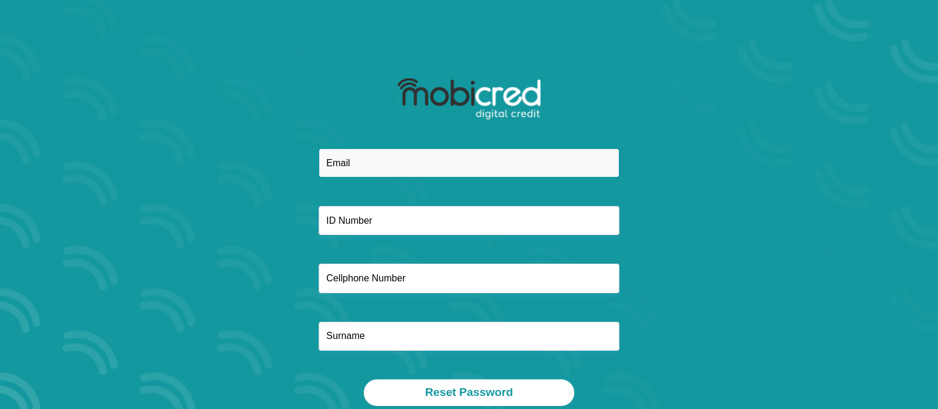
click at [364, 164] on input "email" at bounding box center [468, 162] width 301 height 29
type input "[EMAIL_ADDRESS][DOMAIN_NAME]"
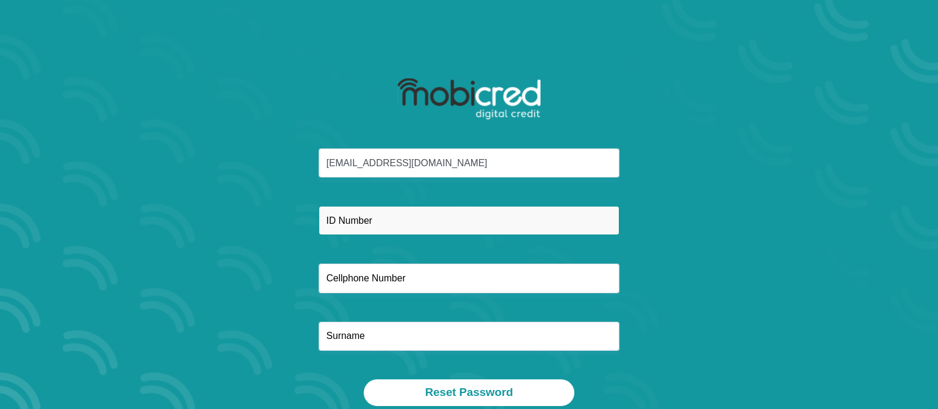
click at [391, 215] on input "text" at bounding box center [468, 220] width 301 height 29
type input "9"
type input "8609300346087"
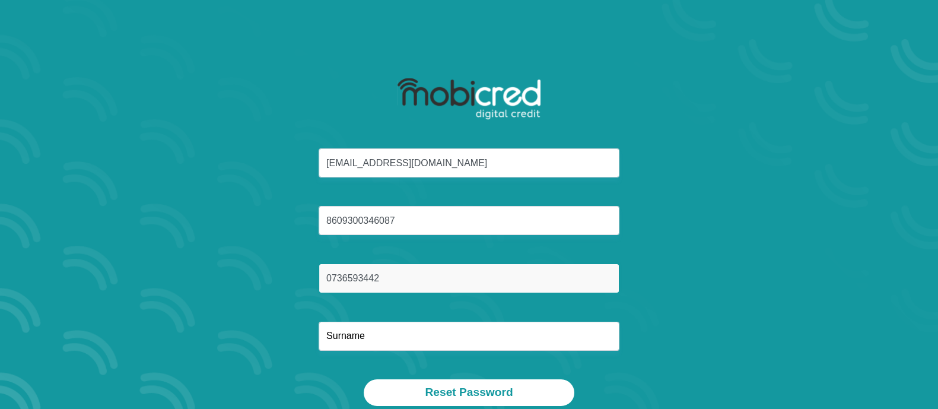
type input "0736593442"
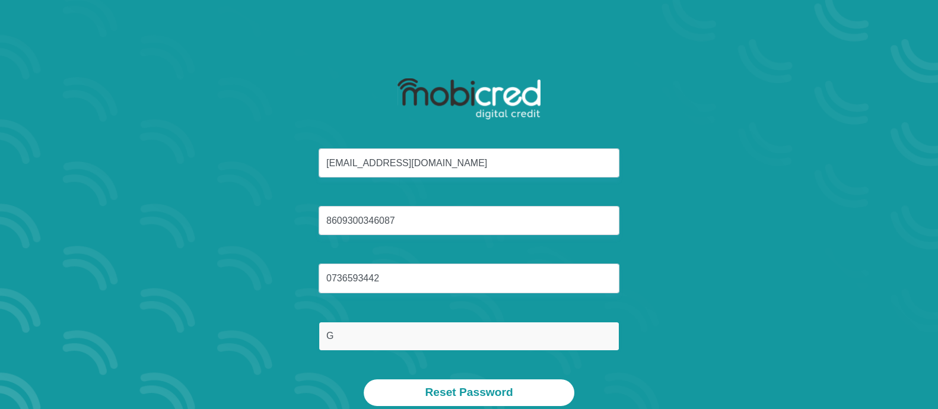
type input "GWABUZELA"
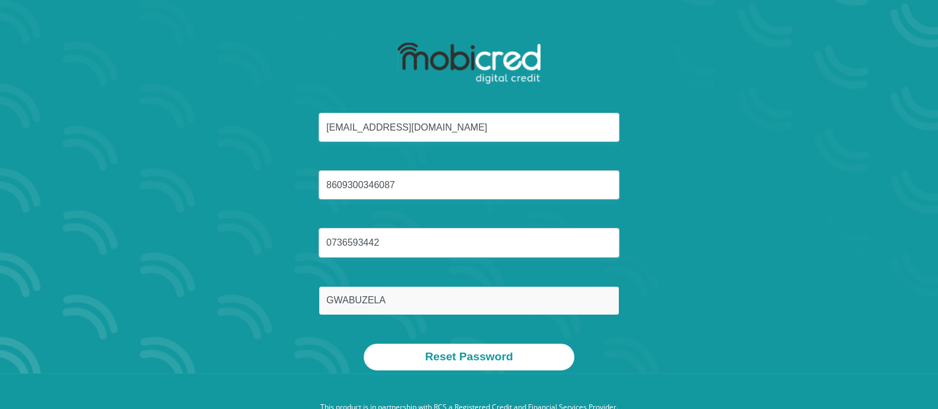
scroll to position [68, 0]
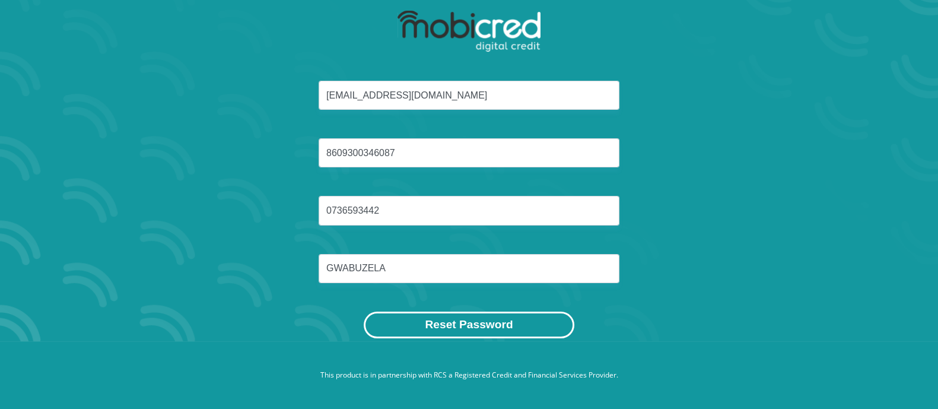
click at [451, 317] on button "Reset Password" at bounding box center [469, 324] width 210 height 27
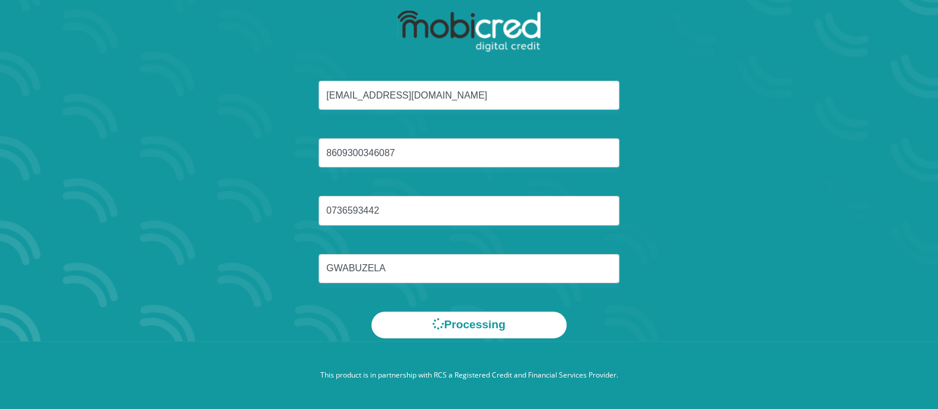
scroll to position [0, 0]
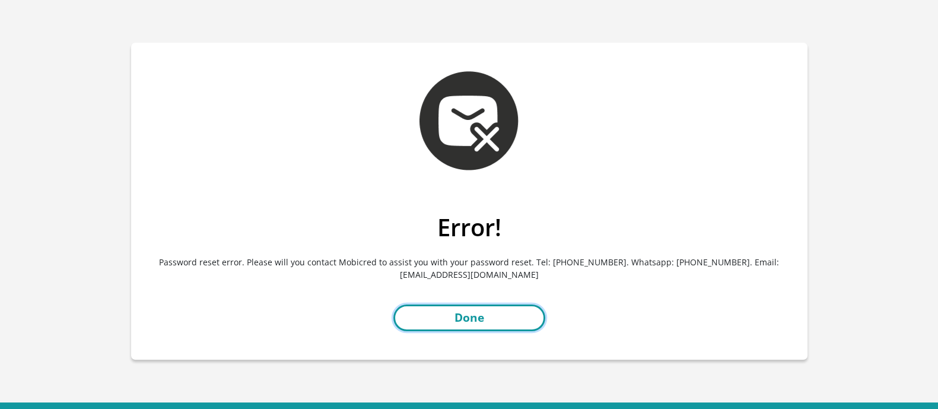
click at [447, 324] on link "Done" at bounding box center [469, 317] width 152 height 27
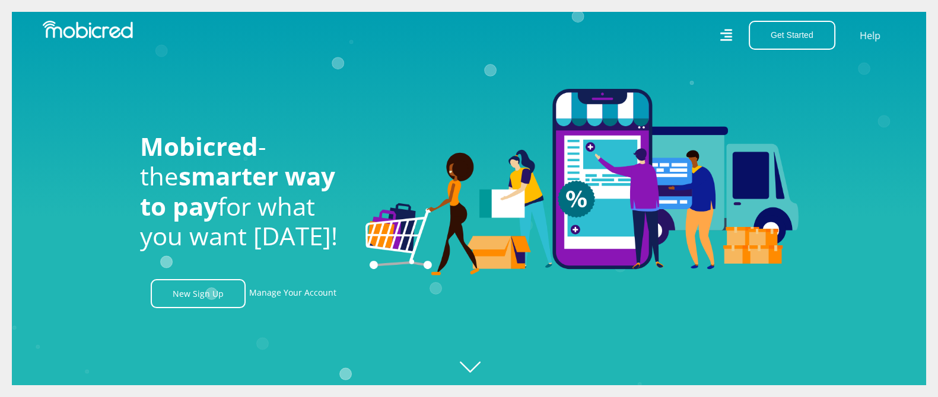
click at [476, 367] on icon "Created with [PERSON_NAME] 2.3.0" at bounding box center [481, 198] width 938 height 397
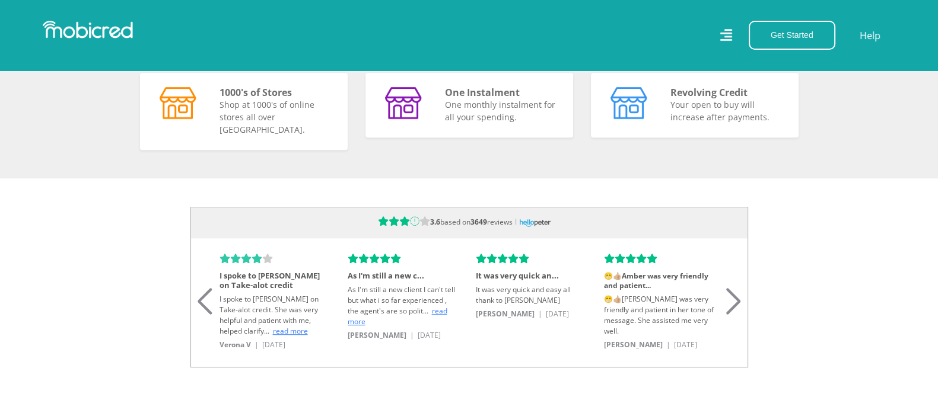
scroll to position [0, 676]
click at [728, 300] on div "Next slide" at bounding box center [733, 287] width 16 height 26
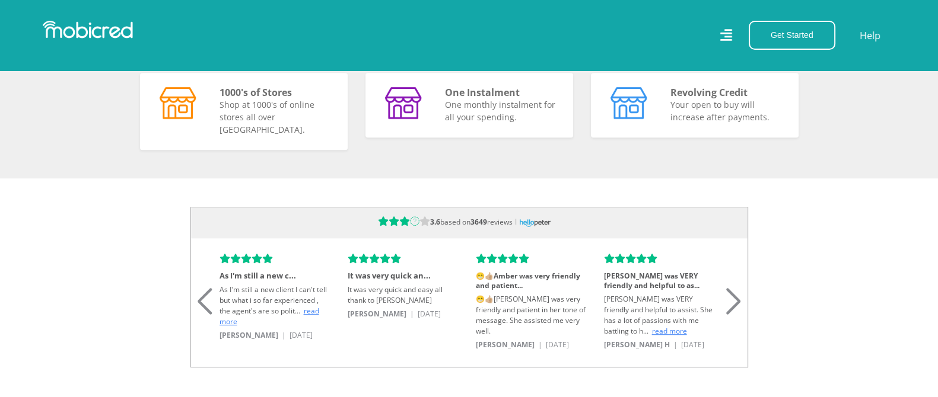
click at [729, 300] on div "Next slide" at bounding box center [733, 287] width 16 height 26
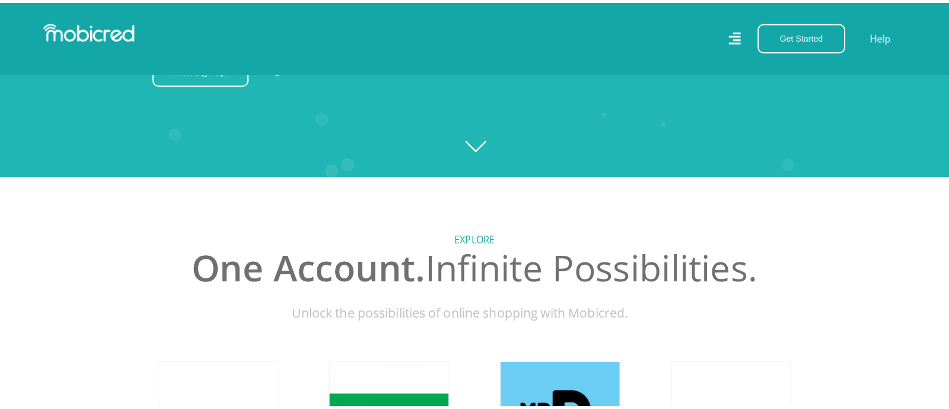
scroll to position [222, 0]
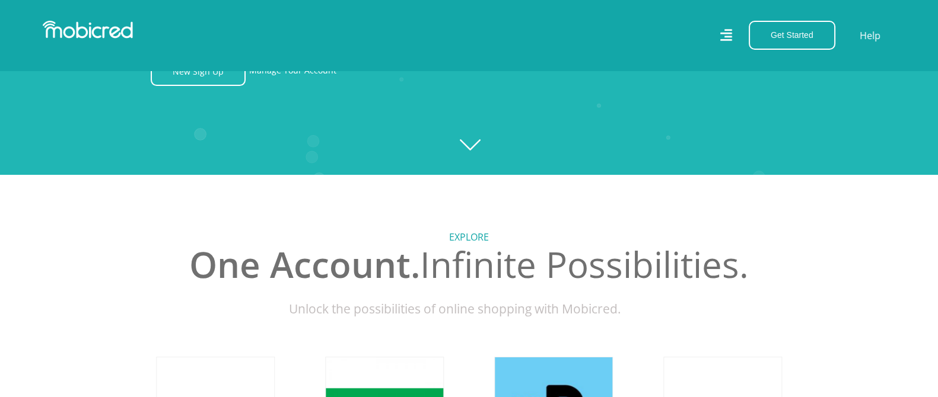
click at [725, 40] on icon at bounding box center [725, 35] width 12 height 12
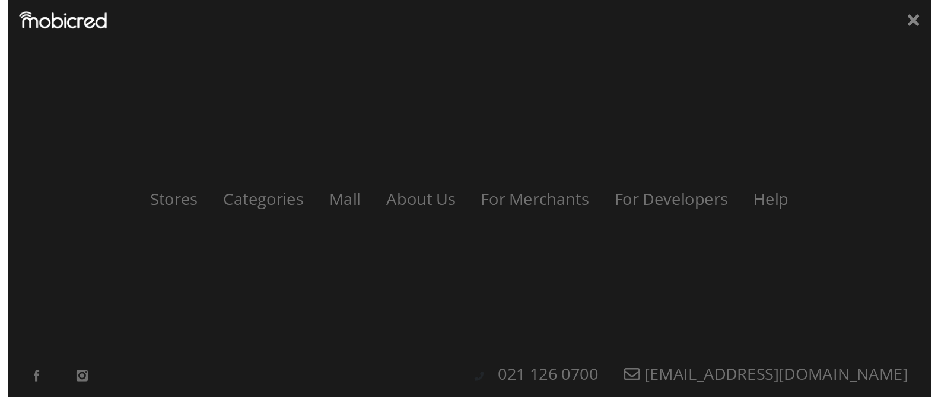
scroll to position [0, 2028]
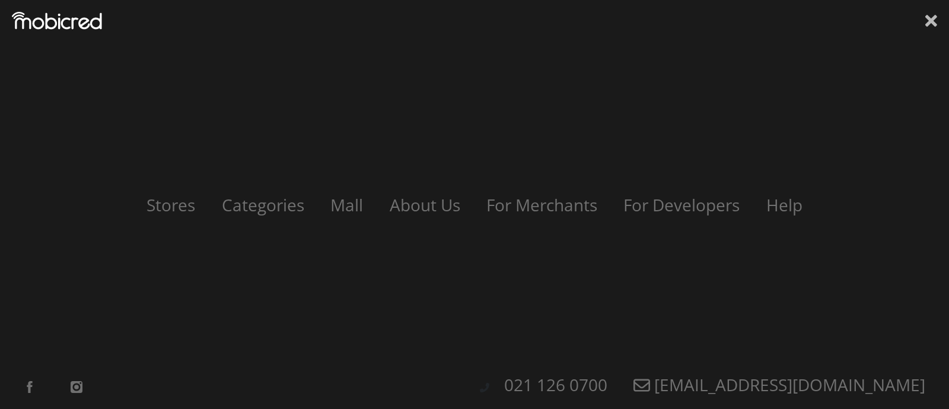
click at [926, 27] on icon at bounding box center [931, 21] width 12 height 18
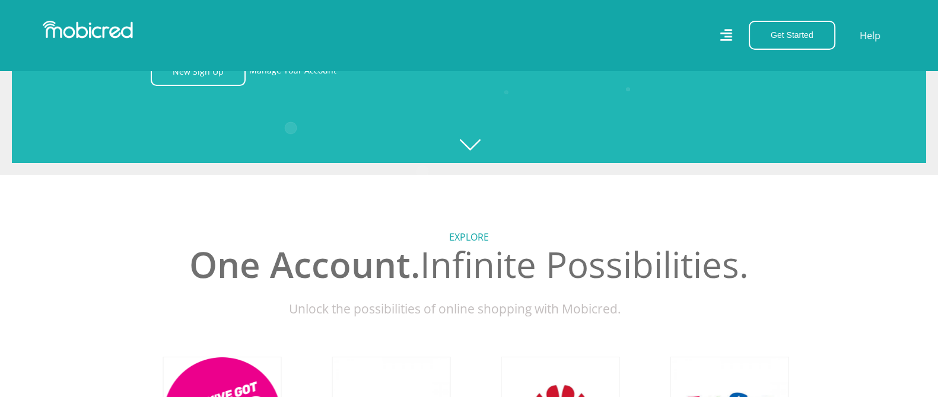
scroll to position [0, 2704]
click at [309, 78] on link "Manage Your Account" at bounding box center [292, 71] width 87 height 29
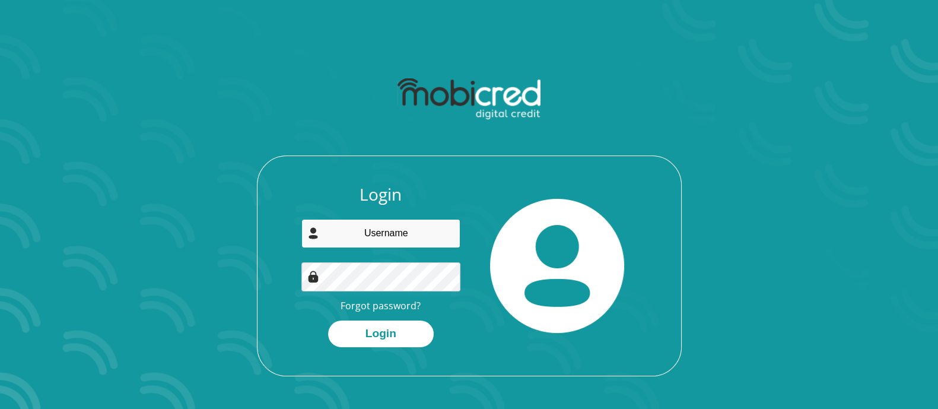
click at [385, 240] on input "email" at bounding box center [380, 233] width 159 height 29
click at [378, 219] on input "email" at bounding box center [380, 233] width 159 height 29
type input "[EMAIL_ADDRESS][DOMAIN_NAME]"
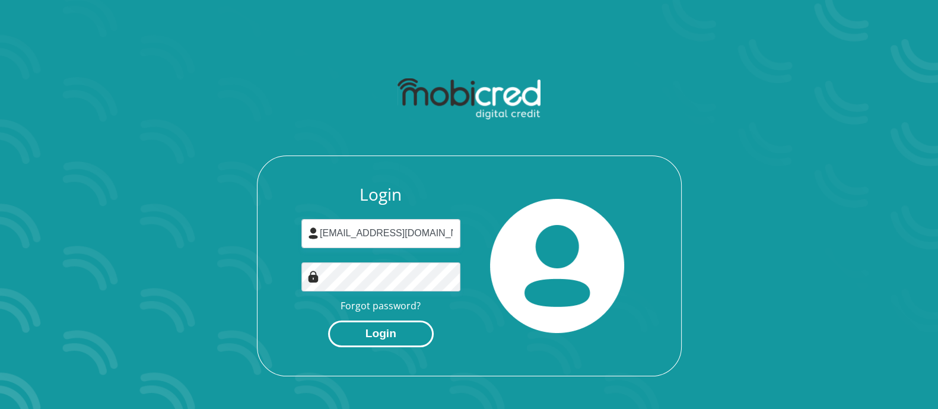
click at [387, 334] on button "Login" at bounding box center [381, 333] width 106 height 27
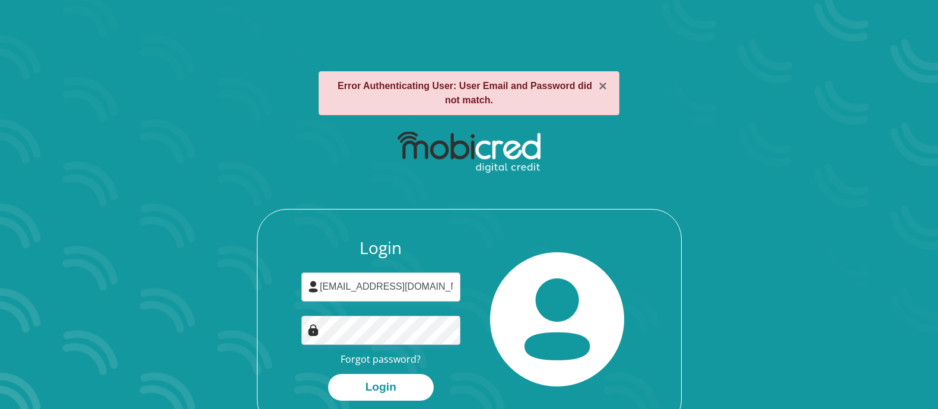
scroll to position [68, 0]
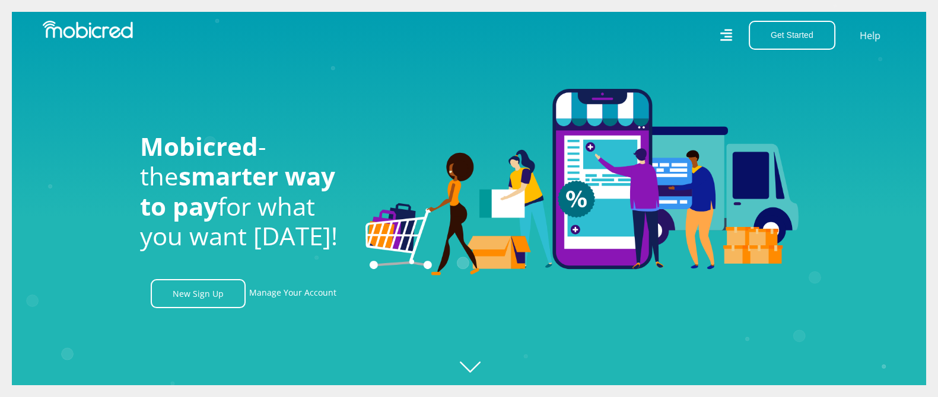
scroll to position [0, 845]
click at [868, 34] on link "Help" at bounding box center [870, 35] width 24 height 17
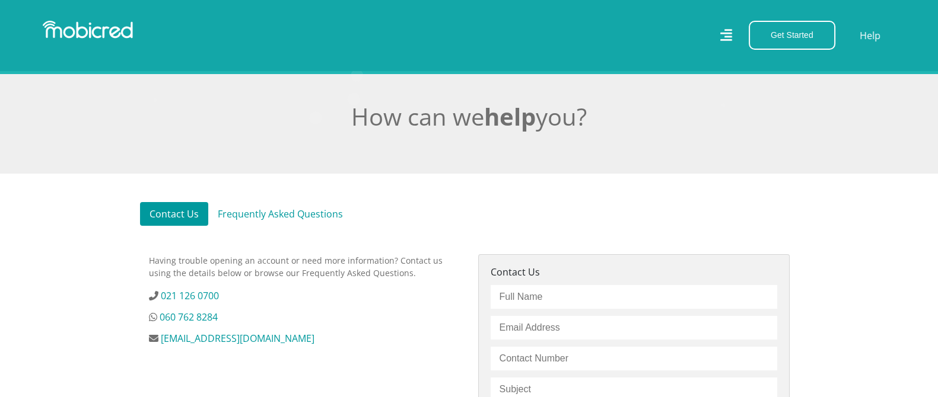
scroll to position [222, 0]
click at [235, 211] on link "Frequently Asked Questions" at bounding box center [280, 214] width 144 height 24
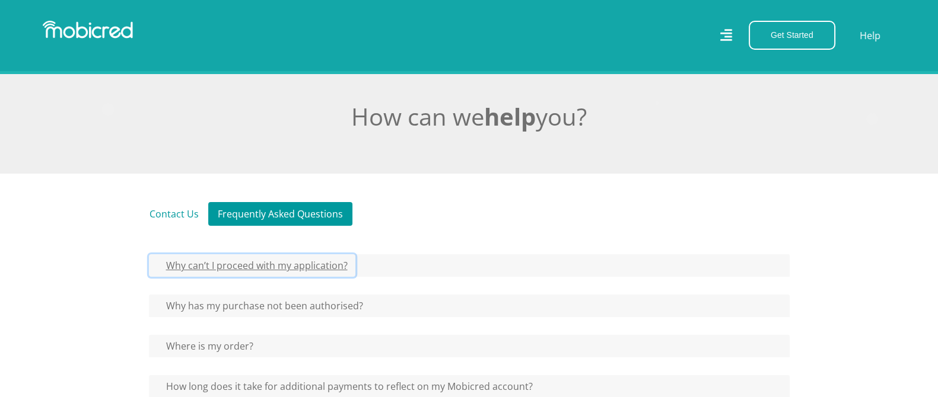
click at [206, 261] on button "Why can’t I proceed with my application?" at bounding box center [252, 265] width 206 height 23
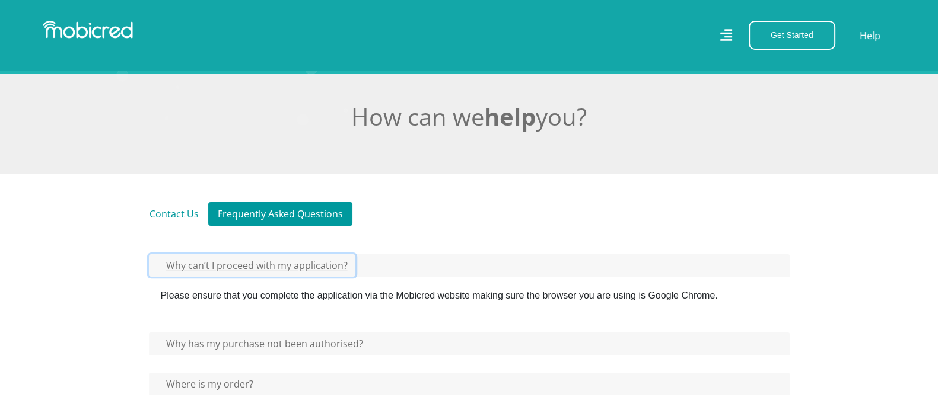
scroll to position [296, 0]
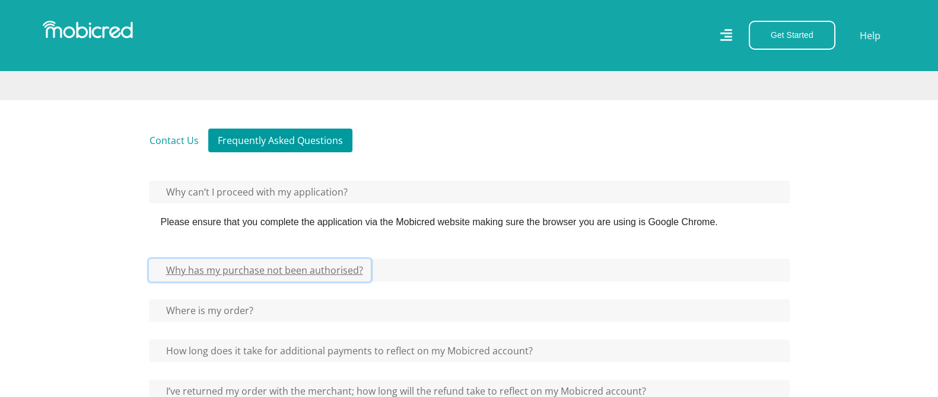
click at [196, 266] on button "Why has my purchase not been authorised?" at bounding box center [260, 270] width 222 height 23
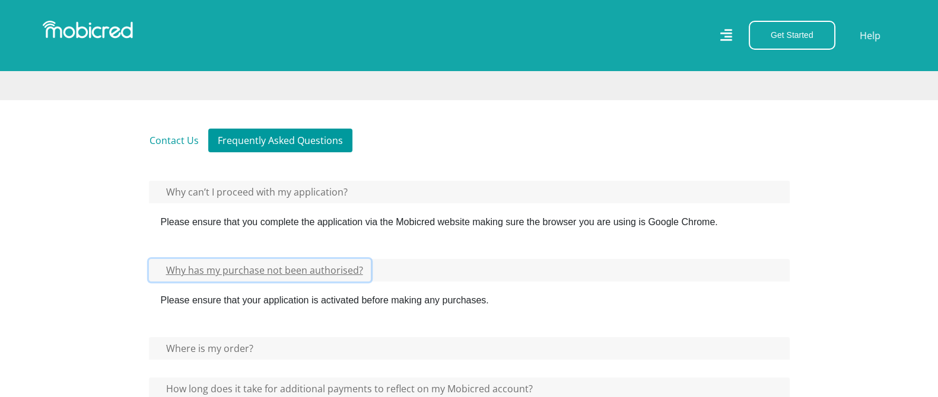
click at [196, 266] on button "Why has my purchase not been authorised?" at bounding box center [260, 270] width 222 height 23
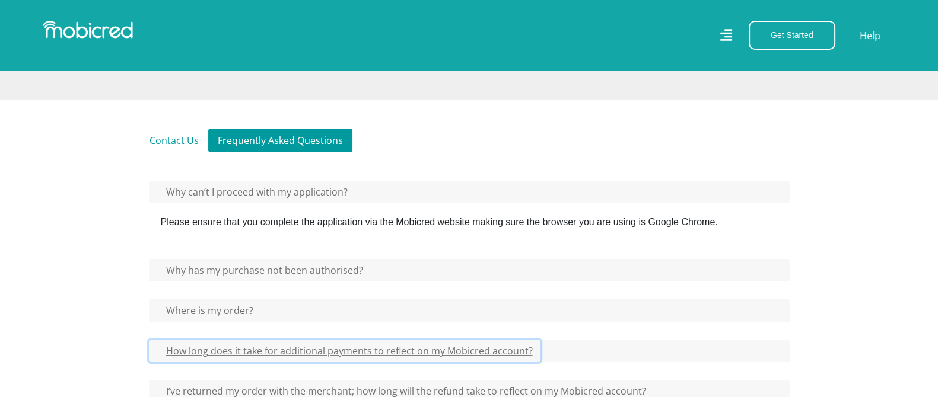
click at [190, 352] on button "How long does it take for additional payments to reflect on my Mobicred account?" at bounding box center [344, 351] width 391 height 23
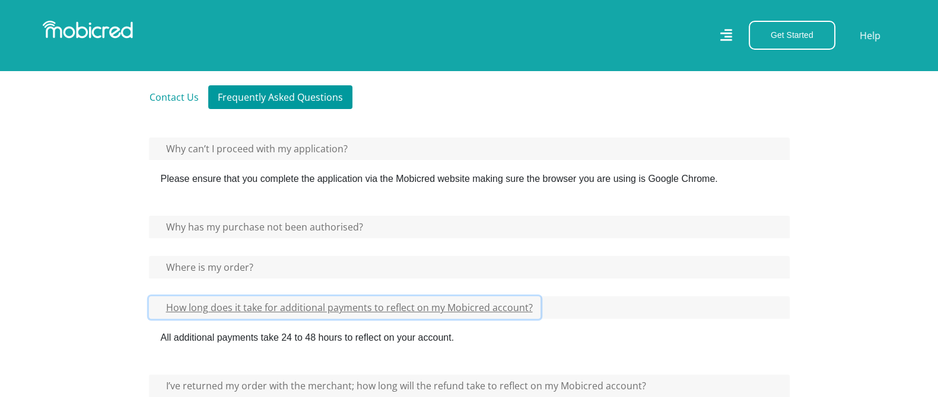
scroll to position [371, 0]
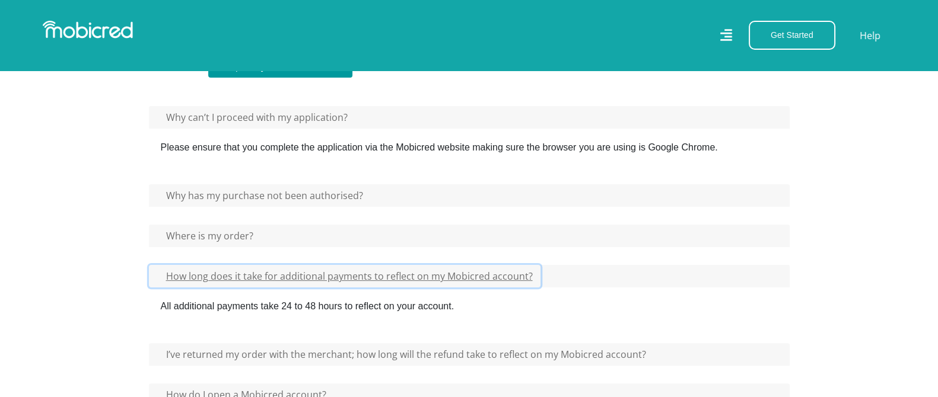
click at [208, 276] on button "How long does it take for additional payments to reflect on my Mobicred account?" at bounding box center [344, 276] width 391 height 23
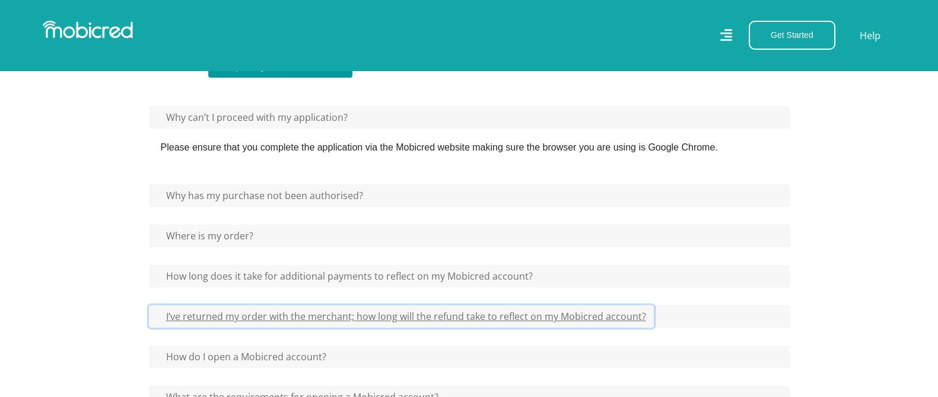
click at [194, 317] on button "I’ve returned my order with the merchant; how long will the refund take to refl…" at bounding box center [401, 316] width 505 height 23
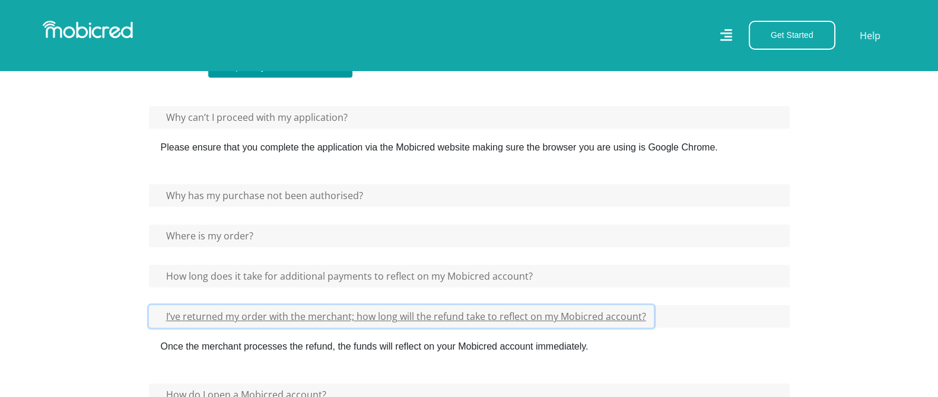
click at [194, 317] on button "I’ve returned my order with the merchant; how long will the refund take to refl…" at bounding box center [401, 316] width 505 height 23
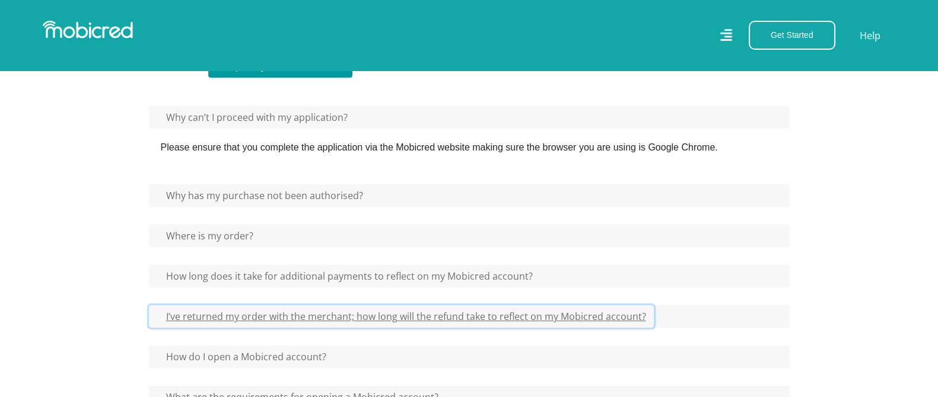
scroll to position [445, 0]
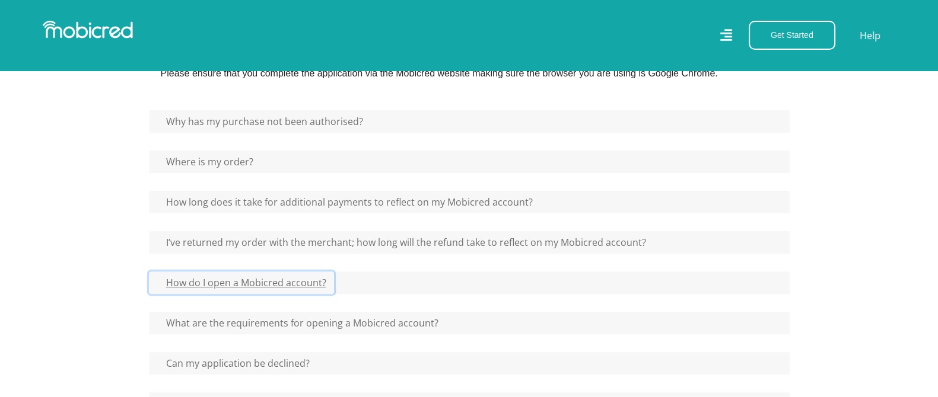
click at [196, 281] on button "How do I open a Mobicred account?" at bounding box center [241, 283] width 185 height 23
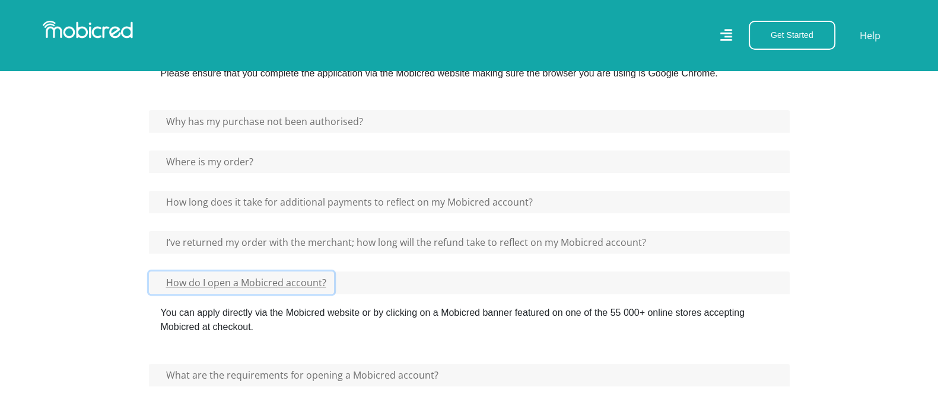
click at [195, 280] on button "How do I open a Mobicred account?" at bounding box center [241, 283] width 185 height 23
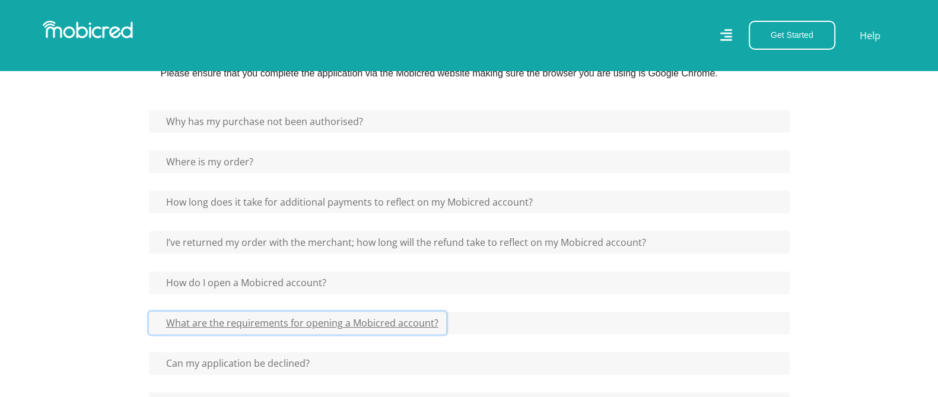
click at [187, 319] on button "What are the requirements for opening a Mobicred account?" at bounding box center [297, 323] width 297 height 23
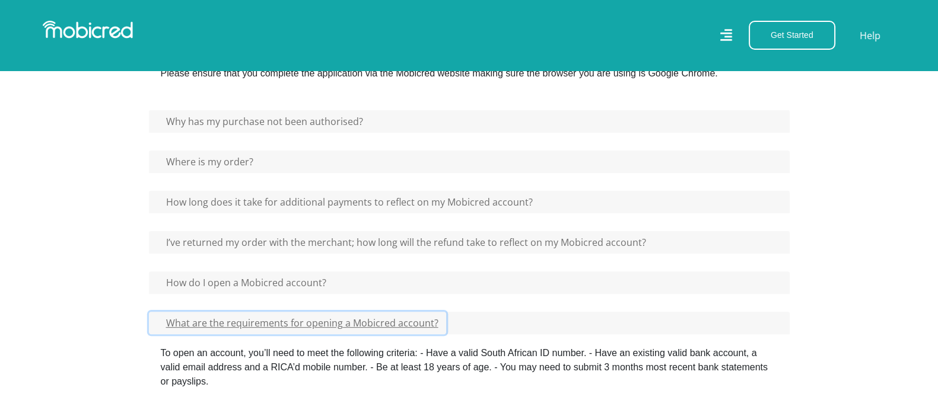
click at [187, 317] on button "What are the requirements for opening a Mobicred account?" at bounding box center [297, 323] width 297 height 23
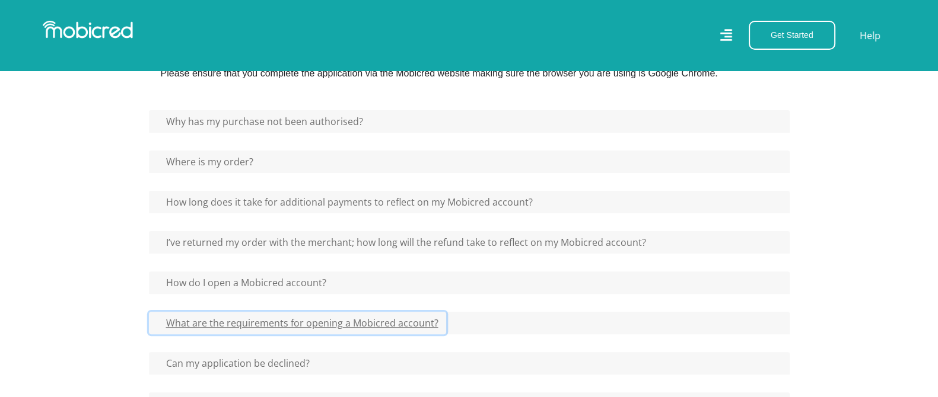
click at [187, 317] on button "What are the requirements for opening a Mobicred account?" at bounding box center [297, 323] width 297 height 23
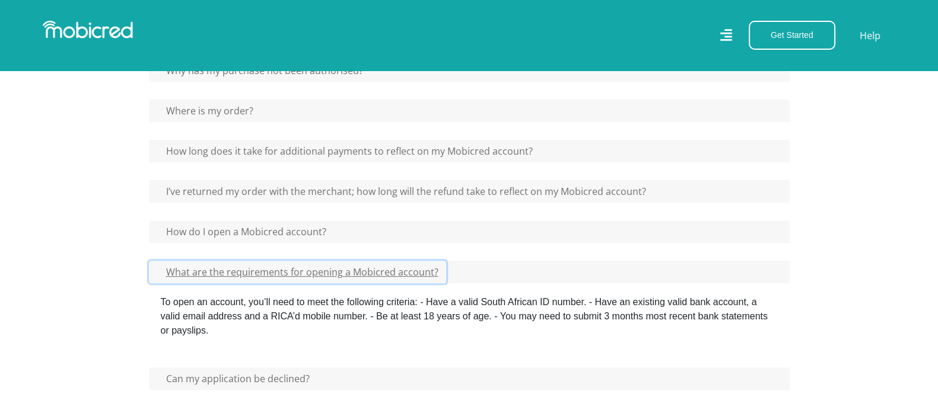
scroll to position [518, 0]
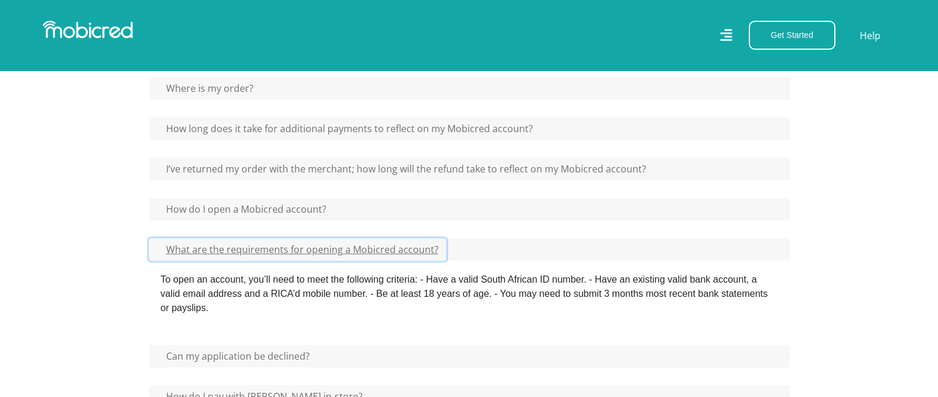
click at [187, 243] on button "What are the requirements for opening a Mobicred account?" at bounding box center [297, 249] width 297 height 23
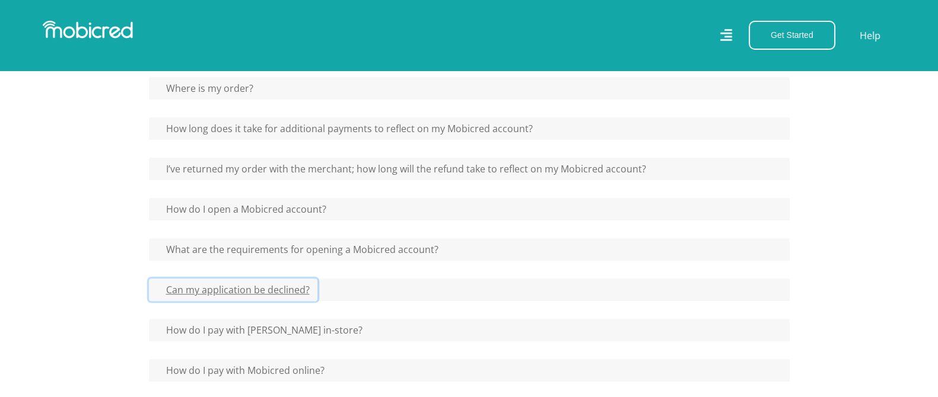
click at [181, 291] on button "Can my application be declined?" at bounding box center [233, 290] width 168 height 23
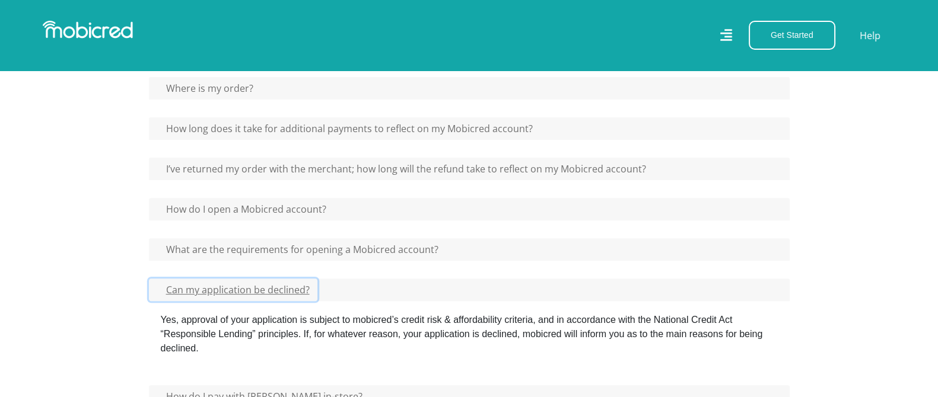
click at [181, 291] on button "Can my application be declined?" at bounding box center [233, 290] width 168 height 23
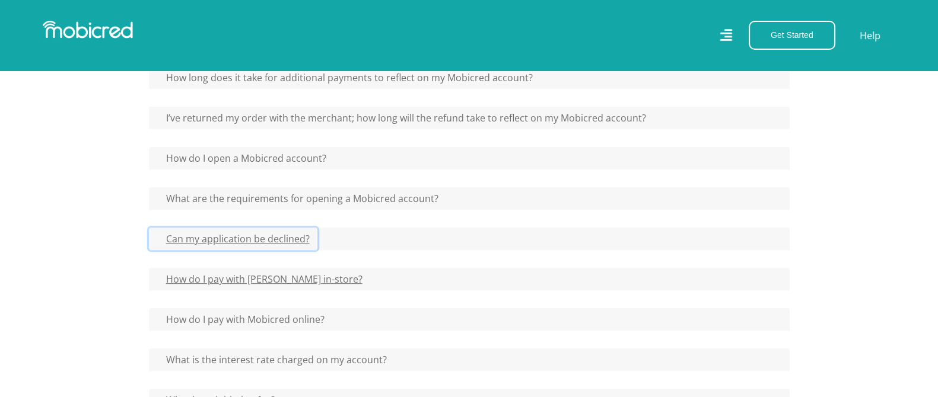
scroll to position [592, 0]
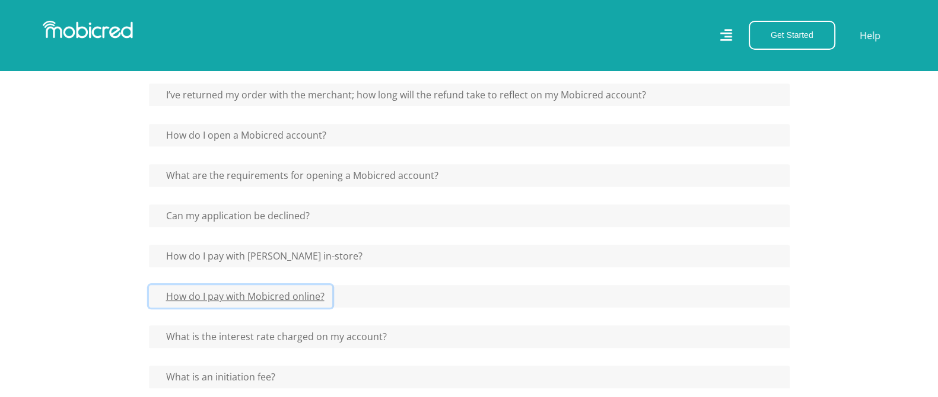
click at [188, 286] on button "How do I pay with Mobicred online?" at bounding box center [240, 296] width 183 height 23
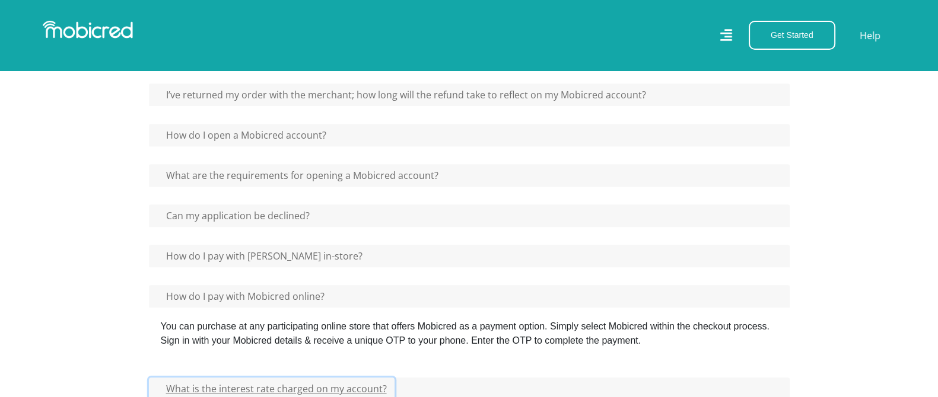
click at [189, 387] on button "What is the interest rate charged on my account?" at bounding box center [272, 389] width 246 height 23
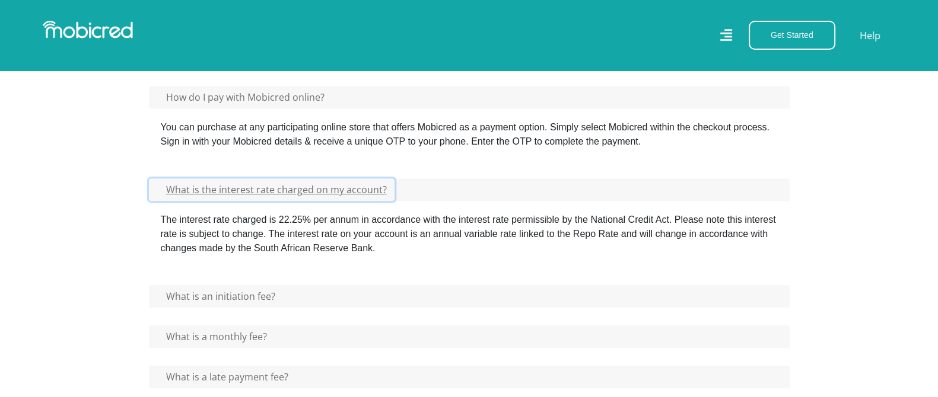
scroll to position [815, 0]
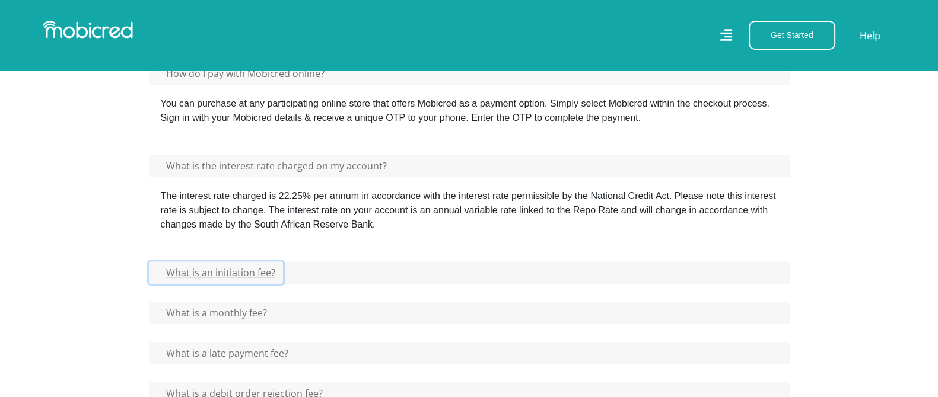
click at [199, 268] on button "What is an initiation fee?" at bounding box center [216, 273] width 134 height 23
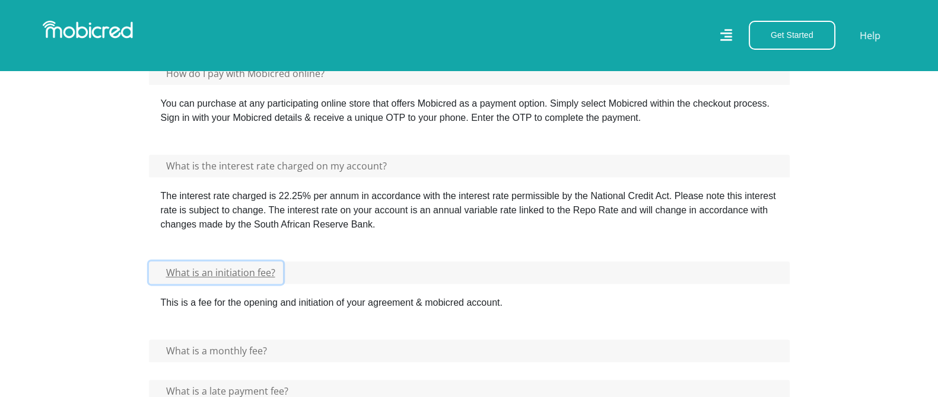
click at [199, 268] on button "What is an initiation fee?" at bounding box center [216, 273] width 134 height 23
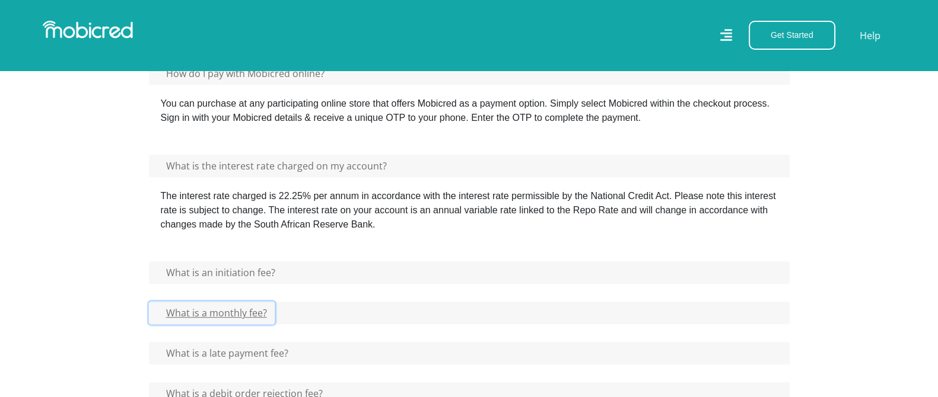
click at [190, 308] on button "What is a monthly fee?" at bounding box center [212, 313] width 126 height 23
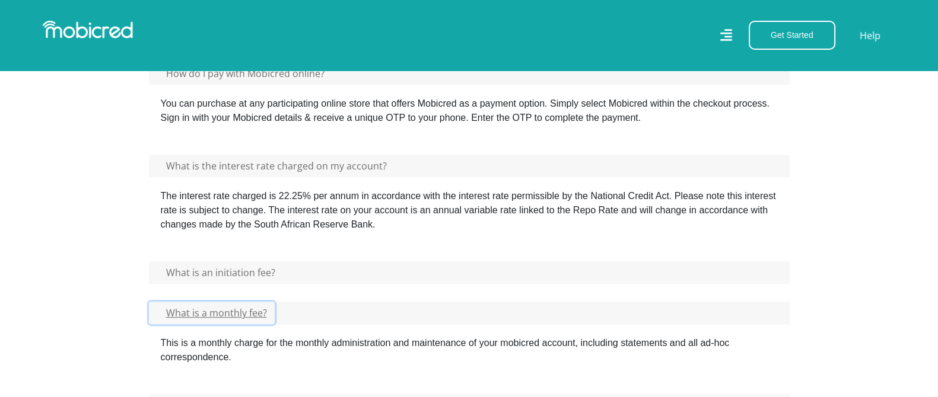
click at [190, 308] on button "What is a monthly fee?" at bounding box center [212, 313] width 126 height 23
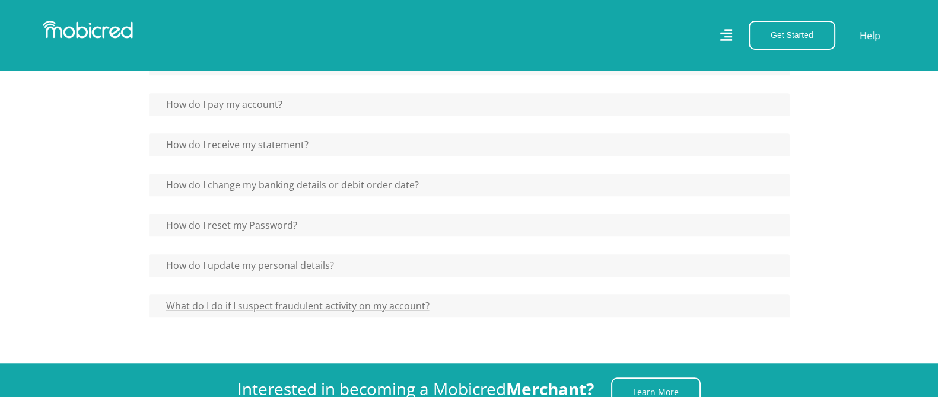
scroll to position [1260, 0]
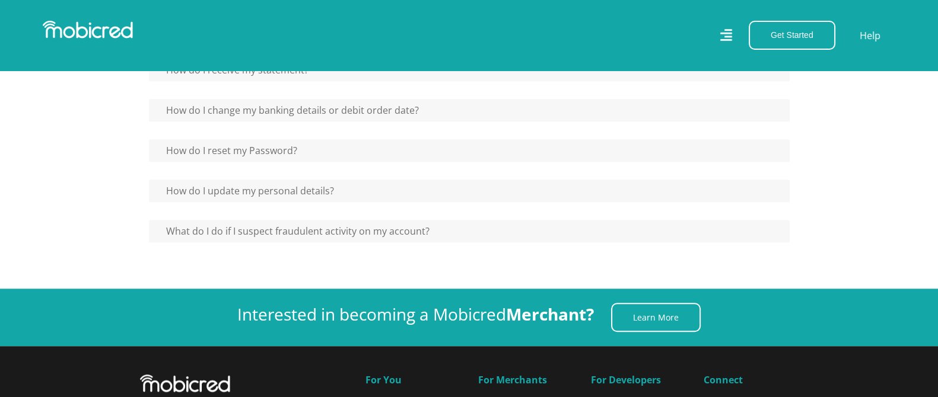
click at [724, 34] on icon at bounding box center [725, 35] width 12 height 17
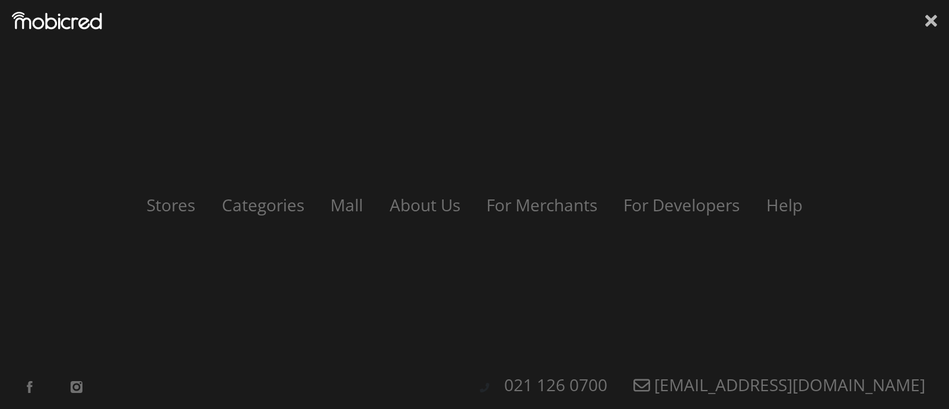
click at [928, 21] on icon at bounding box center [931, 21] width 12 height 18
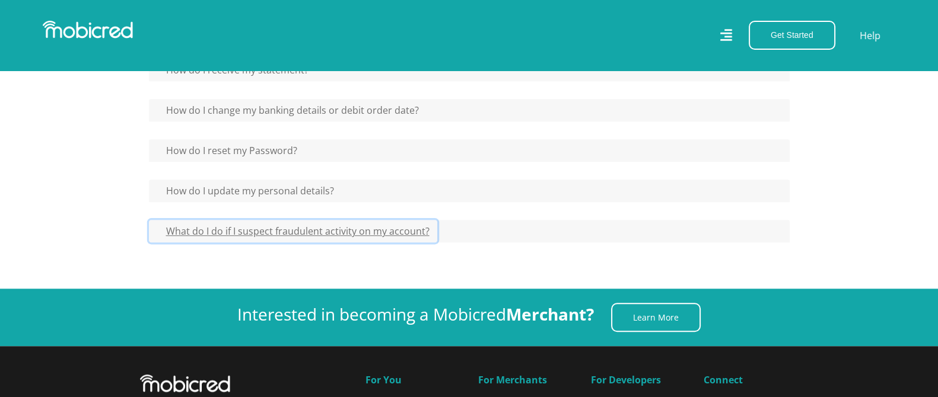
click at [293, 222] on button "What do I do if I suspect fraudulent activity on my account?" at bounding box center [293, 231] width 288 height 23
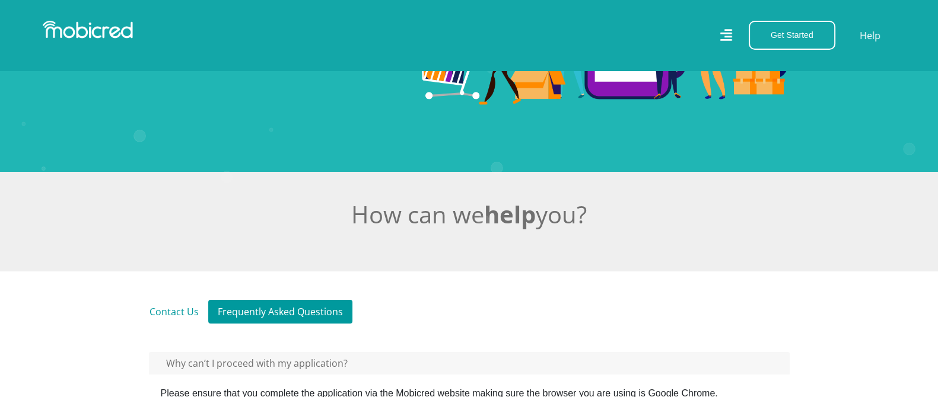
scroll to position [148, 0]
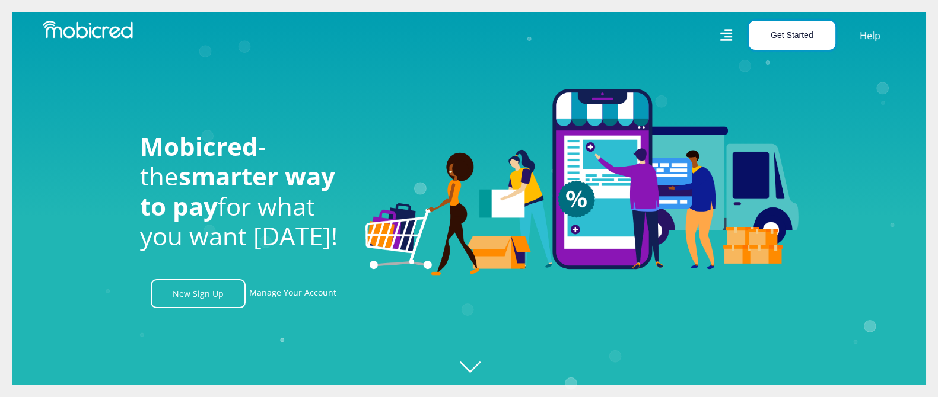
click at [765, 42] on button "Get Started" at bounding box center [791, 35] width 87 height 29
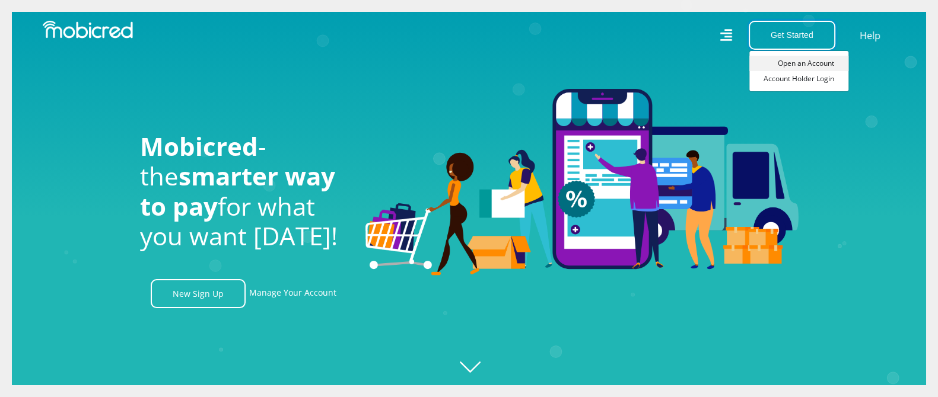
scroll to position [0, 1521]
click at [793, 62] on link "Open an Account" at bounding box center [798, 63] width 99 height 15
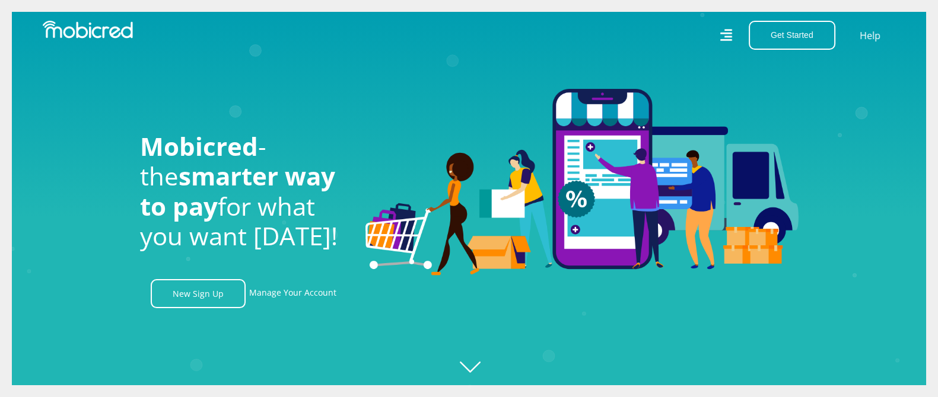
scroll to position [0, 2197]
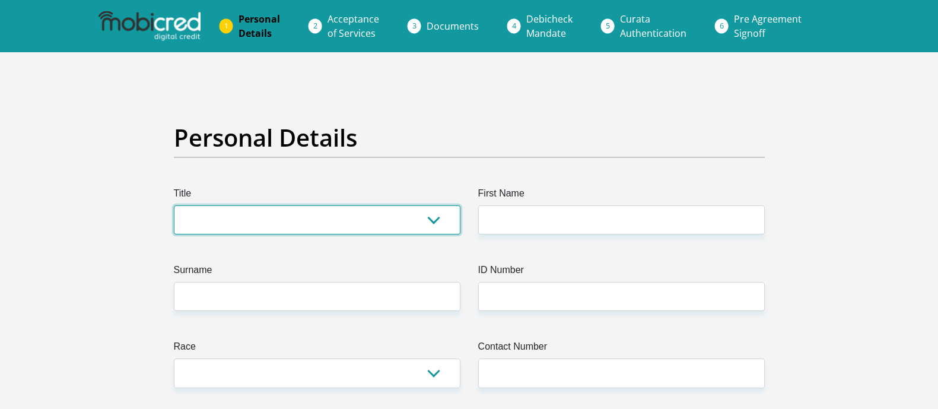
click at [243, 211] on select "Mr Ms Mrs Dr [PERSON_NAME]" at bounding box center [317, 219] width 286 height 29
select select "Ms"
click at [174, 205] on select "Mr Ms Mrs Dr [PERSON_NAME]" at bounding box center [317, 219] width 286 height 29
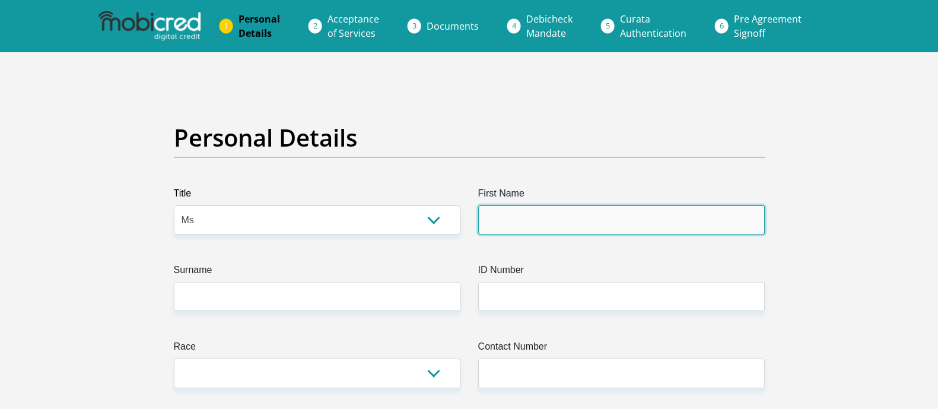
click at [507, 216] on input "First Name" at bounding box center [621, 219] width 286 height 29
type input "Noxolo"
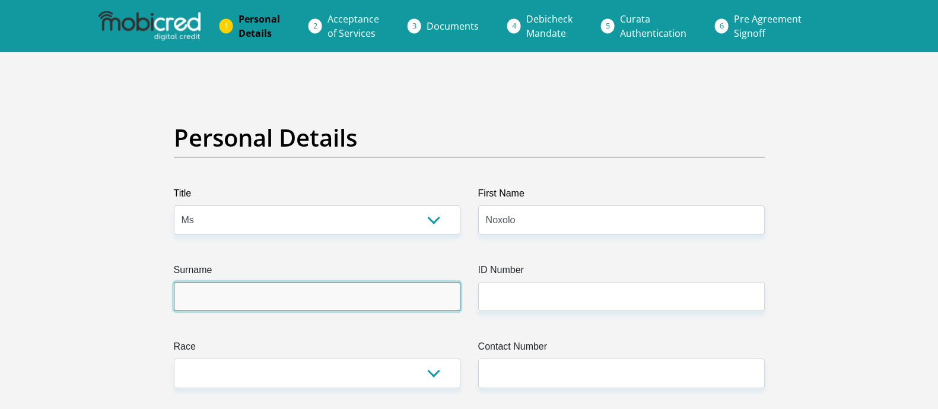
click at [227, 294] on input "Surname" at bounding box center [317, 296] width 286 height 29
type input "Gwabuzela"
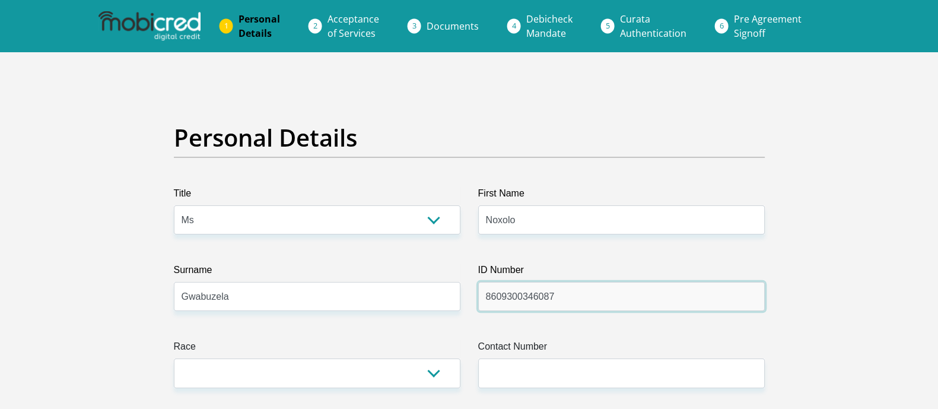
type input "8609300346087"
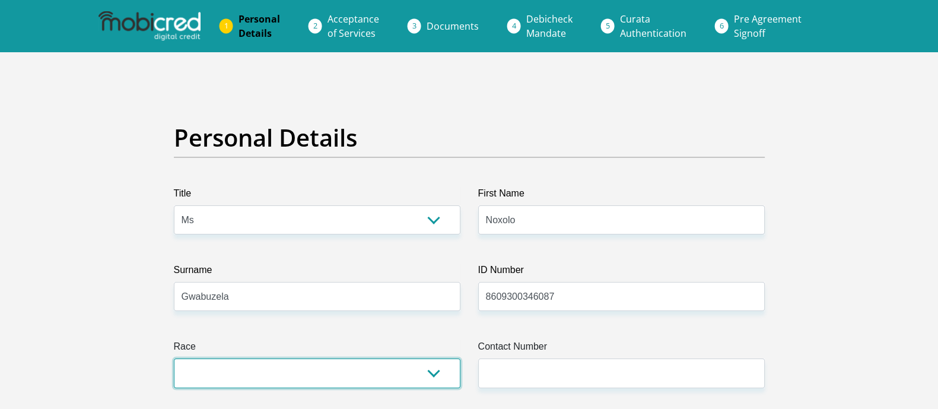
click at [282, 368] on select "Black Coloured Indian White Other" at bounding box center [317, 372] width 286 height 29
select select "1"
click at [174, 358] on select "Black Coloured Indian White Other" at bounding box center [317, 372] width 286 height 29
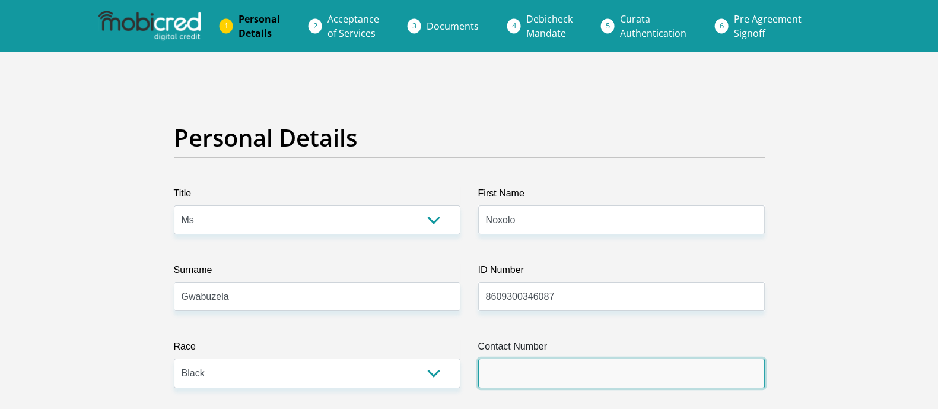
click at [511, 378] on input "Contact Number" at bounding box center [621, 372] width 286 height 29
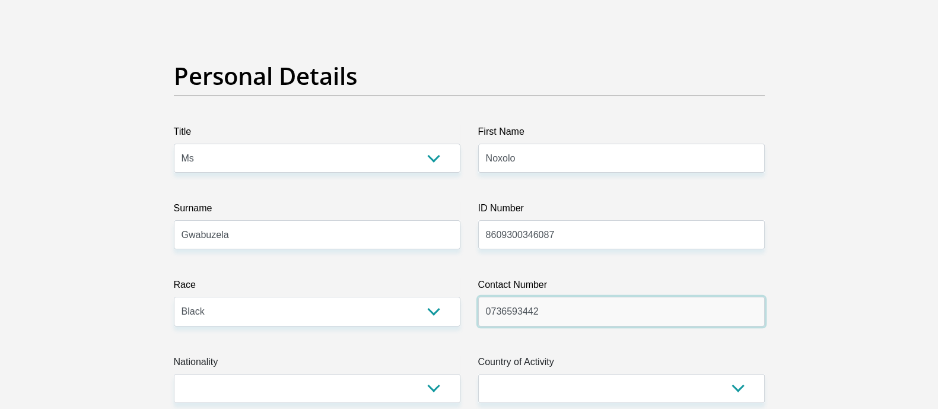
scroll to position [148, 0]
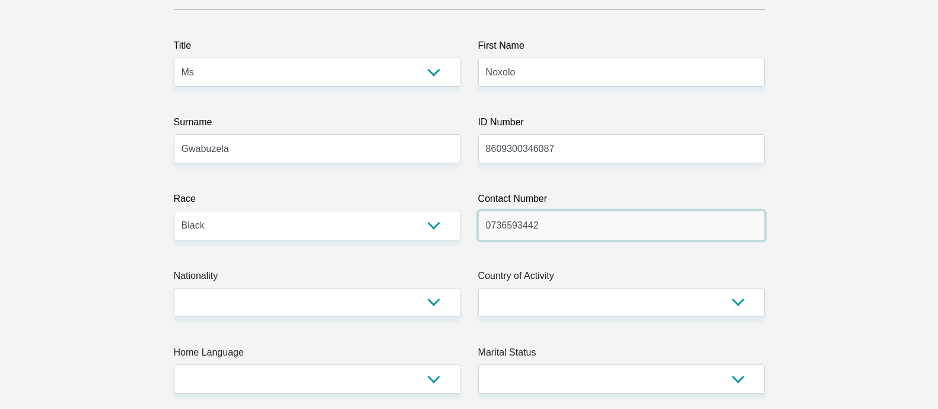
type input "0736593442"
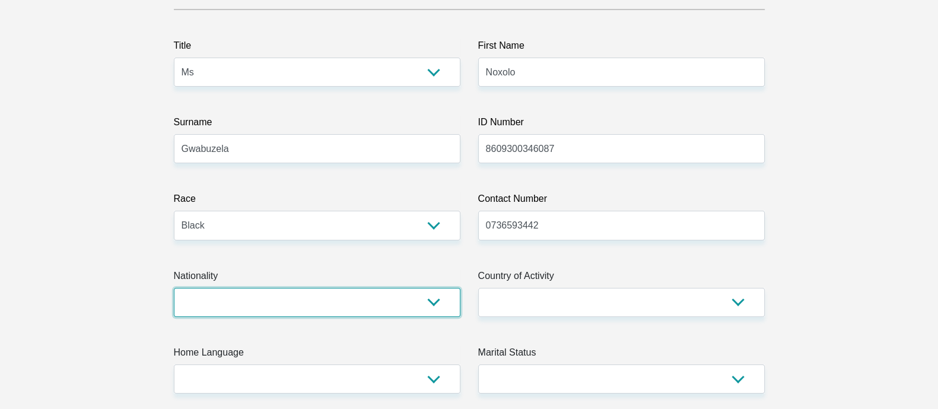
click at [343, 295] on select "[GEOGRAPHIC_DATA] [GEOGRAPHIC_DATA] [GEOGRAPHIC_DATA] [GEOGRAPHIC_DATA] [GEOGRA…" at bounding box center [317, 302] width 286 height 29
select select "ZAF"
click at [174, 288] on select "[GEOGRAPHIC_DATA] [GEOGRAPHIC_DATA] [GEOGRAPHIC_DATA] [GEOGRAPHIC_DATA] [GEOGRA…" at bounding box center [317, 302] width 286 height 29
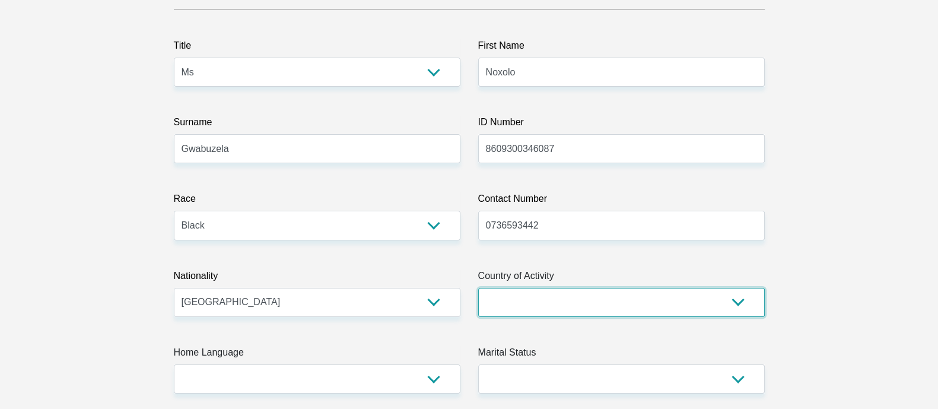
click at [508, 301] on select "[GEOGRAPHIC_DATA] [GEOGRAPHIC_DATA] [GEOGRAPHIC_DATA] [GEOGRAPHIC_DATA] [GEOGRA…" at bounding box center [621, 302] width 286 height 29
select select "ZAF"
click at [478, 288] on select "[GEOGRAPHIC_DATA] [GEOGRAPHIC_DATA] [GEOGRAPHIC_DATA] [GEOGRAPHIC_DATA] [GEOGRA…" at bounding box center [621, 302] width 286 height 29
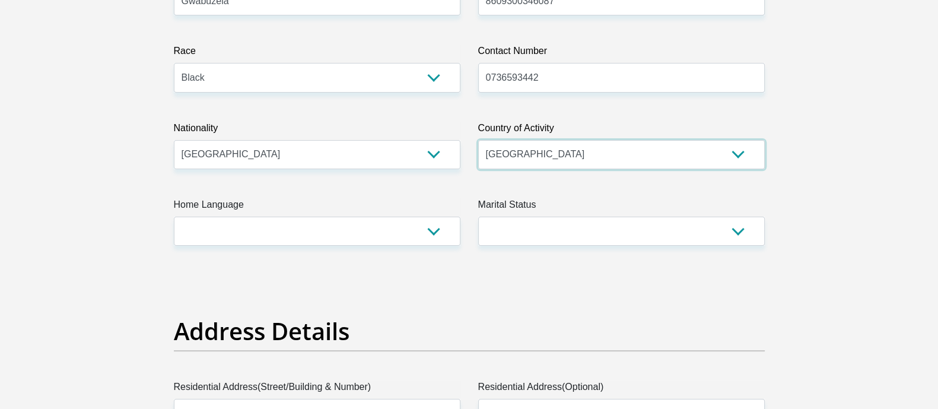
scroll to position [296, 0]
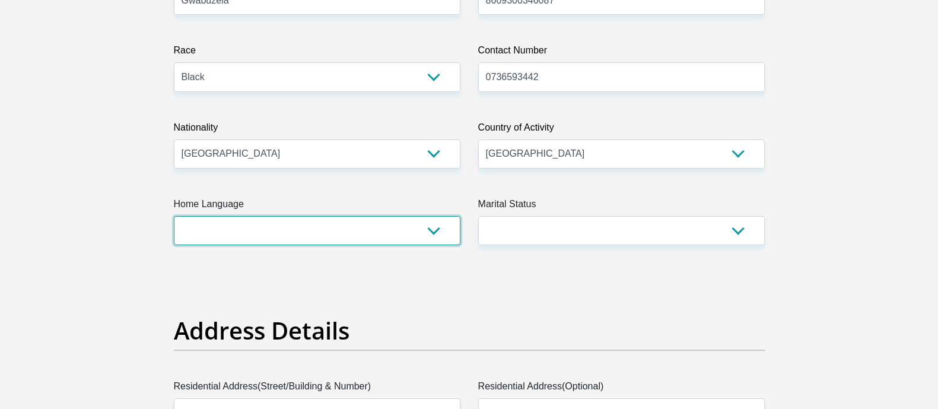
click at [192, 223] on select "Afrikaans English Sepedi South Ndebele Southern Sotho Swati Tsonga Tswana Venda…" at bounding box center [317, 230] width 286 height 29
select select "xho"
click at [174, 216] on select "Afrikaans English Sepedi South Ndebele Southern Sotho Swati Tsonga Tswana Venda…" at bounding box center [317, 230] width 286 height 29
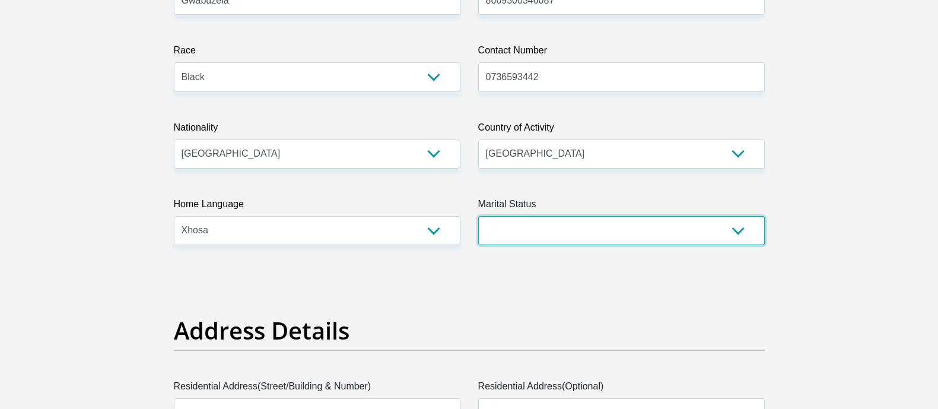
click at [548, 228] on select "Married ANC Single Divorced Widowed Married COP or Customary Law" at bounding box center [621, 230] width 286 height 29
